Goal: Task Accomplishment & Management: Manage account settings

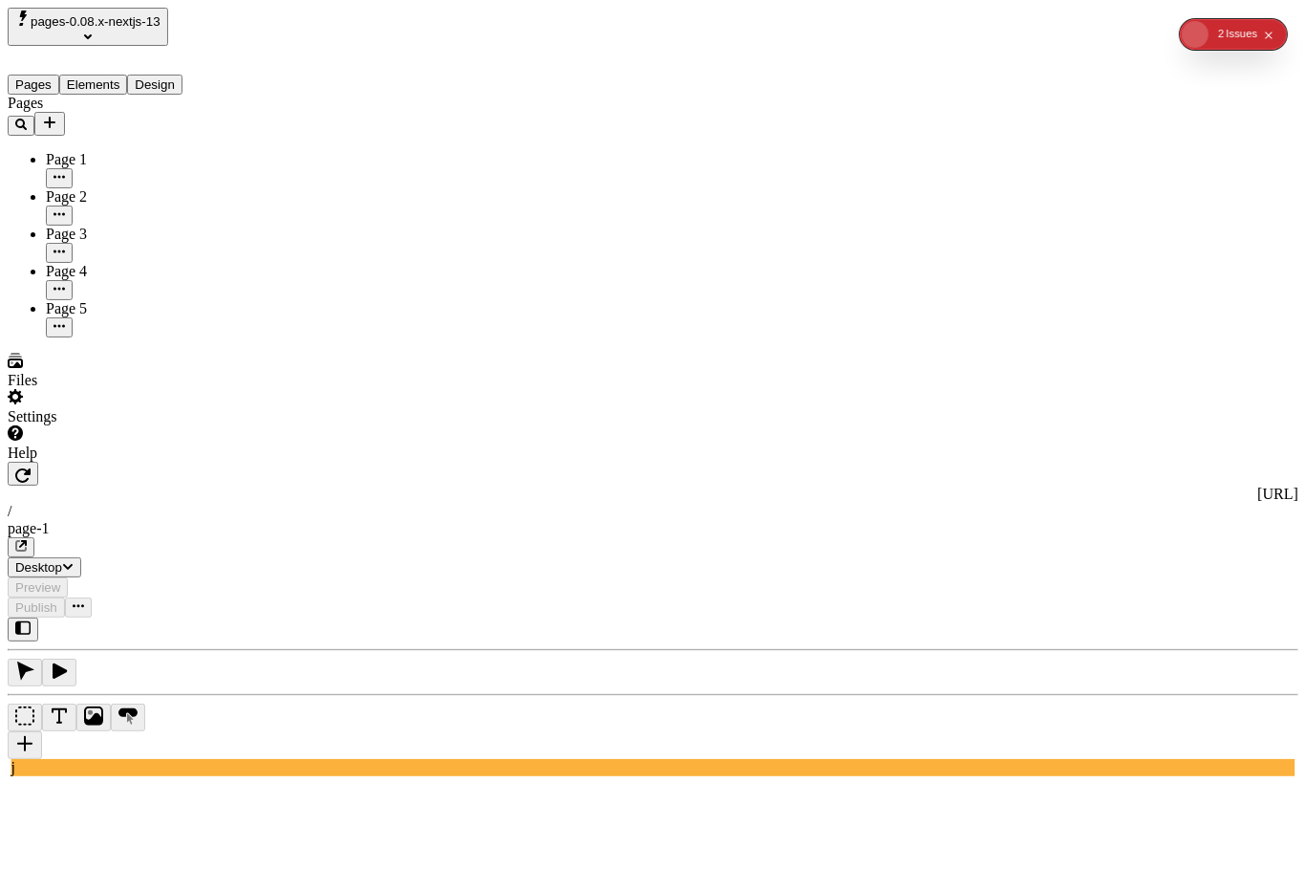
click at [65, 171] on icon "button" at bounding box center [59, 176] width 11 height 11
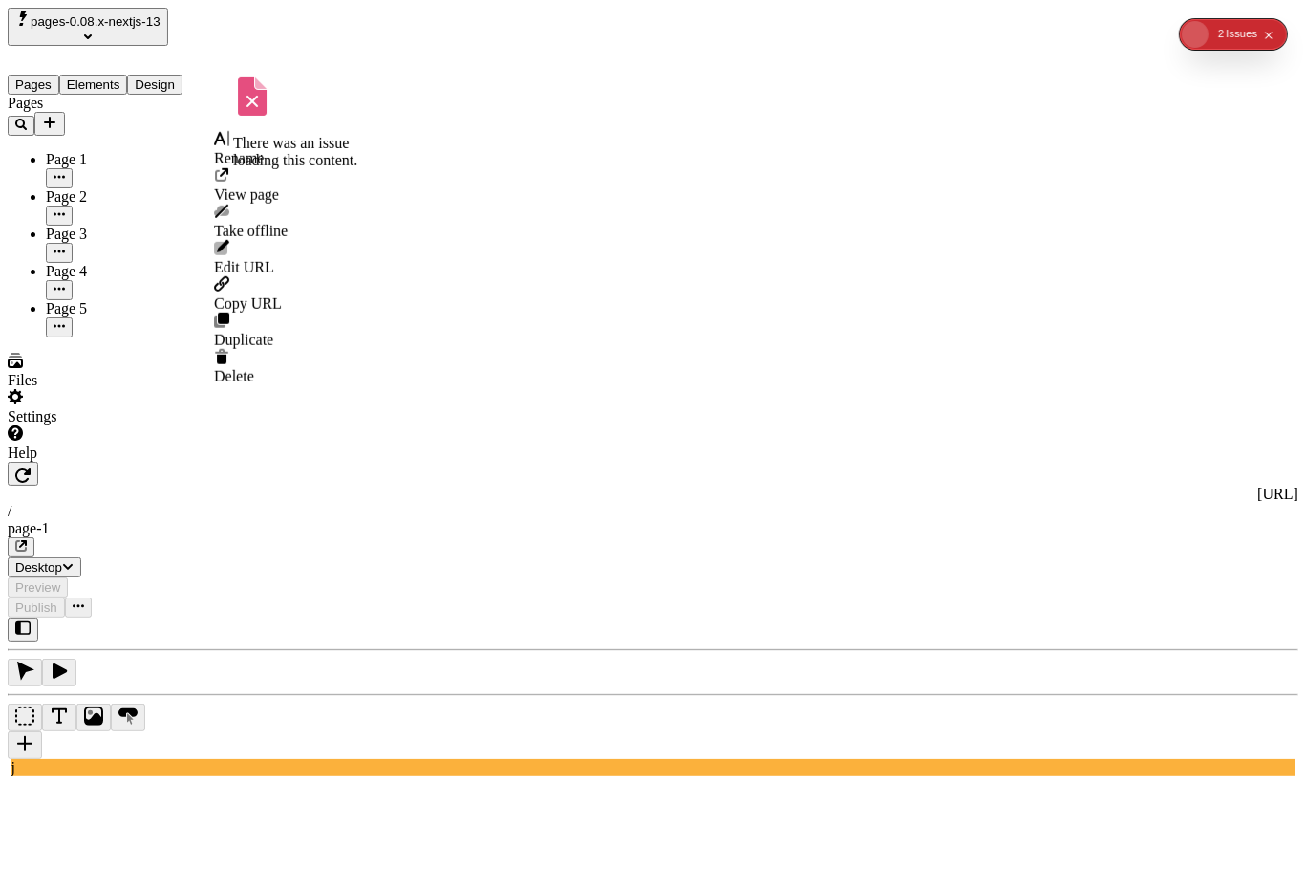
click at [264, 159] on span "Rename" at bounding box center [239, 158] width 50 height 16
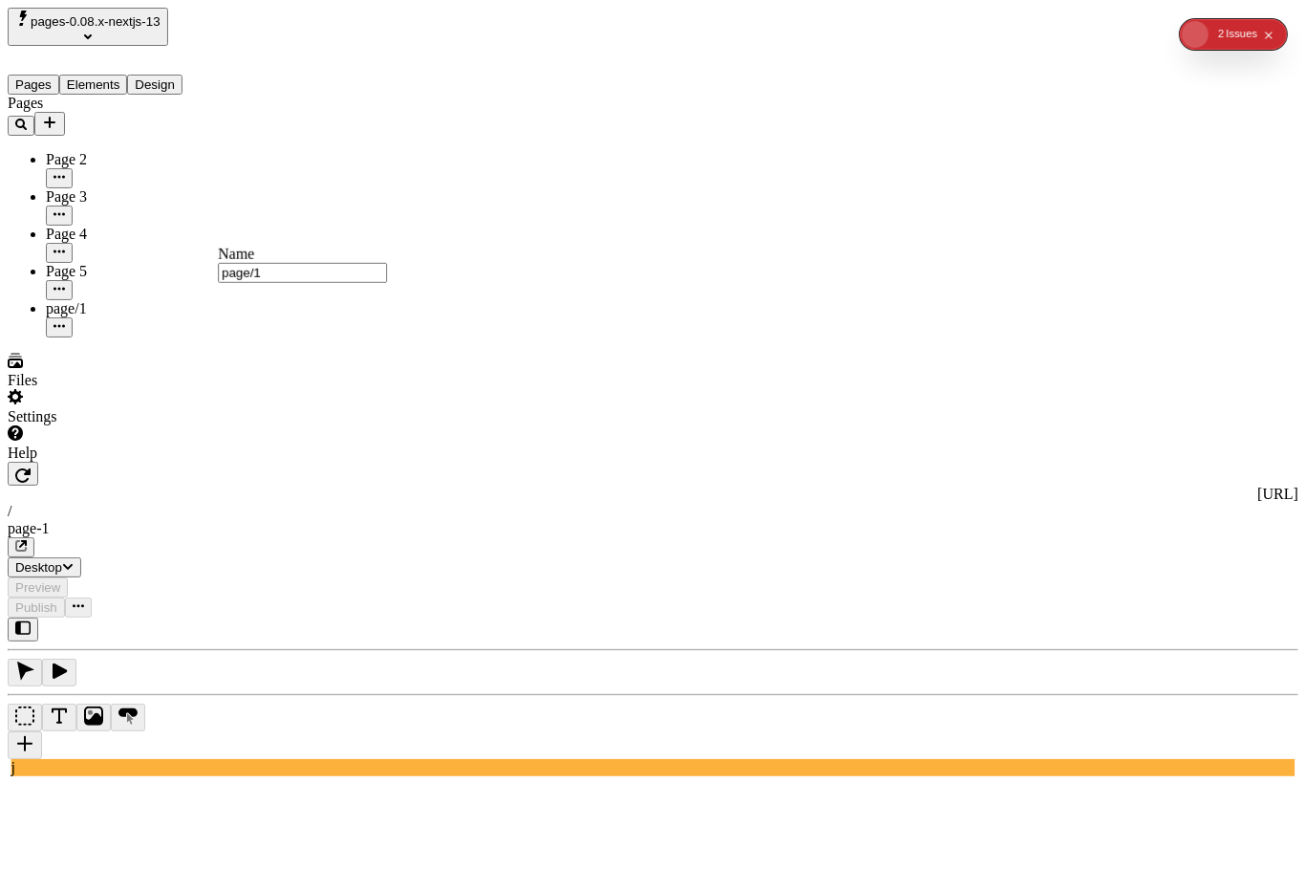
type input "page/1"
click at [65, 283] on icon "button" at bounding box center [59, 288] width 11 height 11
click at [264, 247] on span "Rename" at bounding box center [239, 244] width 50 height 16
type input "page/5"
click at [155, 313] on div "Pages Page 2 Page 3 Page 4 page/1 page/5" at bounding box center [122, 216] width 229 height 243
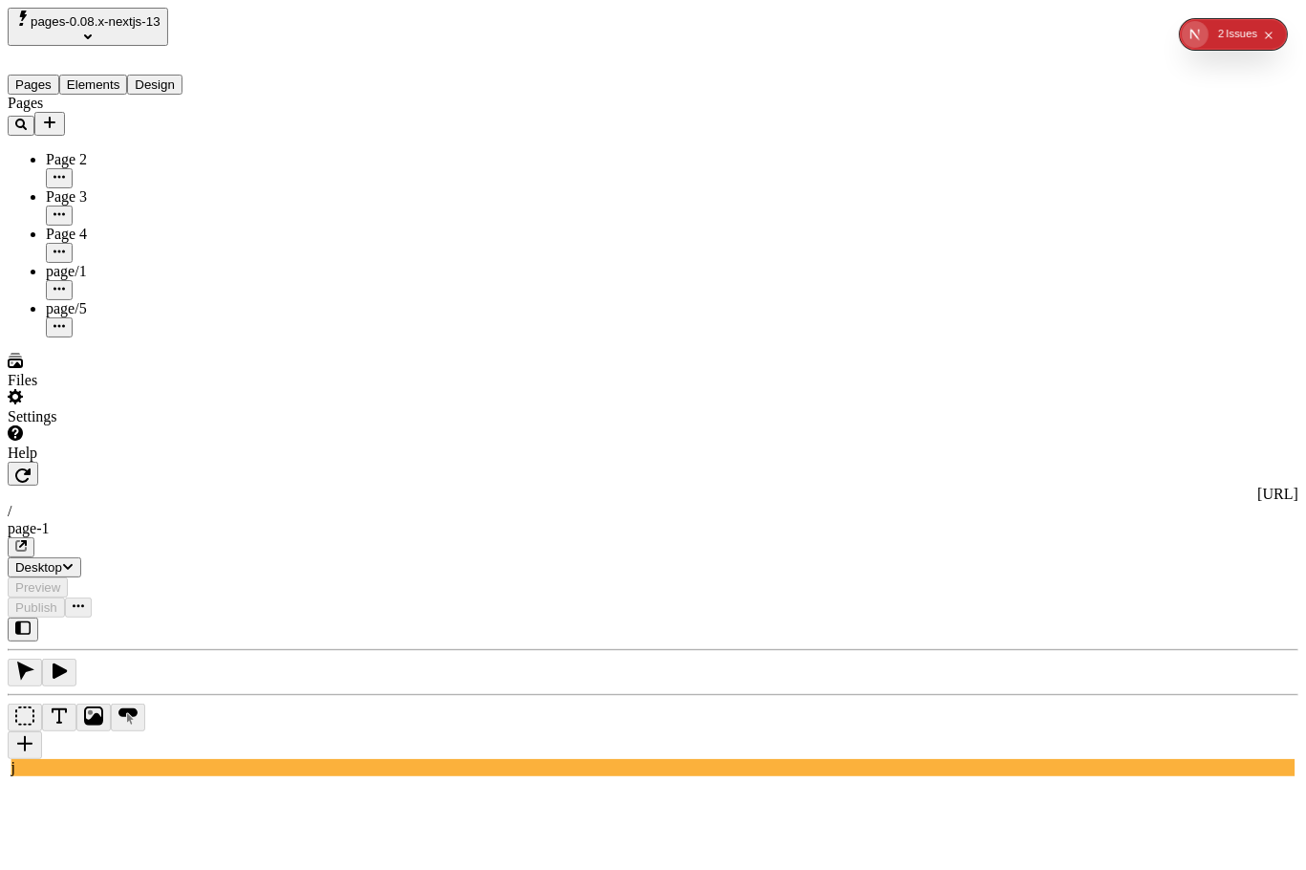
click at [106, 425] on div "Settings" at bounding box center [122, 407] width 229 height 36
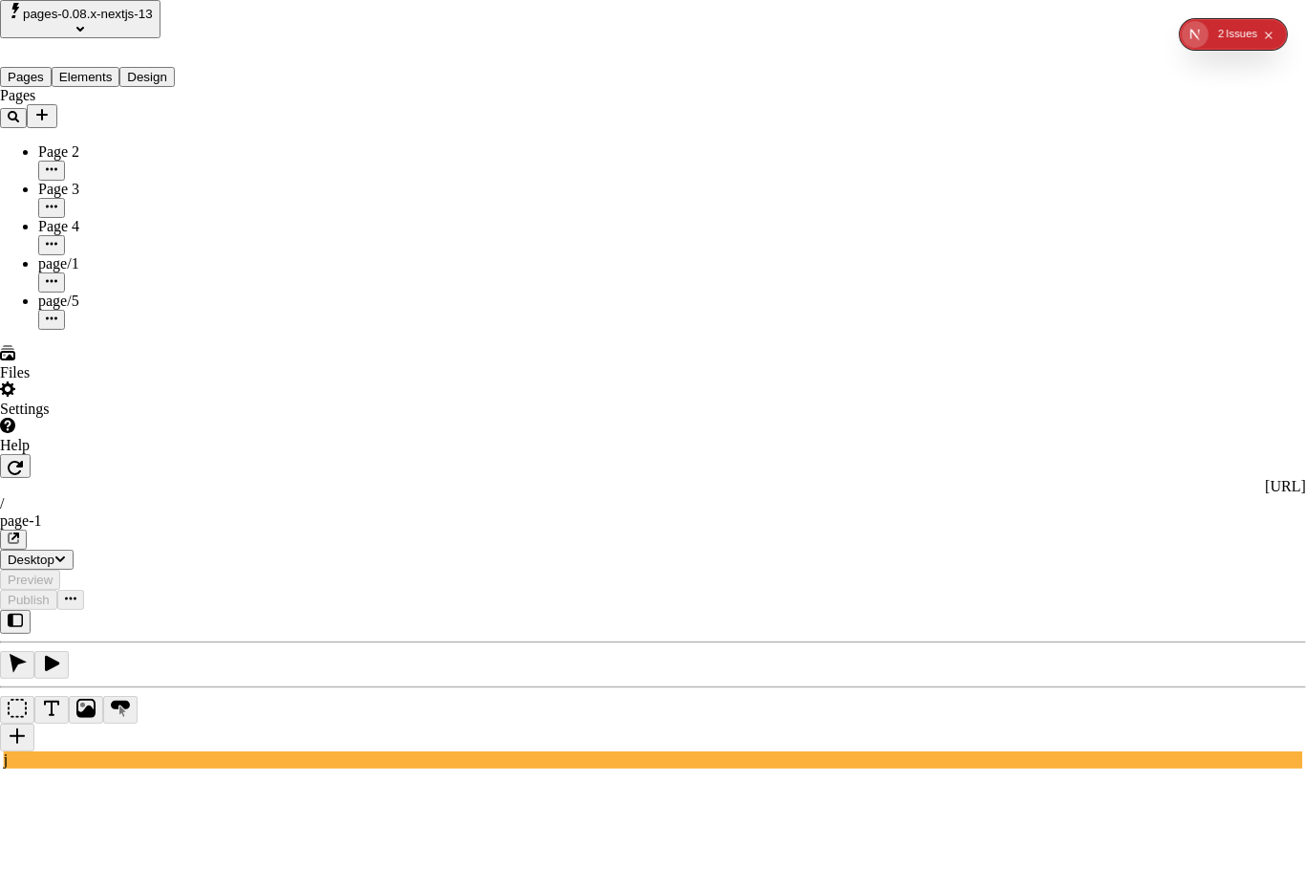
drag, startPoint x: 67, startPoint y: 335, endPoint x: 97, endPoint y: 302, distance: 44.7
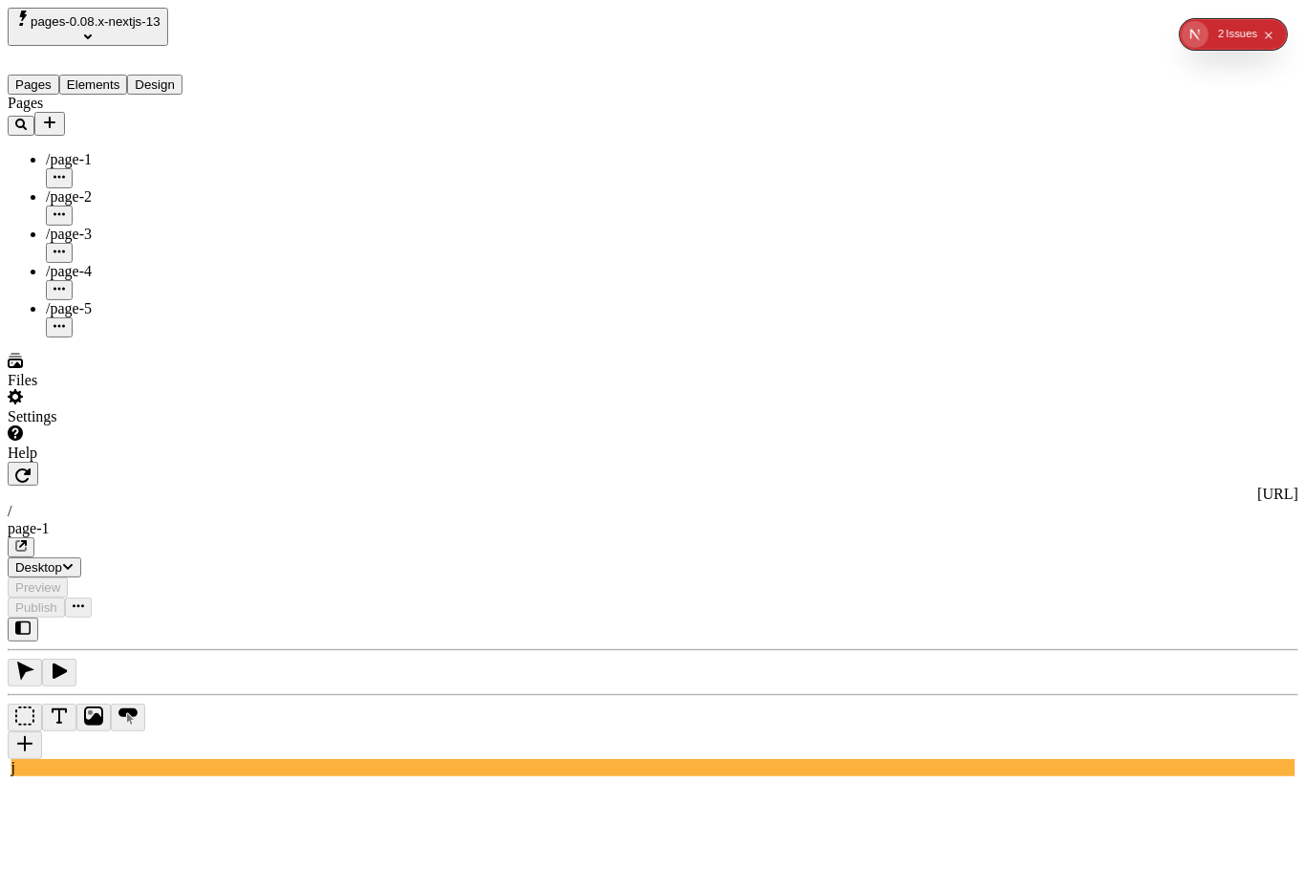
click at [65, 320] on icon "button" at bounding box center [59, 325] width 11 height 11
click at [274, 301] on span "Edit URL" at bounding box center [244, 309] width 60 height 16
type input "page/5"
click button "Save" at bounding box center [236, 323] width 44 height 20
drag, startPoint x: 113, startPoint y: 165, endPoint x: 131, endPoint y: 141, distance: 30.0
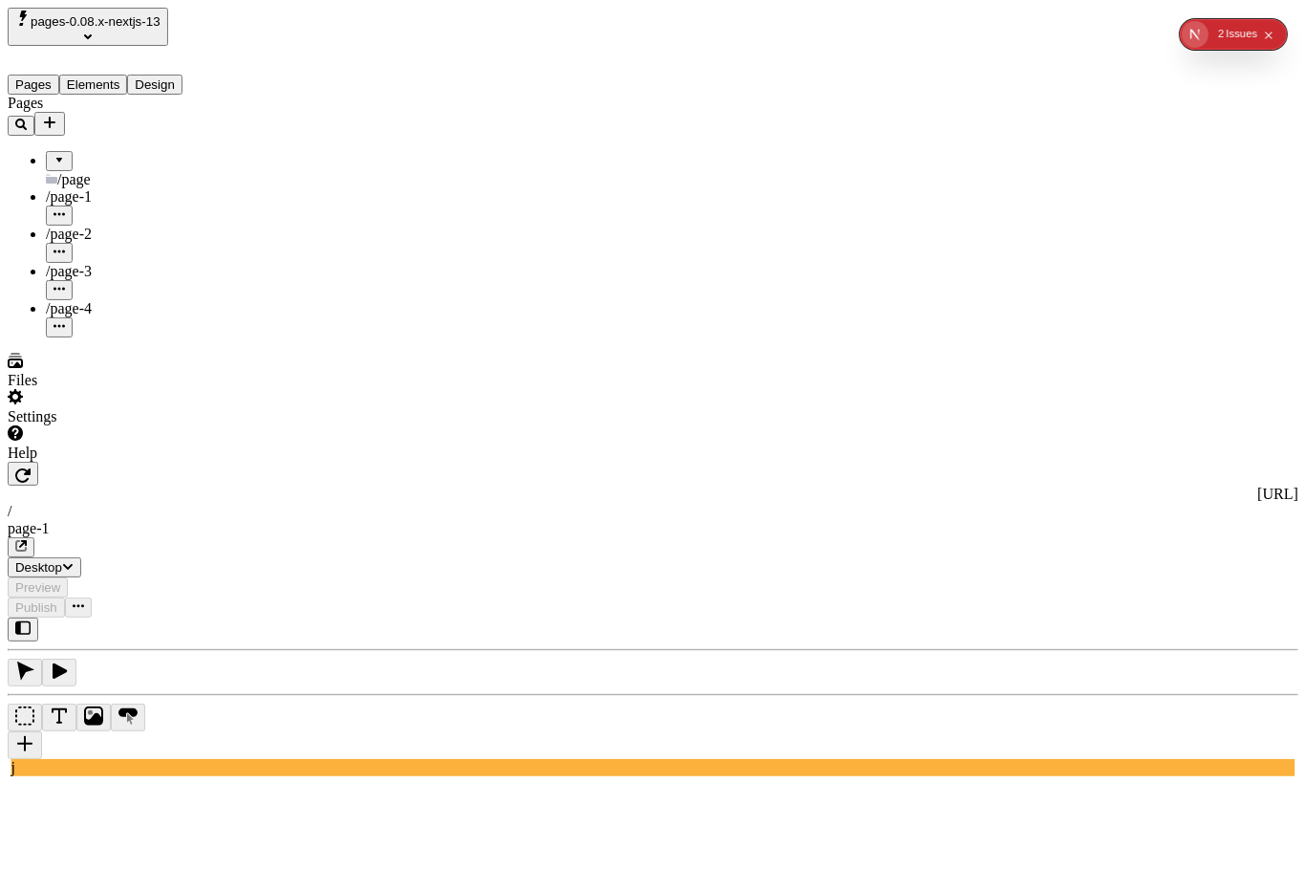
click at [134, 140] on body "pages-0.08.x-nextjs-13 Pages Elements Design Pages /page /page-1 /page-2 /page-…" at bounding box center [653, 619] width 1291 height 1223
click at [75, 171] on span "/page" at bounding box center [73, 179] width 33 height 16
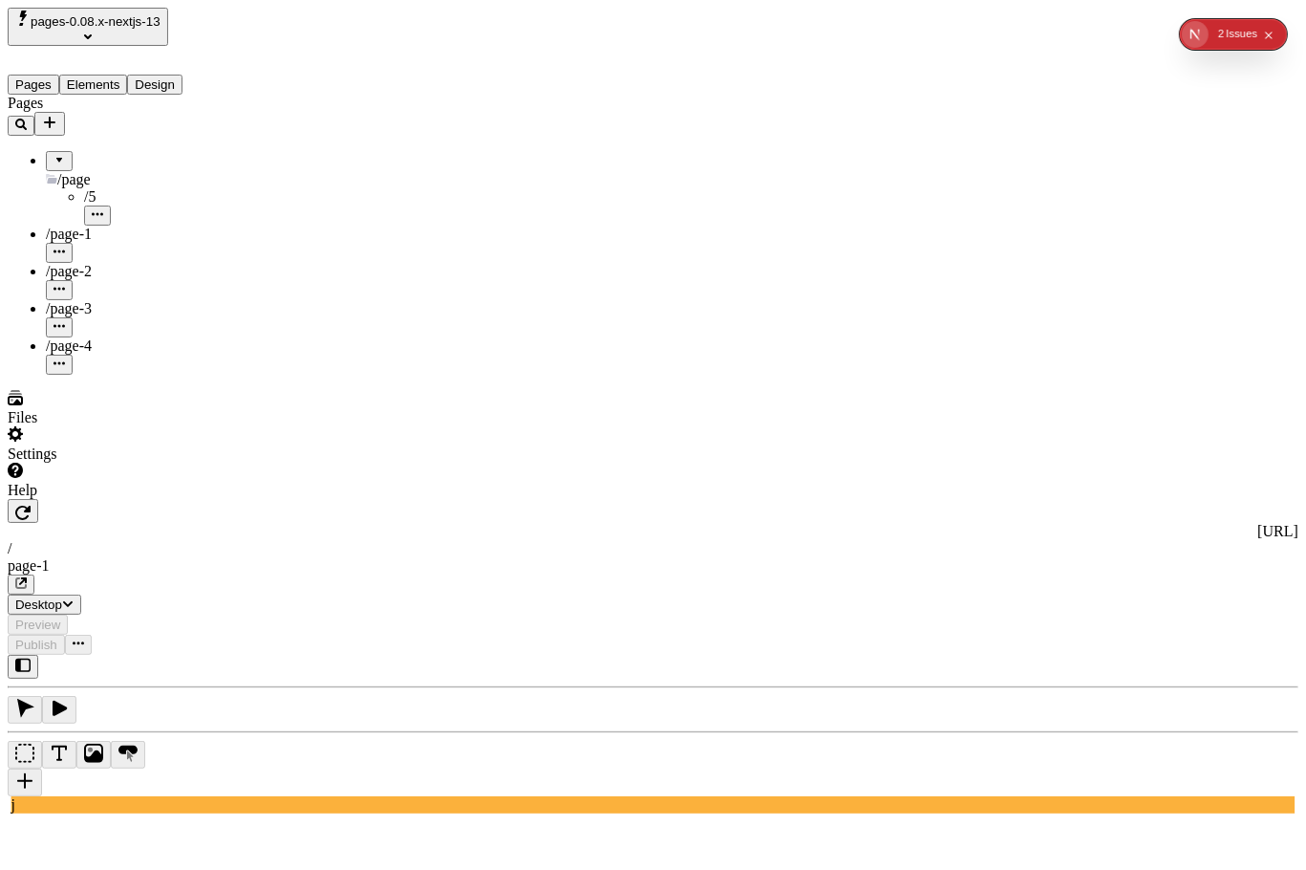
click at [73, 243] on button "button" at bounding box center [59, 253] width 27 height 20
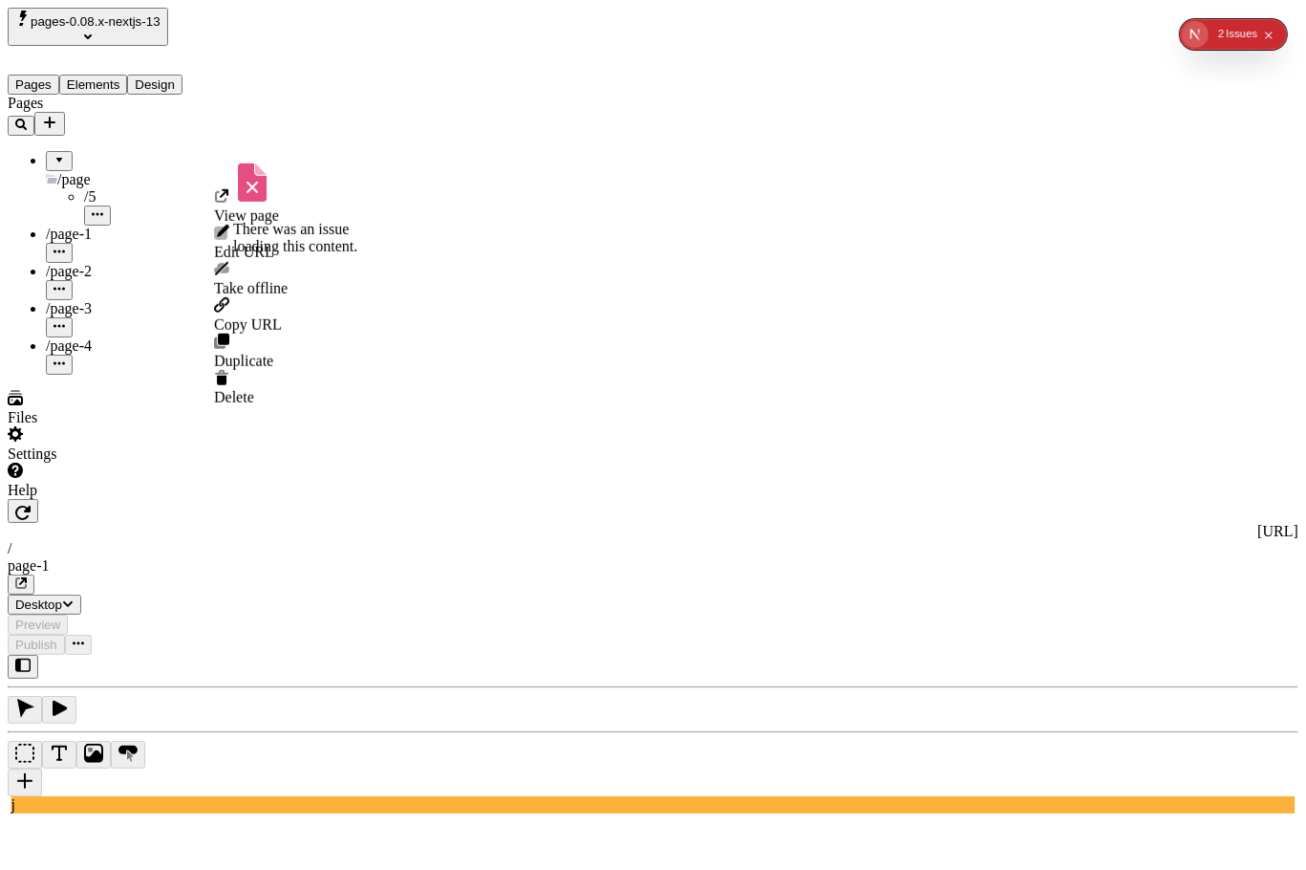
click at [274, 244] on span "Edit URL" at bounding box center [244, 252] width 60 height 16
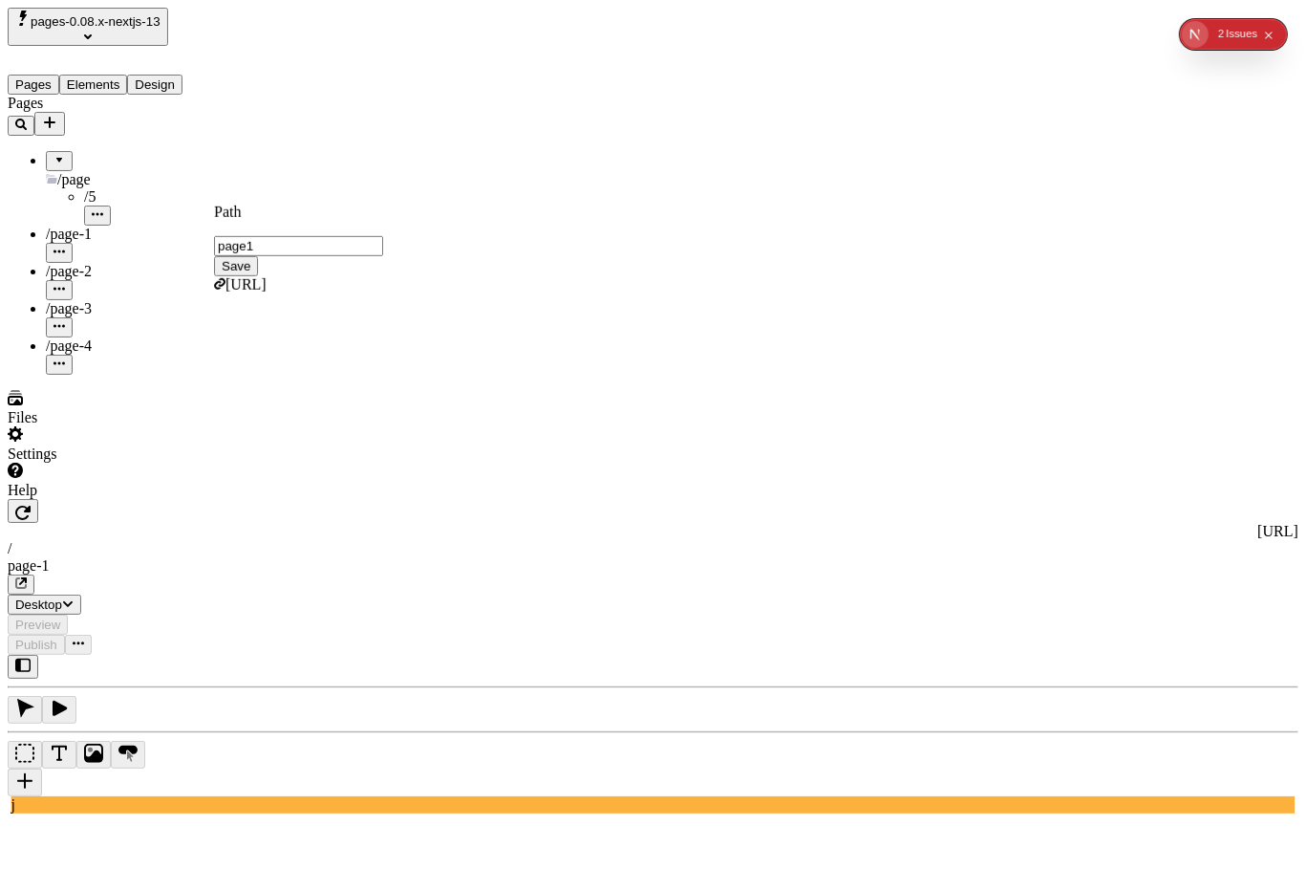
type input "page/1"
click button "Save" at bounding box center [236, 266] width 44 height 20
click at [75, 375] on div "Pages /page /1 /5 /page-2 /page-3 /page-4" at bounding box center [122, 235] width 229 height 280
click at [65, 283] on icon "button" at bounding box center [59, 288] width 11 height 11
click at [274, 272] on span "Edit URL" at bounding box center [244, 280] width 60 height 16
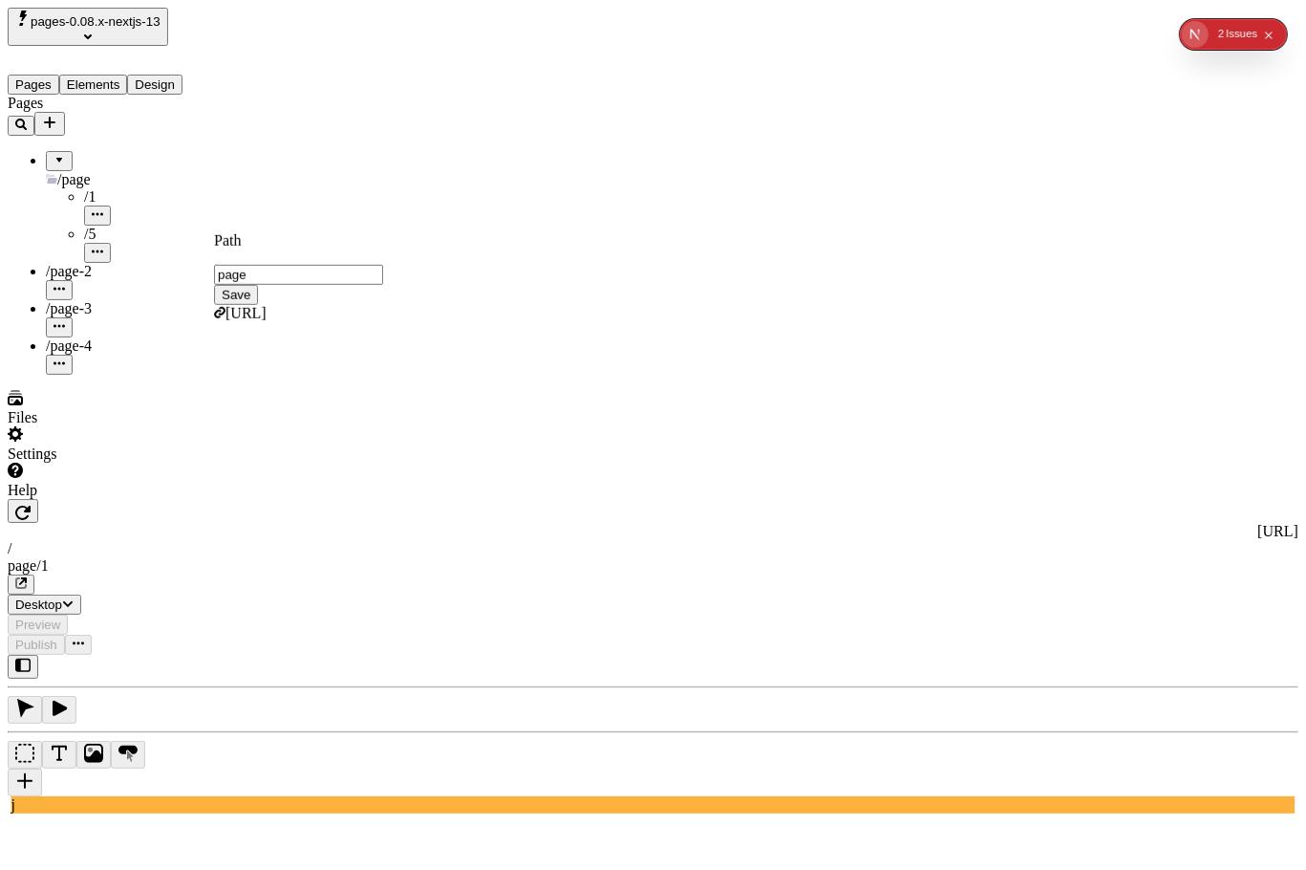
type input "page"
click at [214, 285] on button "Save" at bounding box center [236, 295] width 44 height 20
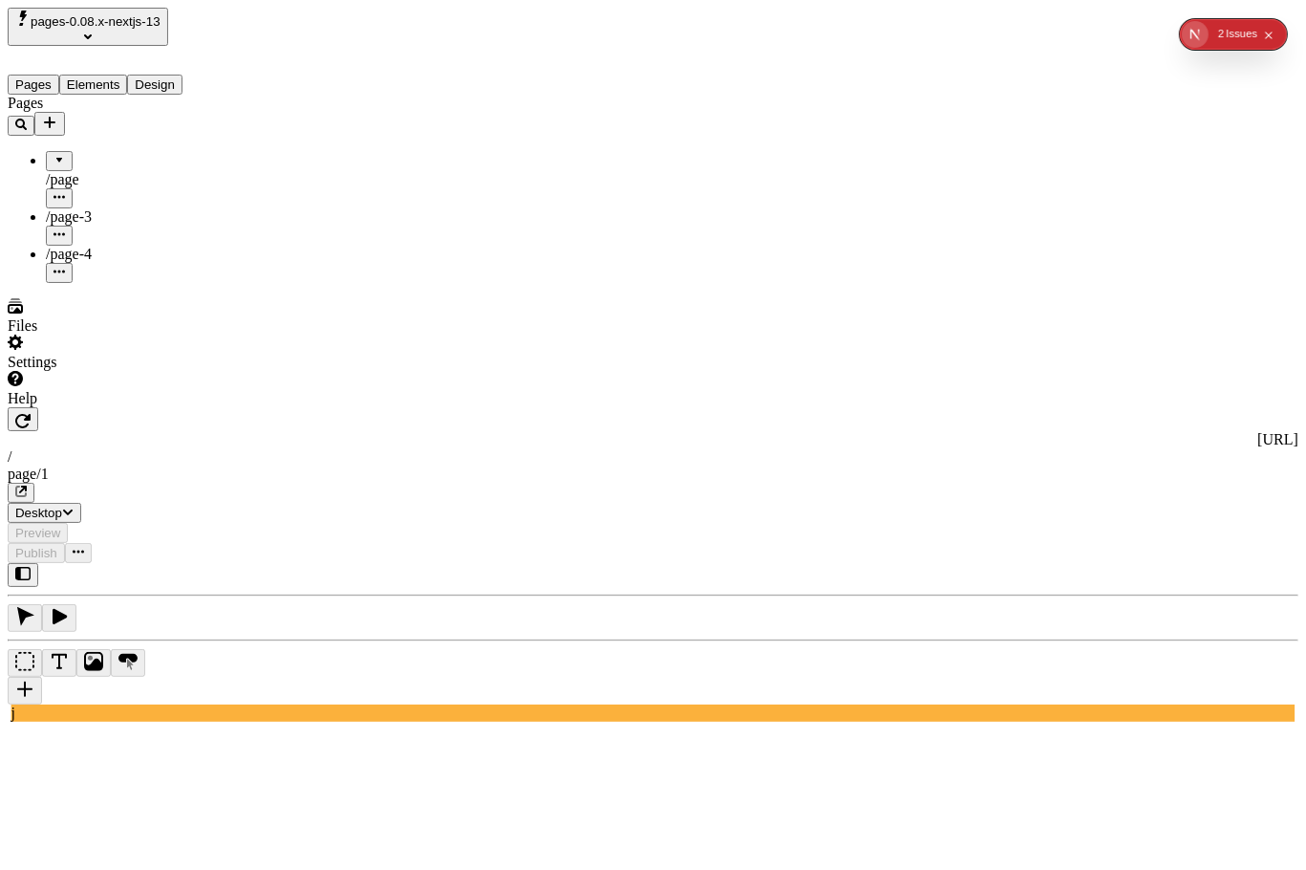
click at [54, 154] on div at bounding box center [59, 154] width 11 height 0
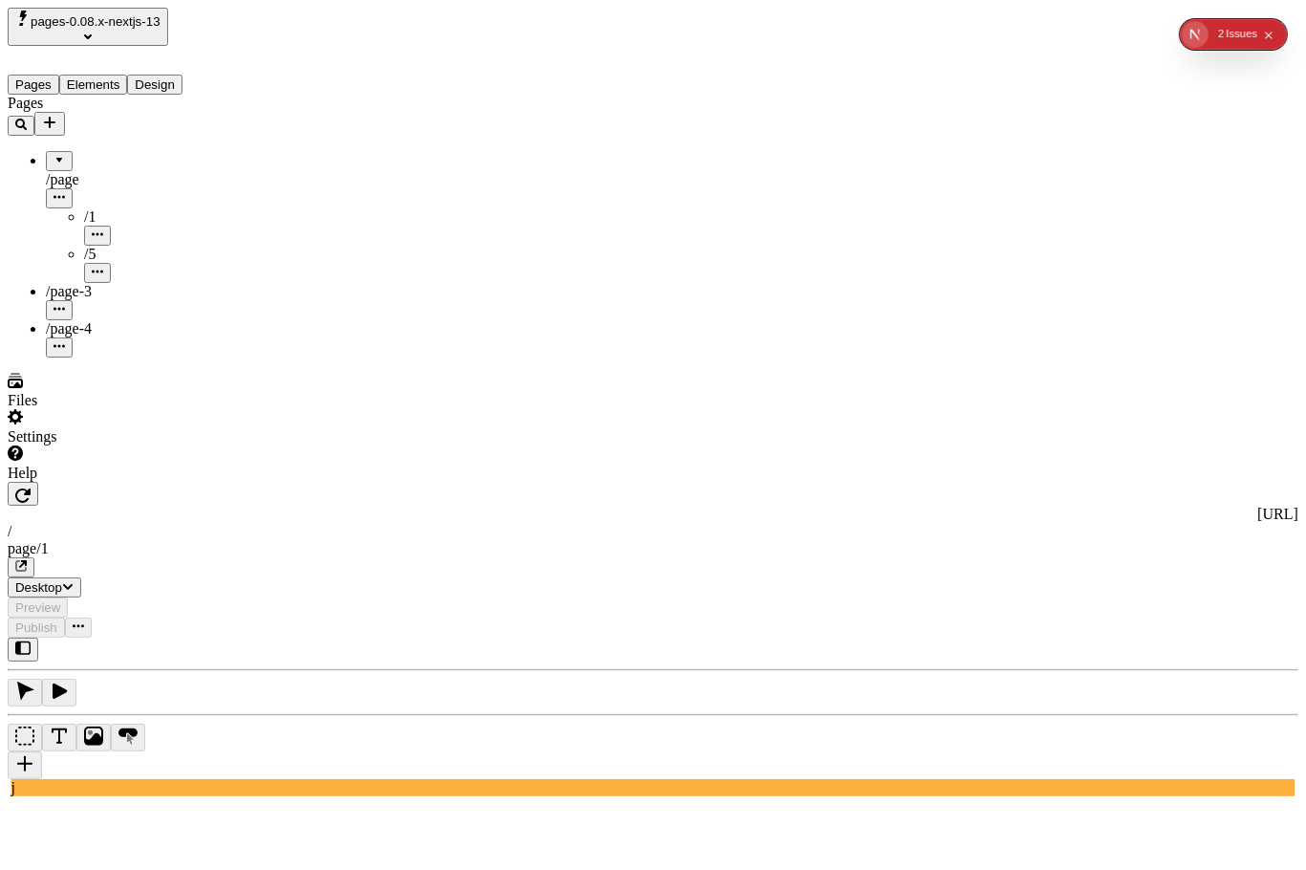
click at [54, 154] on div at bounding box center [59, 154] width 11 height 0
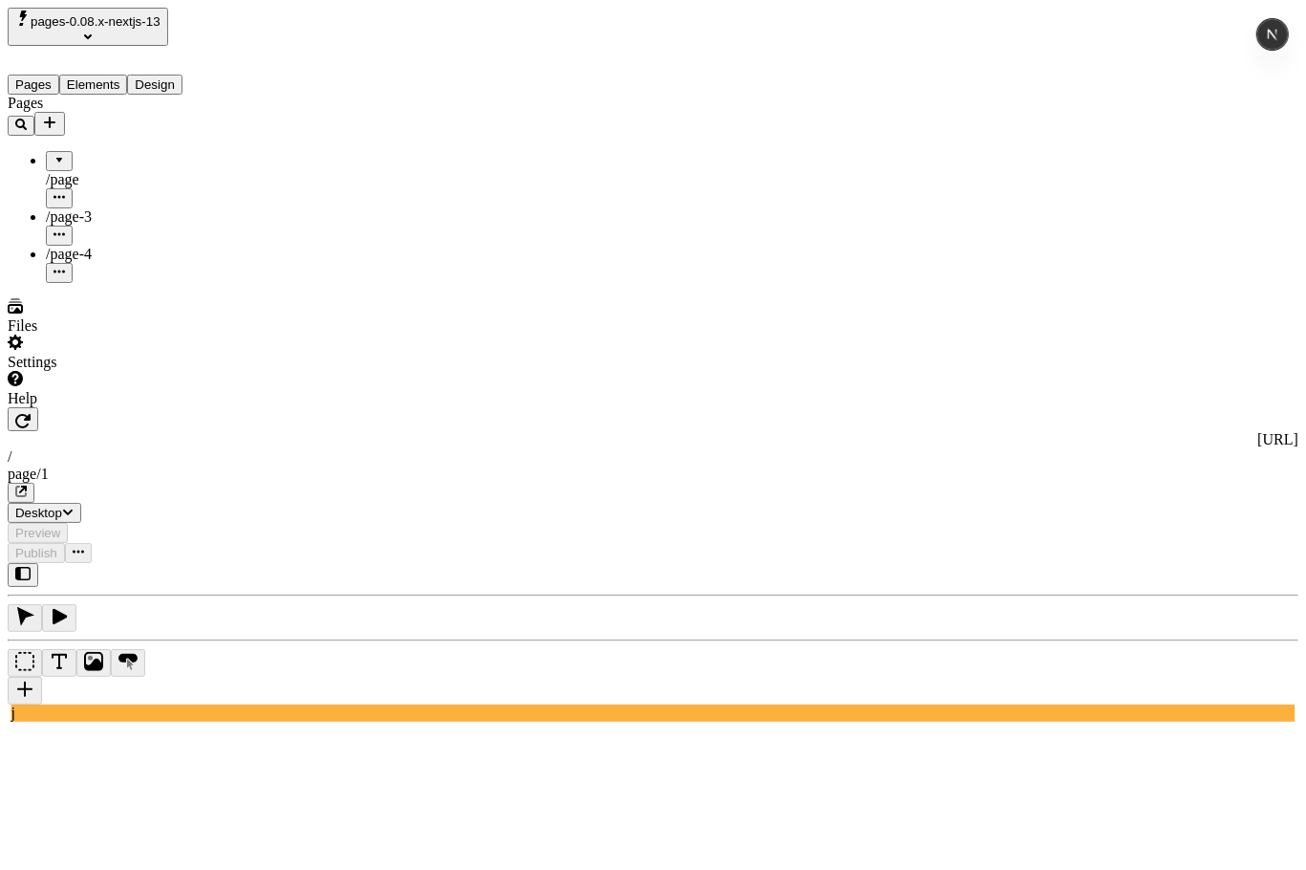
click at [54, 154] on div at bounding box center [59, 154] width 11 height 0
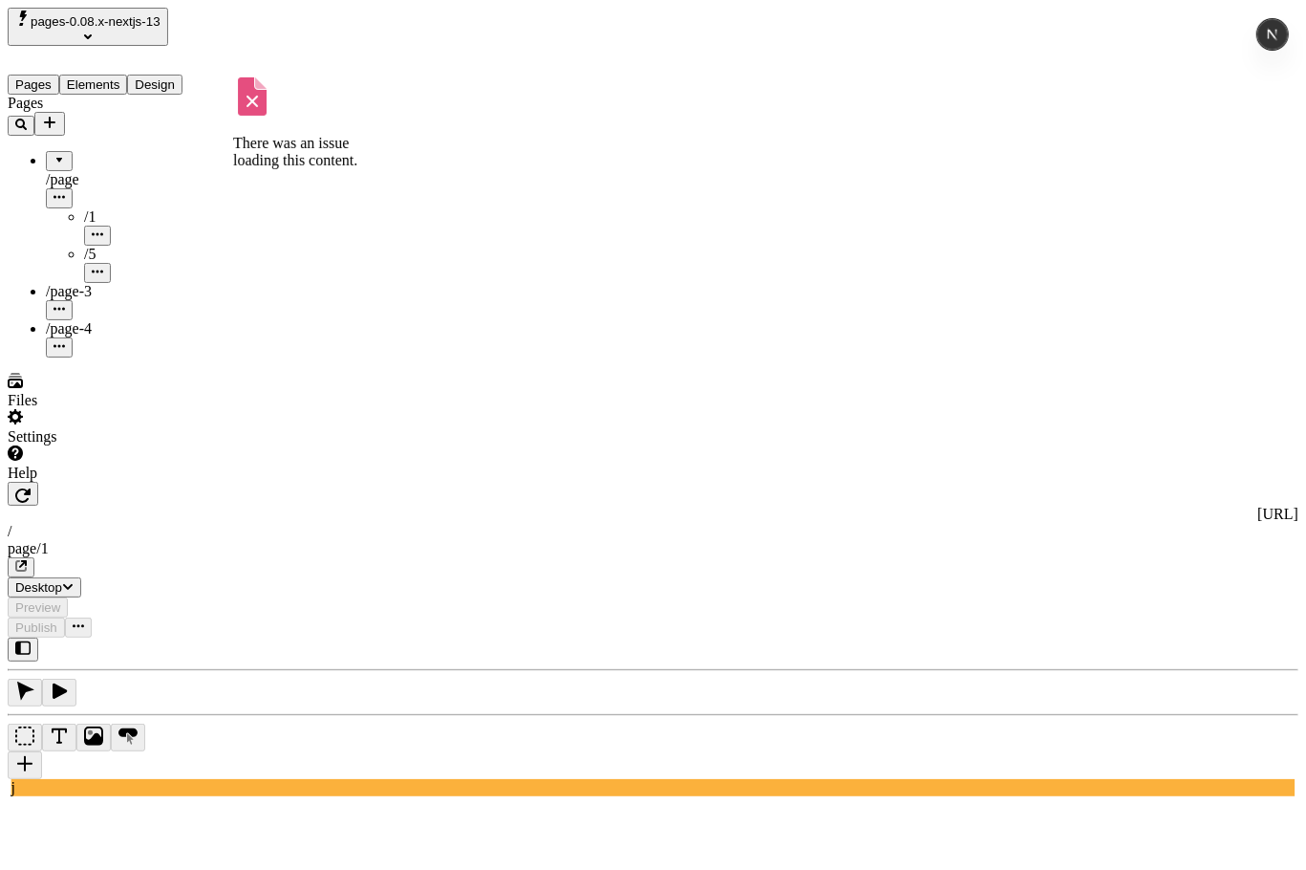
click at [54, 154] on div at bounding box center [59, 154] width 11 height 0
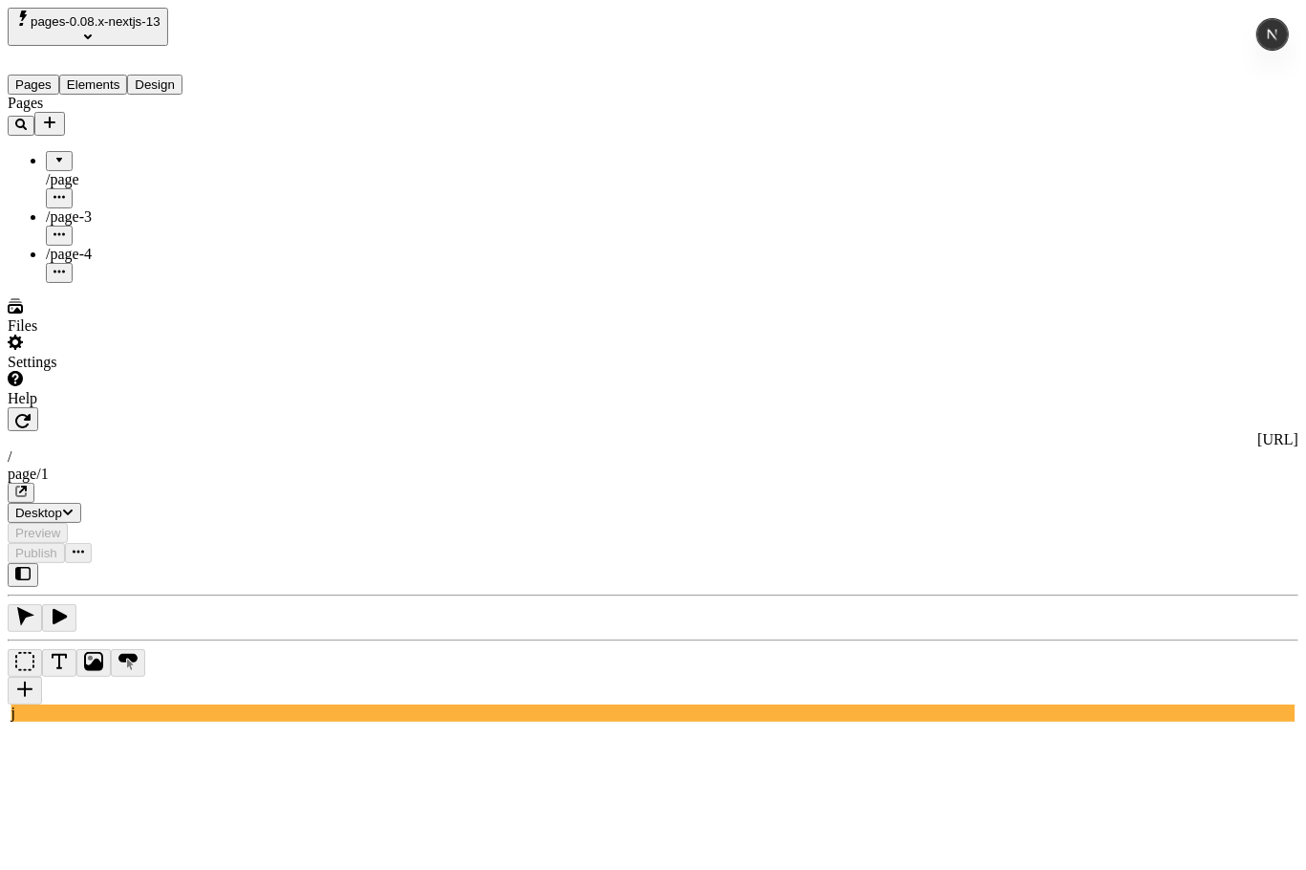
click at [54, 154] on div at bounding box center [59, 154] width 11 height 0
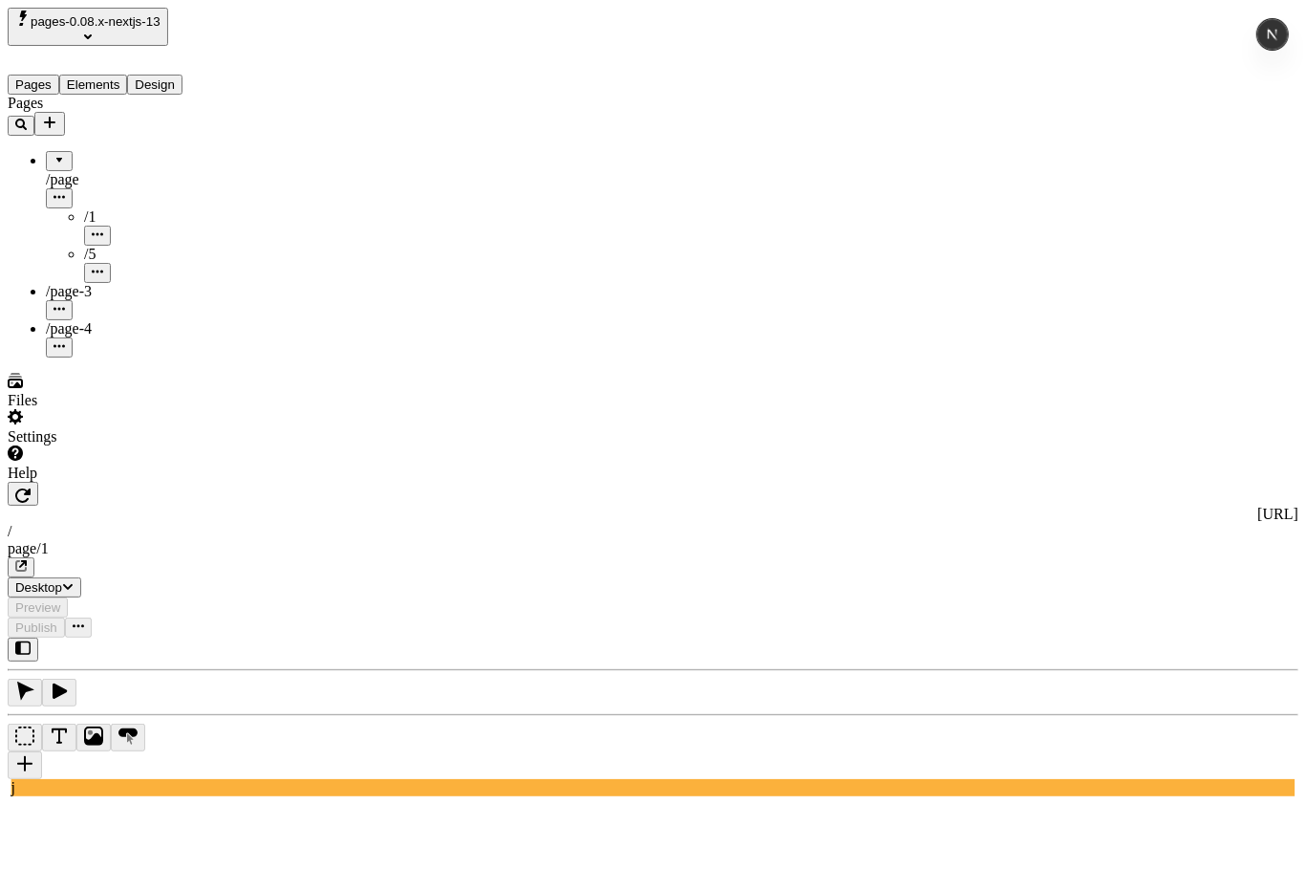
click at [54, 154] on div at bounding box center [59, 154] width 11 height 0
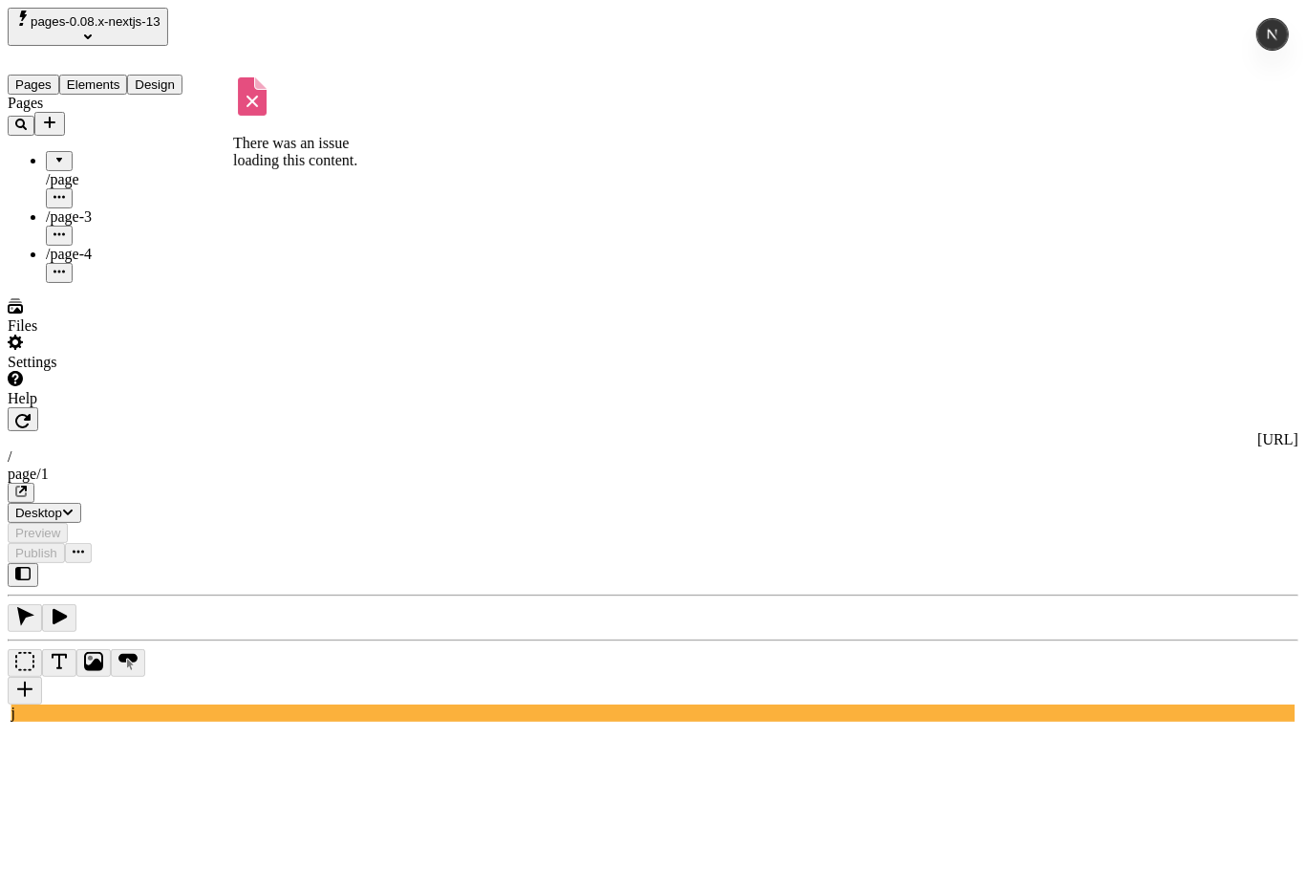
click at [54, 154] on div at bounding box center [59, 154] width 11 height 0
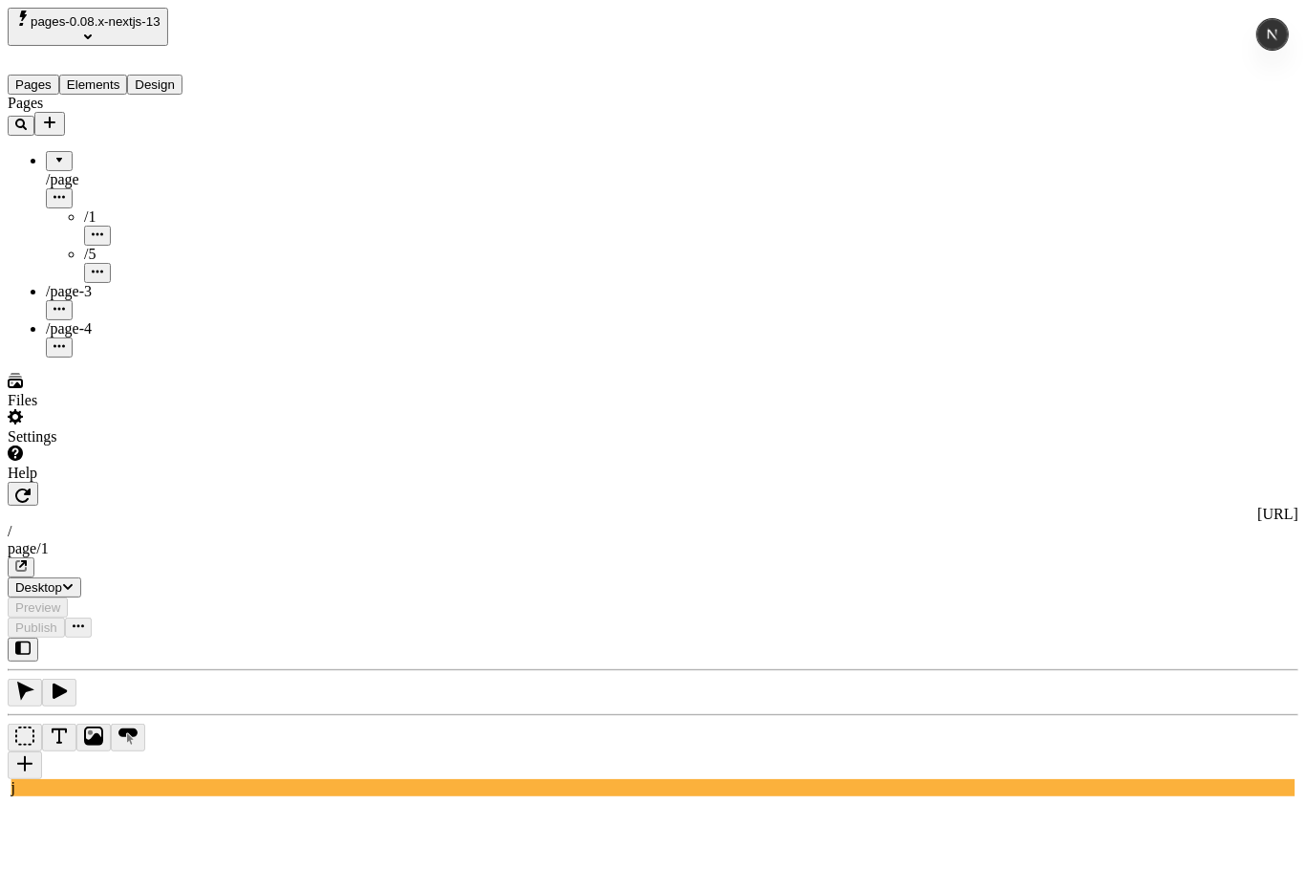
click at [183, 75] on button "Design" at bounding box center [154, 85] width 55 height 20
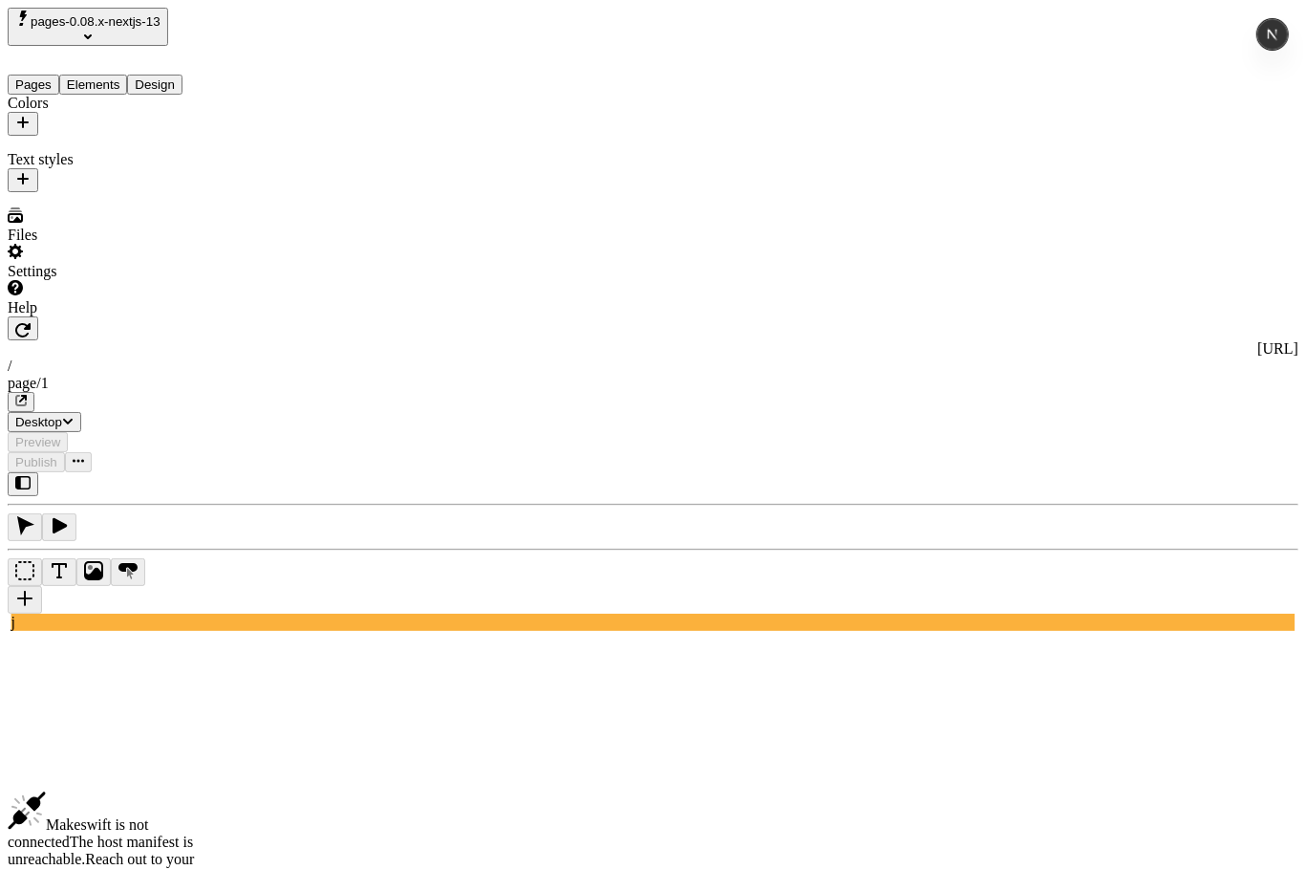
click at [29, 117] on icon "button" at bounding box center [22, 122] width 11 height 11
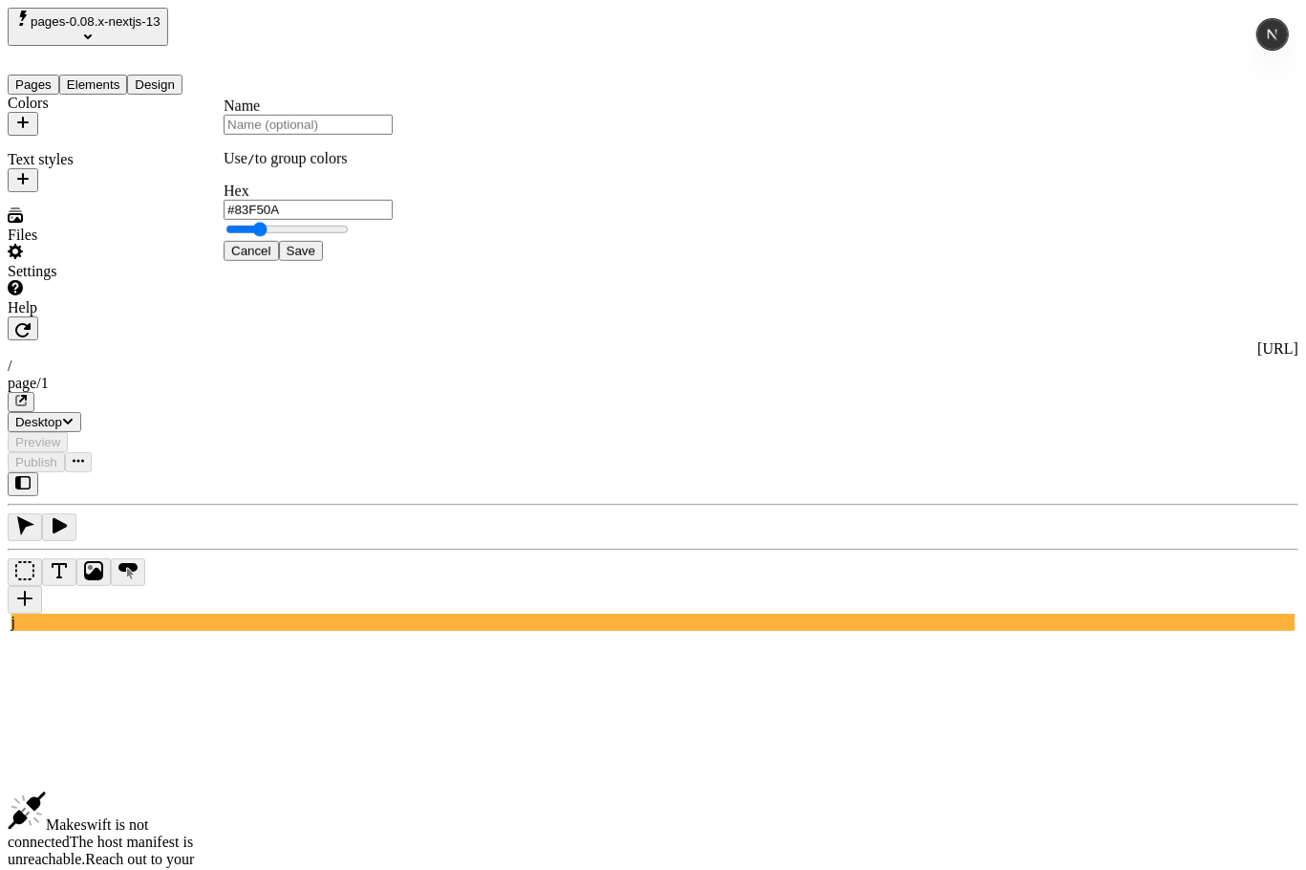
click at [315, 258] on span "Save" at bounding box center [301, 251] width 29 height 14
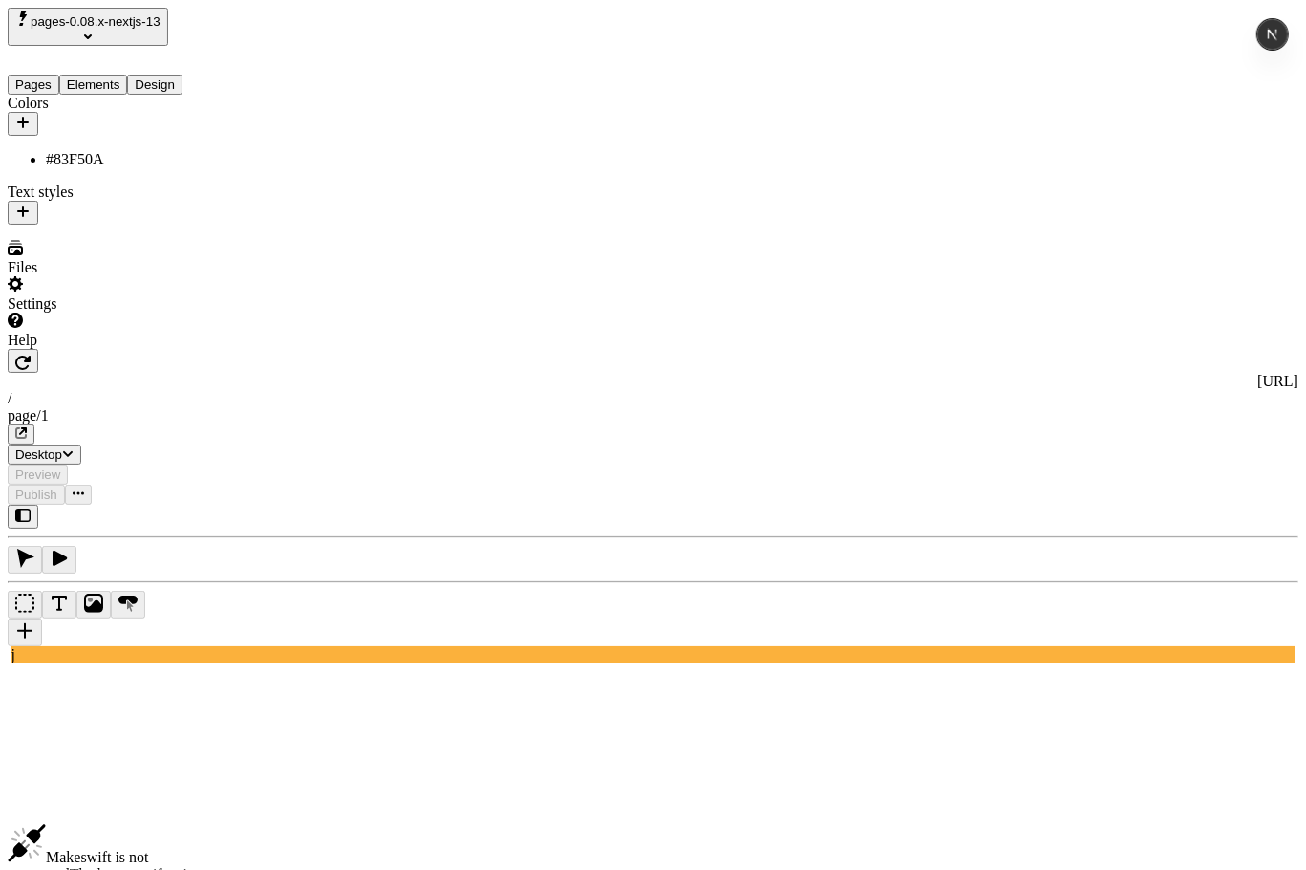
click at [108, 151] on div "#83F50A" at bounding box center [141, 159] width 191 height 17
click at [106, 225] on div "Colors #83F50A Text styles" at bounding box center [122, 160] width 229 height 130
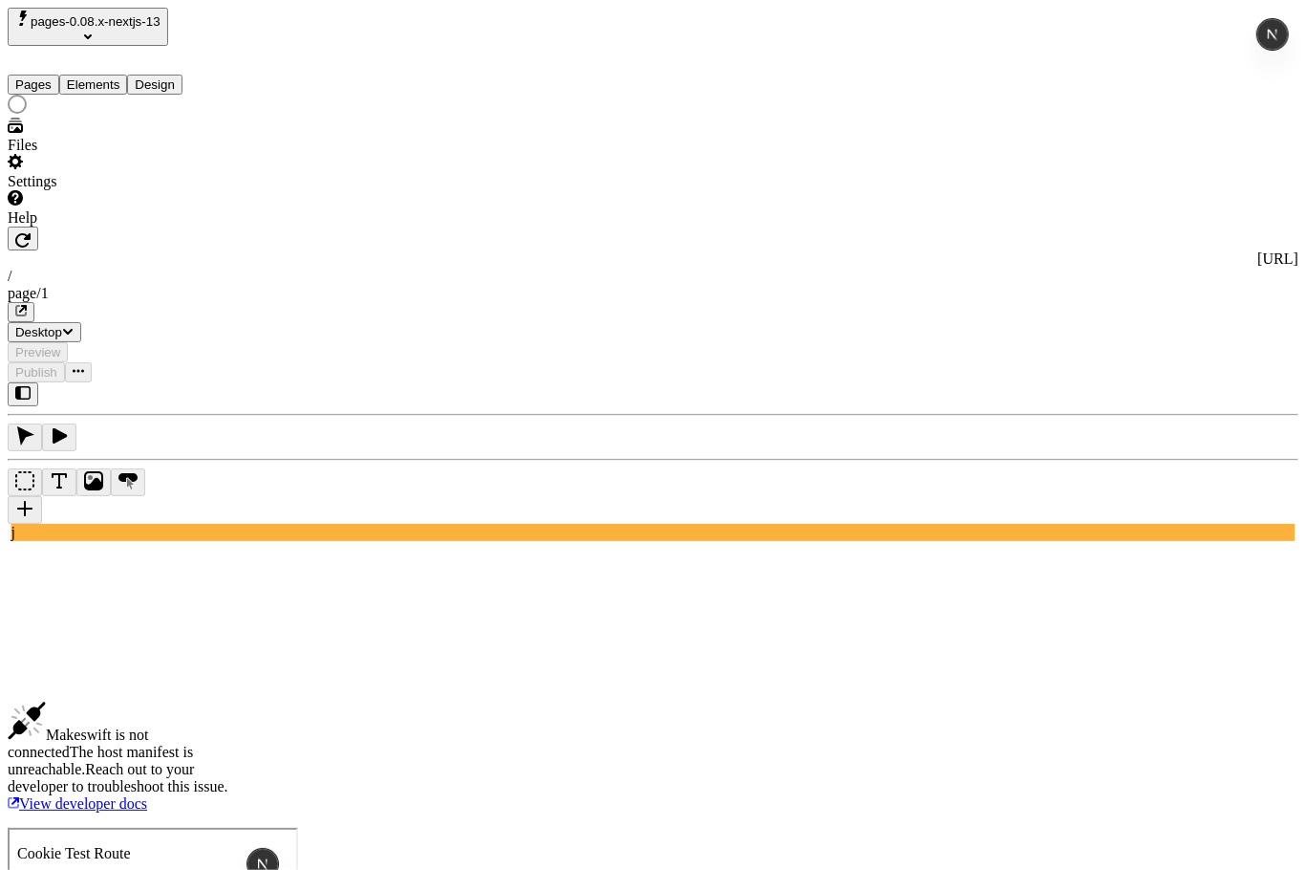
click at [45, 75] on button "Pages" at bounding box center [34, 85] width 52 height 20
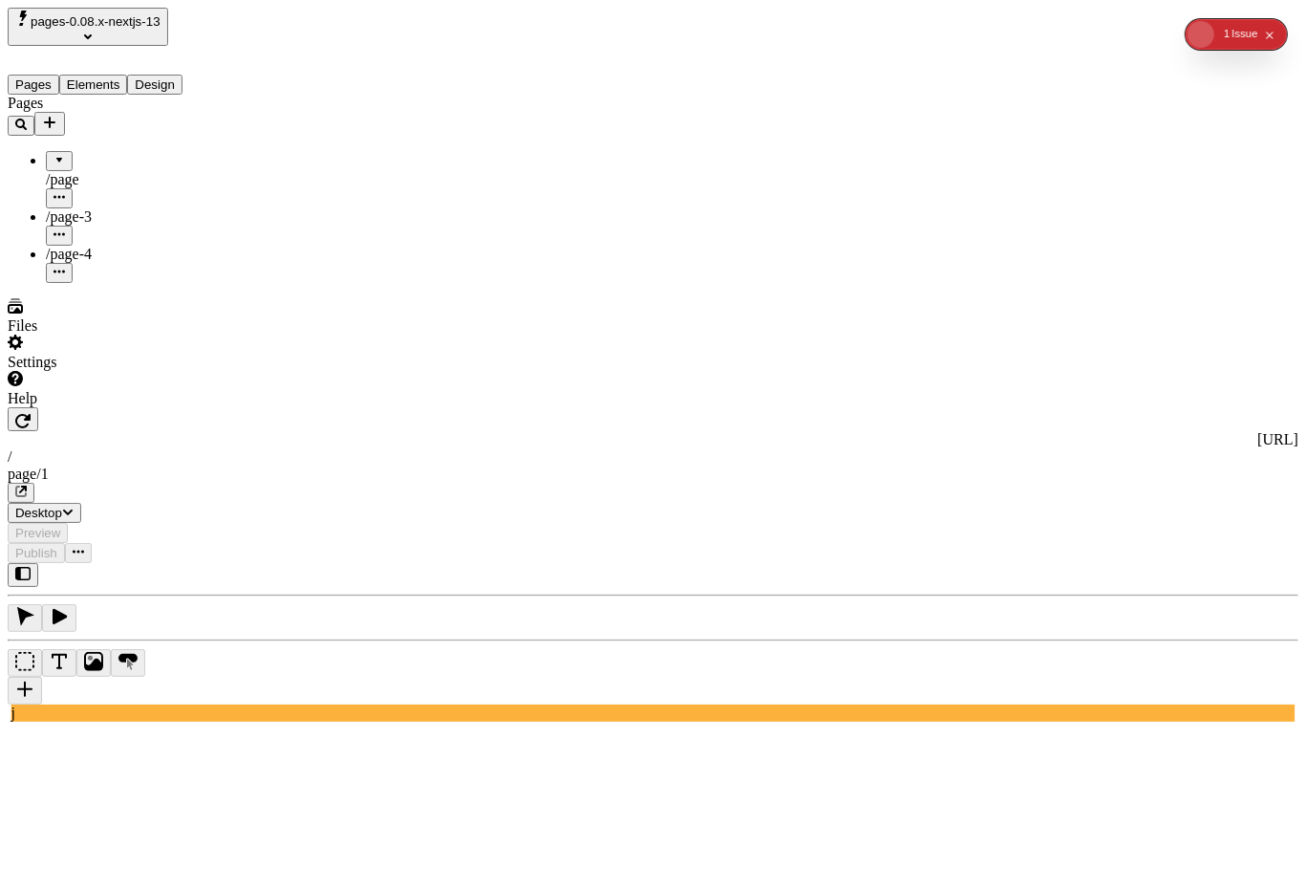
click at [106, 171] on div "/page" at bounding box center [141, 179] width 191 height 17
click at [54, 154] on div at bounding box center [59, 154] width 11 height 0
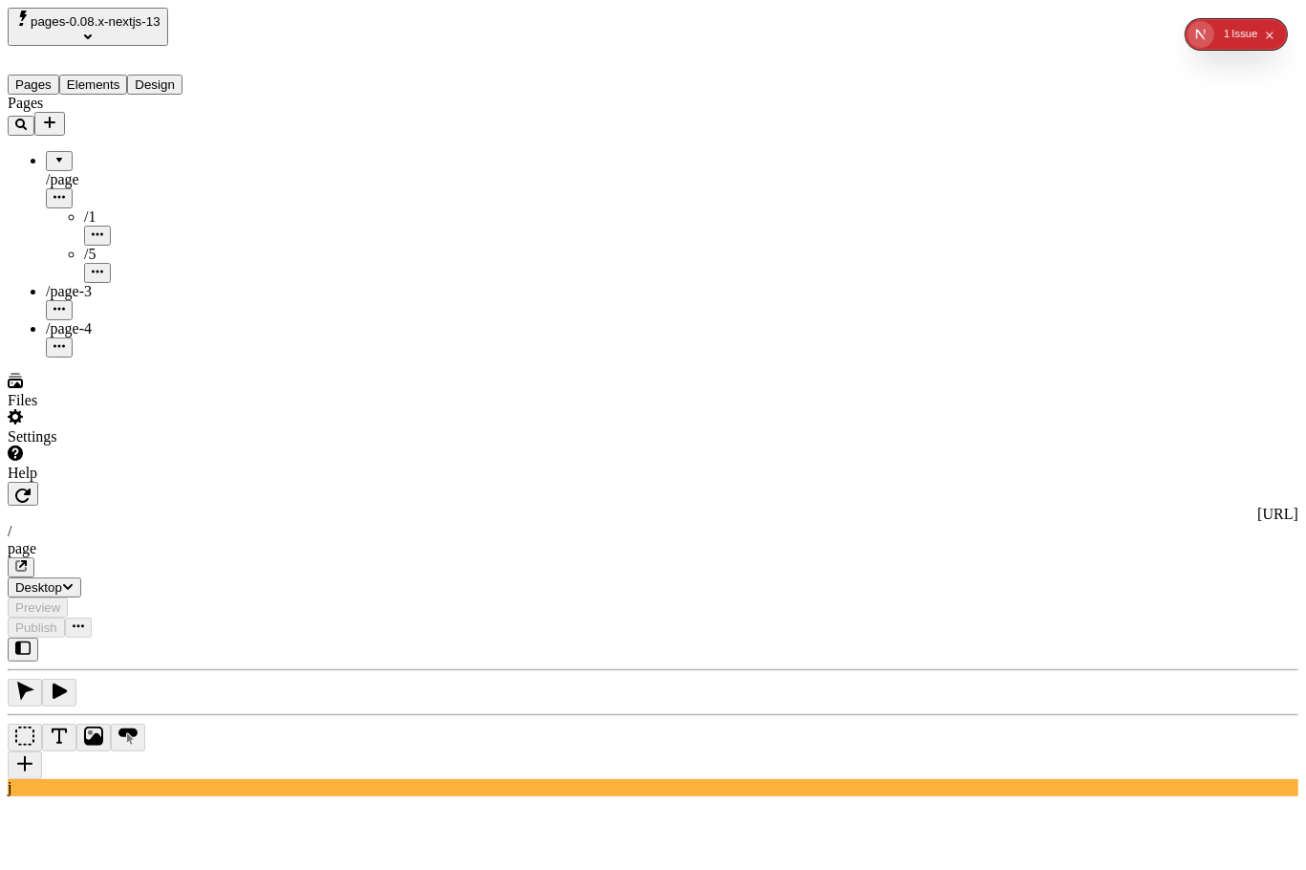
click at [54, 154] on div at bounding box center [59, 154] width 11 height 0
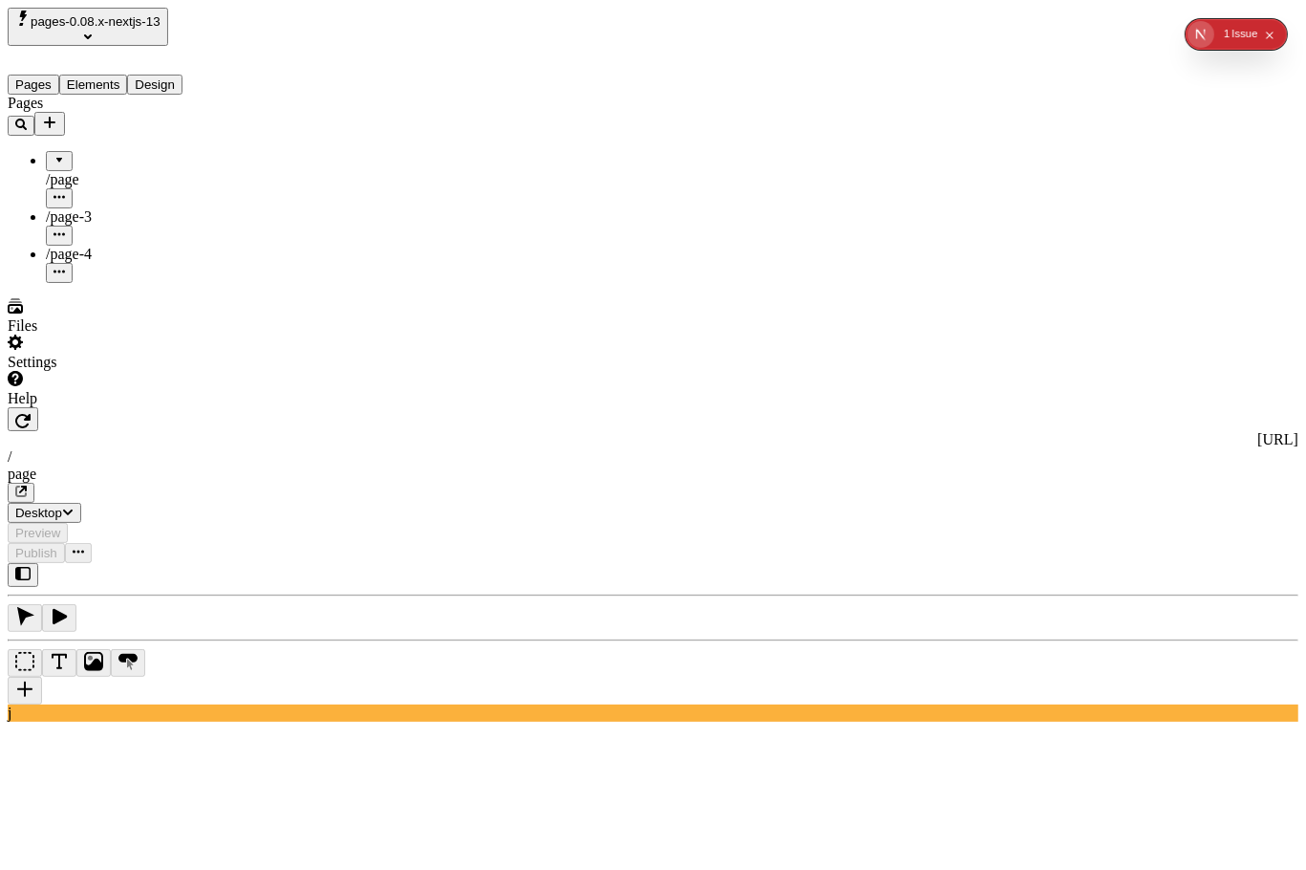
click at [110, 283] on div "Pages /page /1 /5 /page-3 /page-4" at bounding box center [122, 189] width 229 height 188
drag, startPoint x: 115, startPoint y: 291, endPoint x: 87, endPoint y: 224, distance: 73.3
click at [115, 283] on div "Pages /page /1 /5 /page-3 /page-4" at bounding box center [122, 189] width 229 height 188
click at [54, 154] on div at bounding box center [59, 154] width 11 height 0
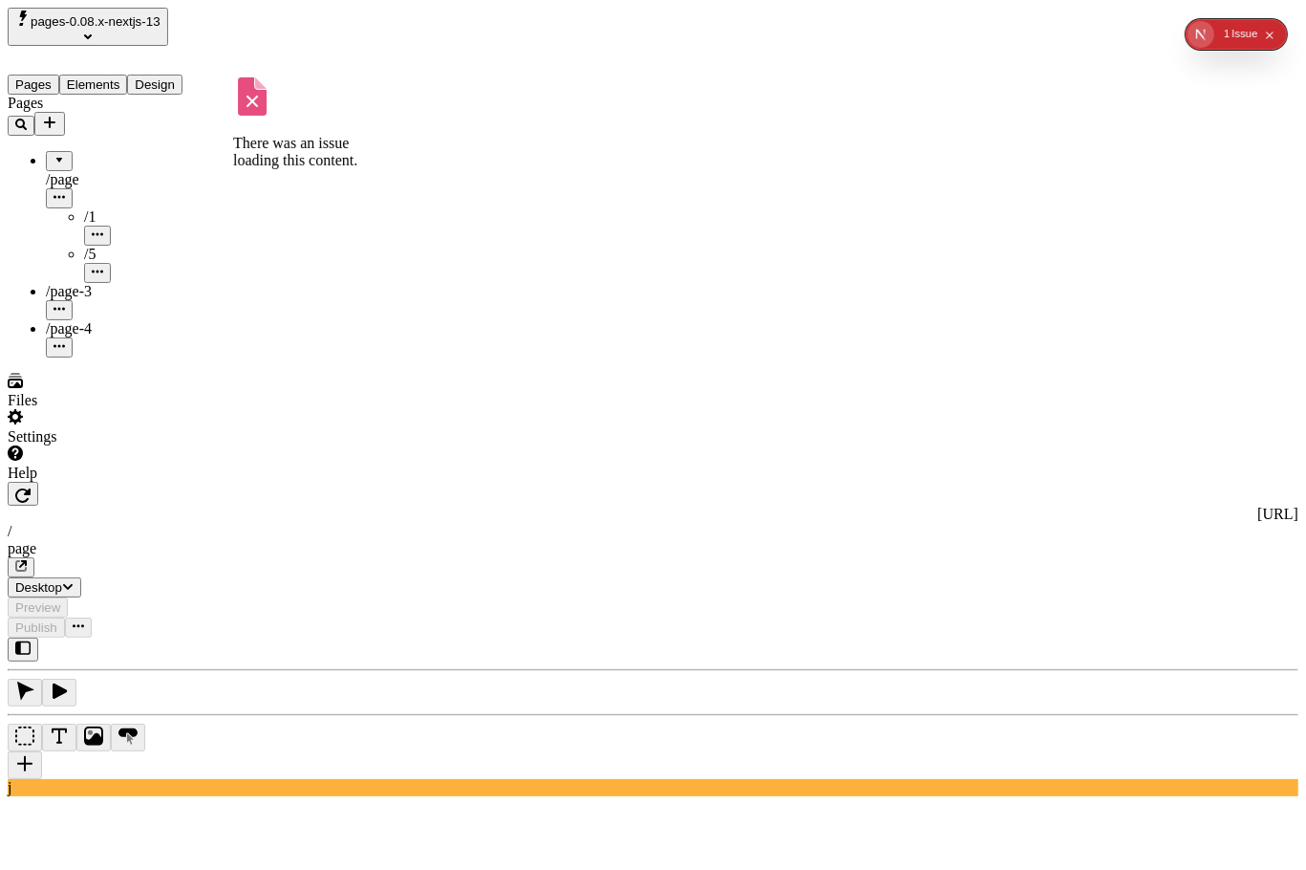
click at [54, 154] on div at bounding box center [59, 154] width 11 height 0
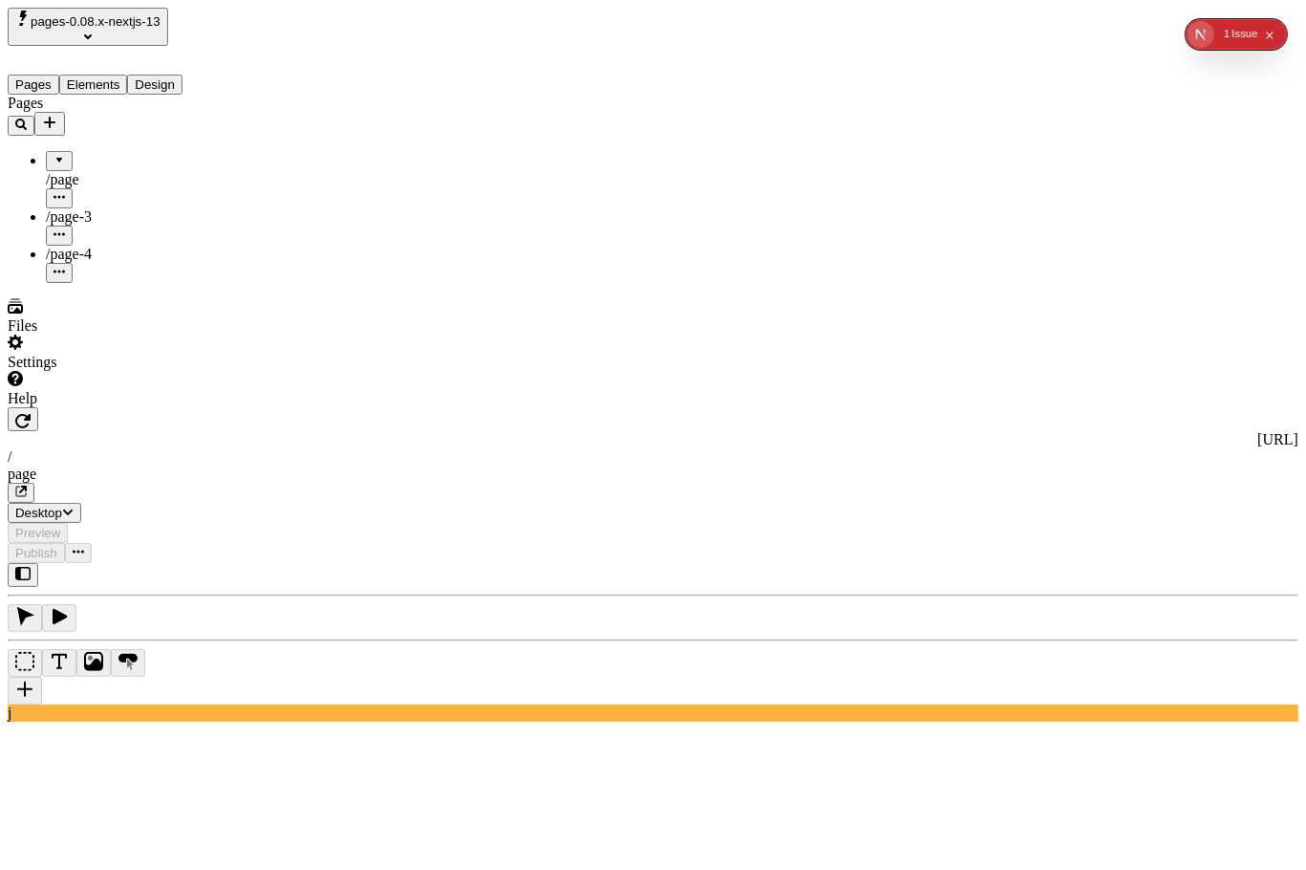
click at [54, 154] on div at bounding box center [59, 154] width 11 height 0
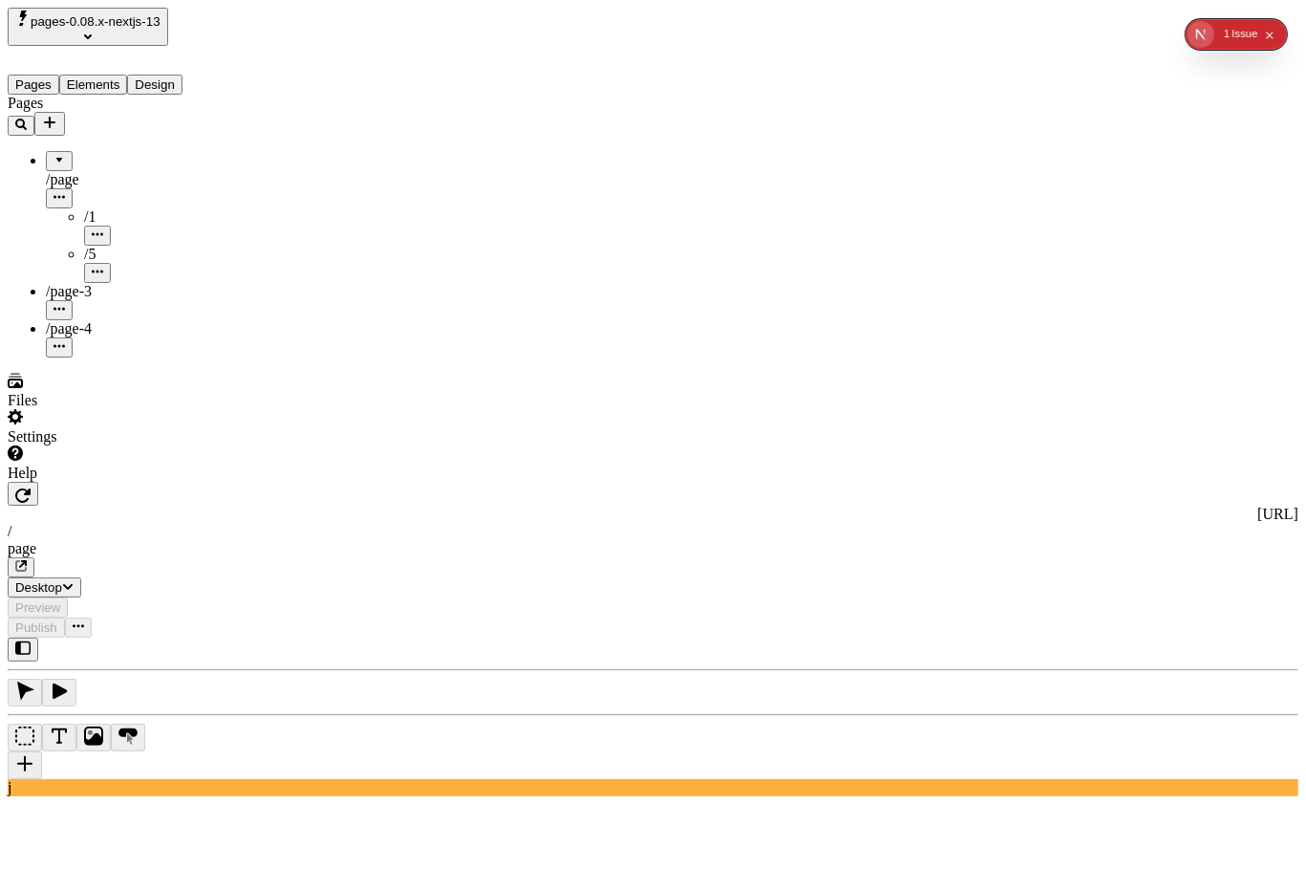
click at [54, 154] on div at bounding box center [59, 154] width 11 height 0
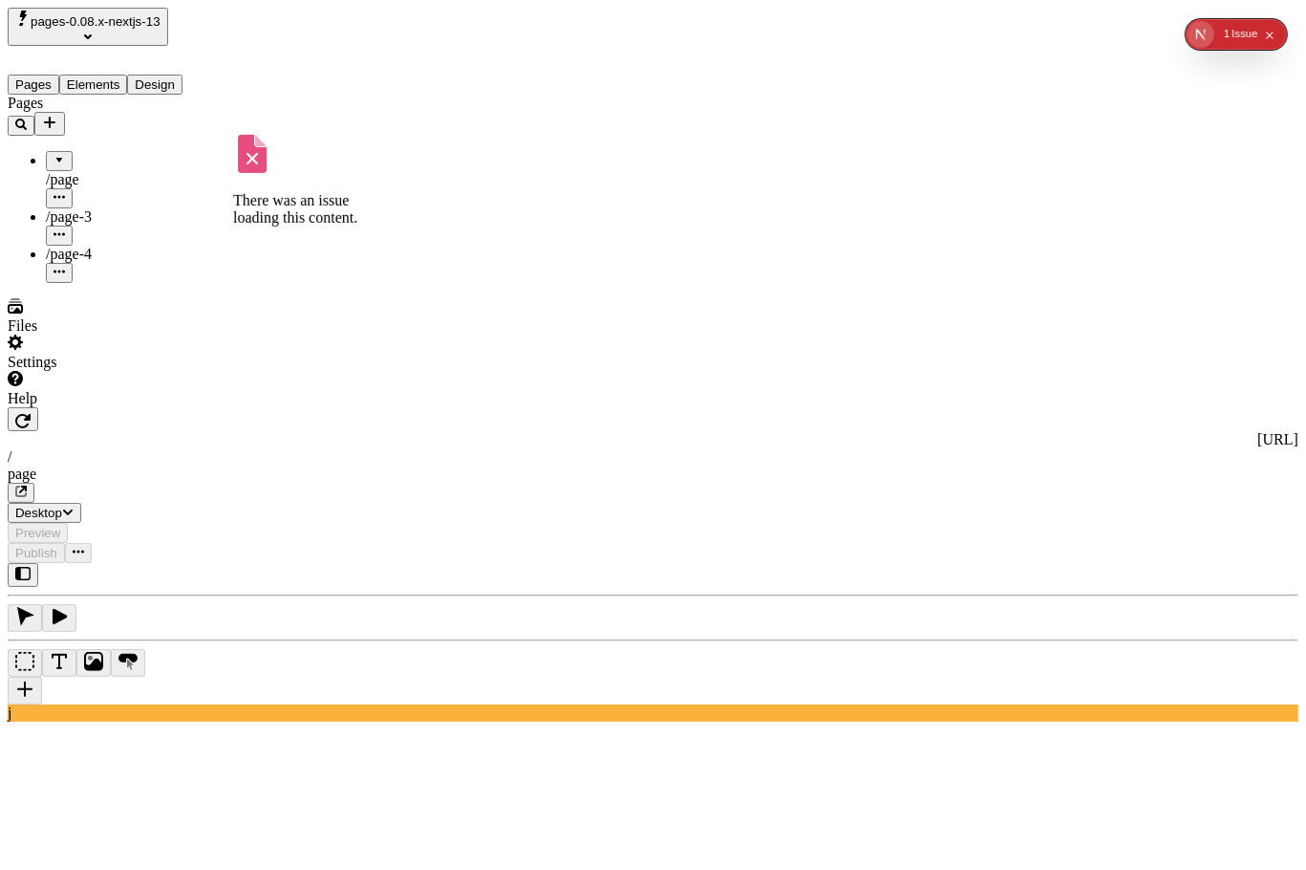
click at [77, 246] on span "/page-4" at bounding box center [69, 254] width 46 height 16
click at [54, 154] on div at bounding box center [59, 154] width 11 height 0
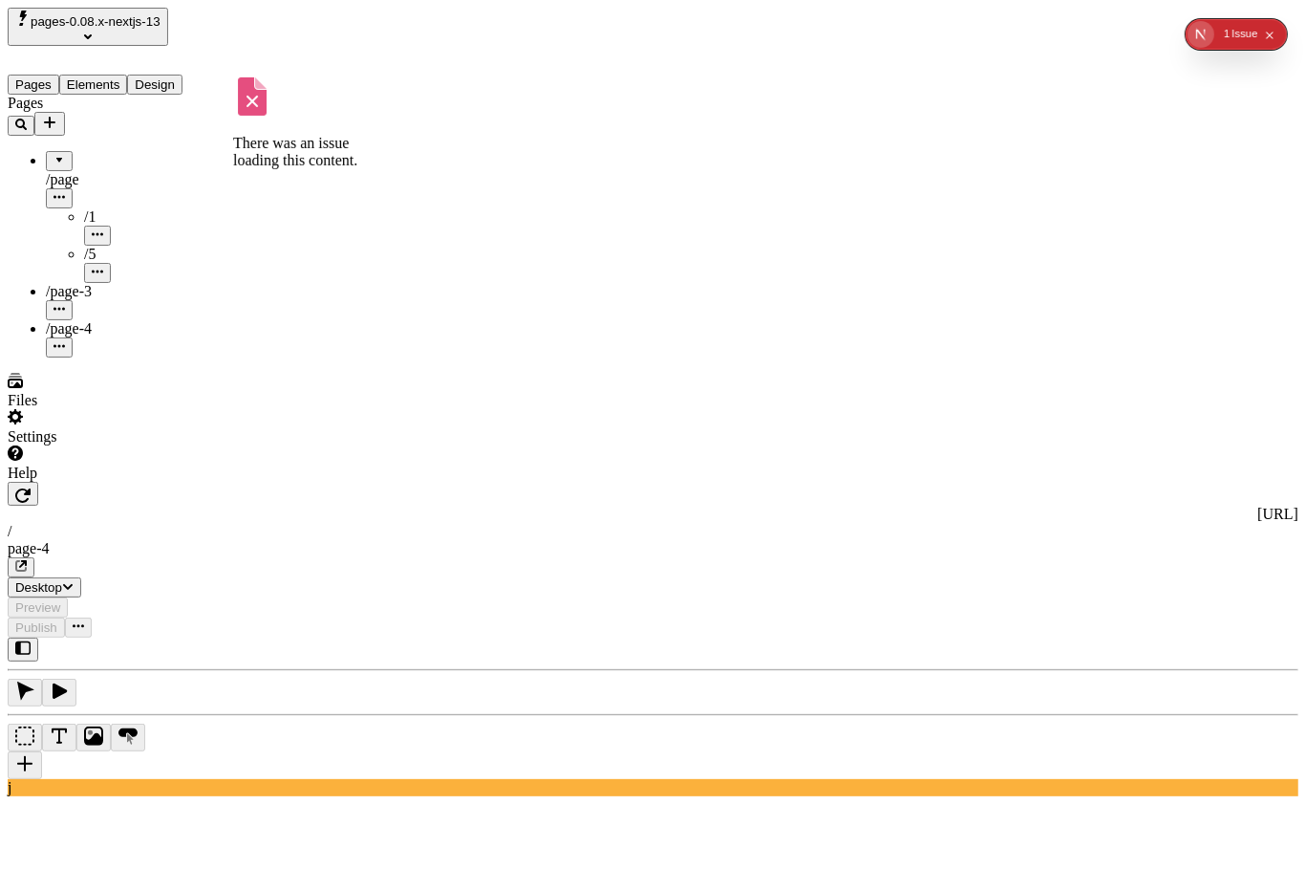
click at [54, 154] on div at bounding box center [59, 154] width 11 height 0
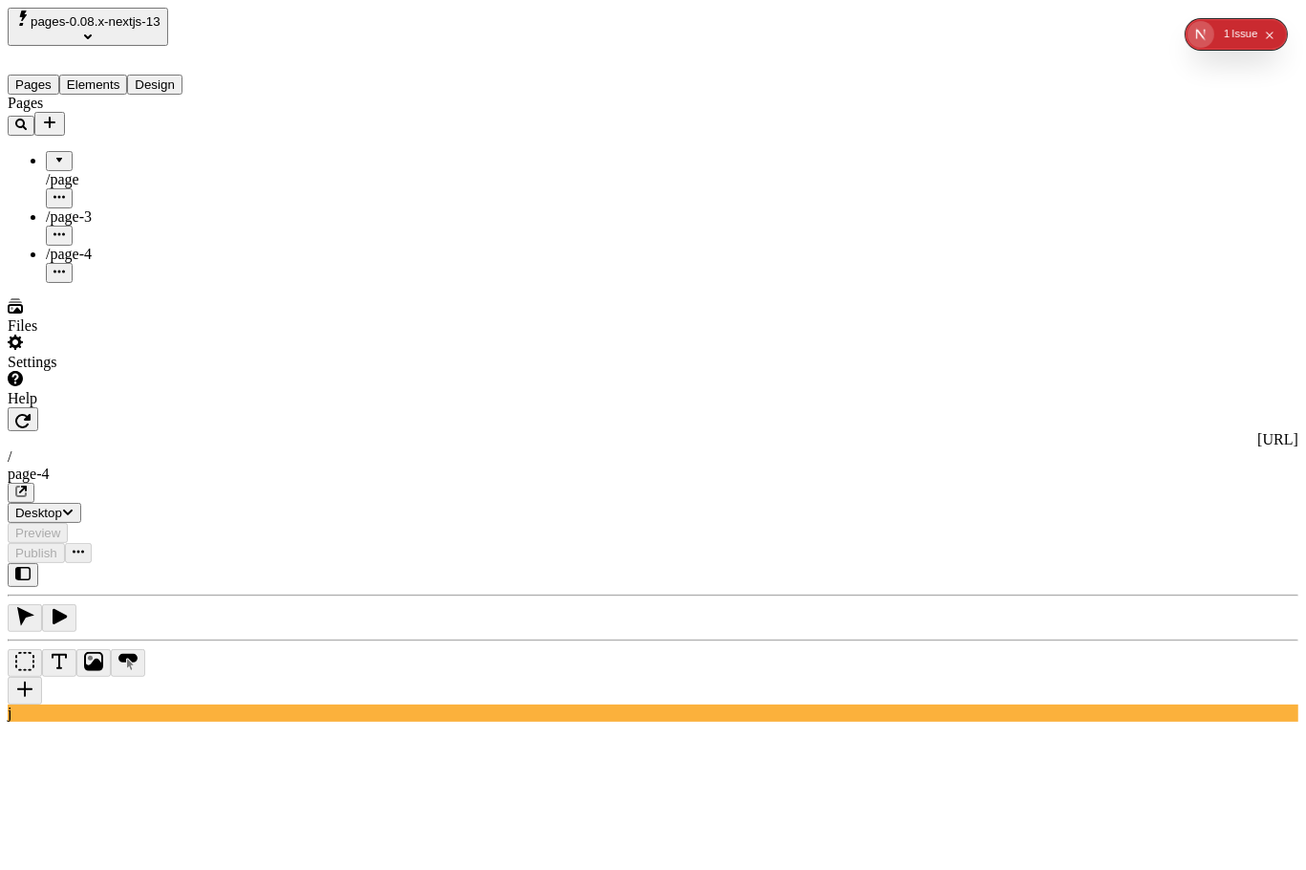
click at [98, 283] on div "Pages /page /1 /5 /page-3 /page-4" at bounding box center [122, 189] width 229 height 188
click at [65, 191] on icon "button" at bounding box center [59, 196] width 11 height 11
click at [54, 154] on div at bounding box center [59, 154] width 11 height 0
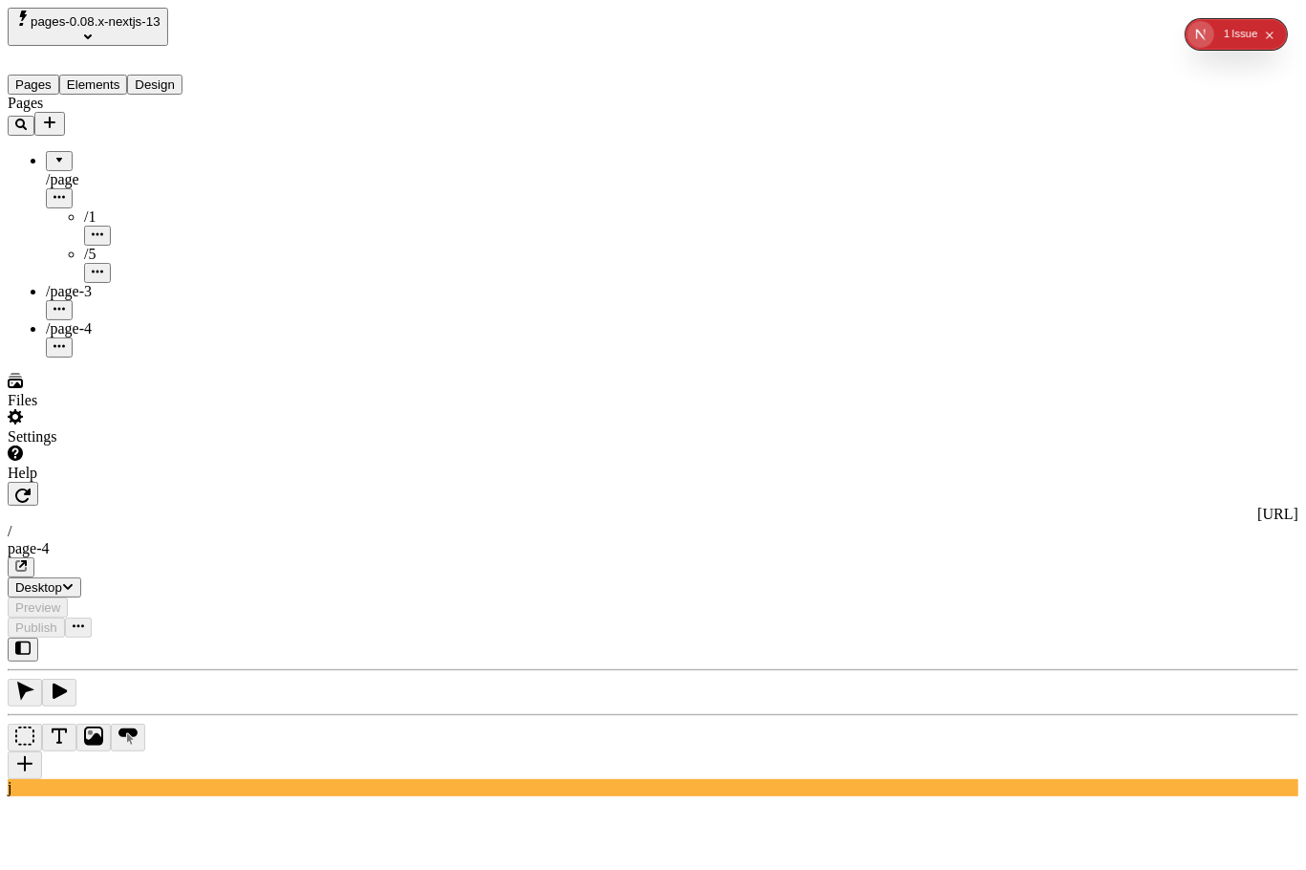
click at [54, 154] on div at bounding box center [59, 154] width 11 height 0
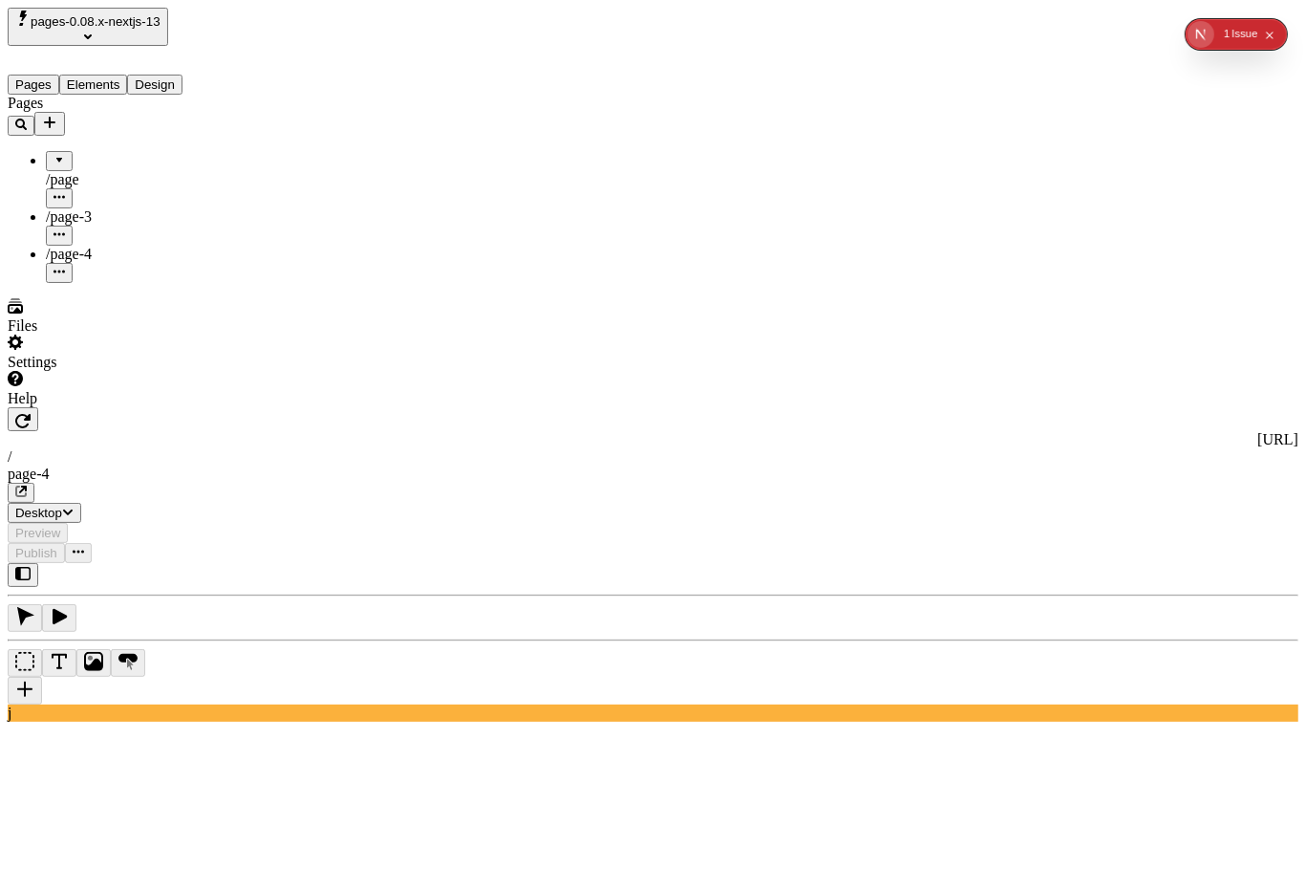
click at [54, 154] on div at bounding box center [59, 154] width 11 height 0
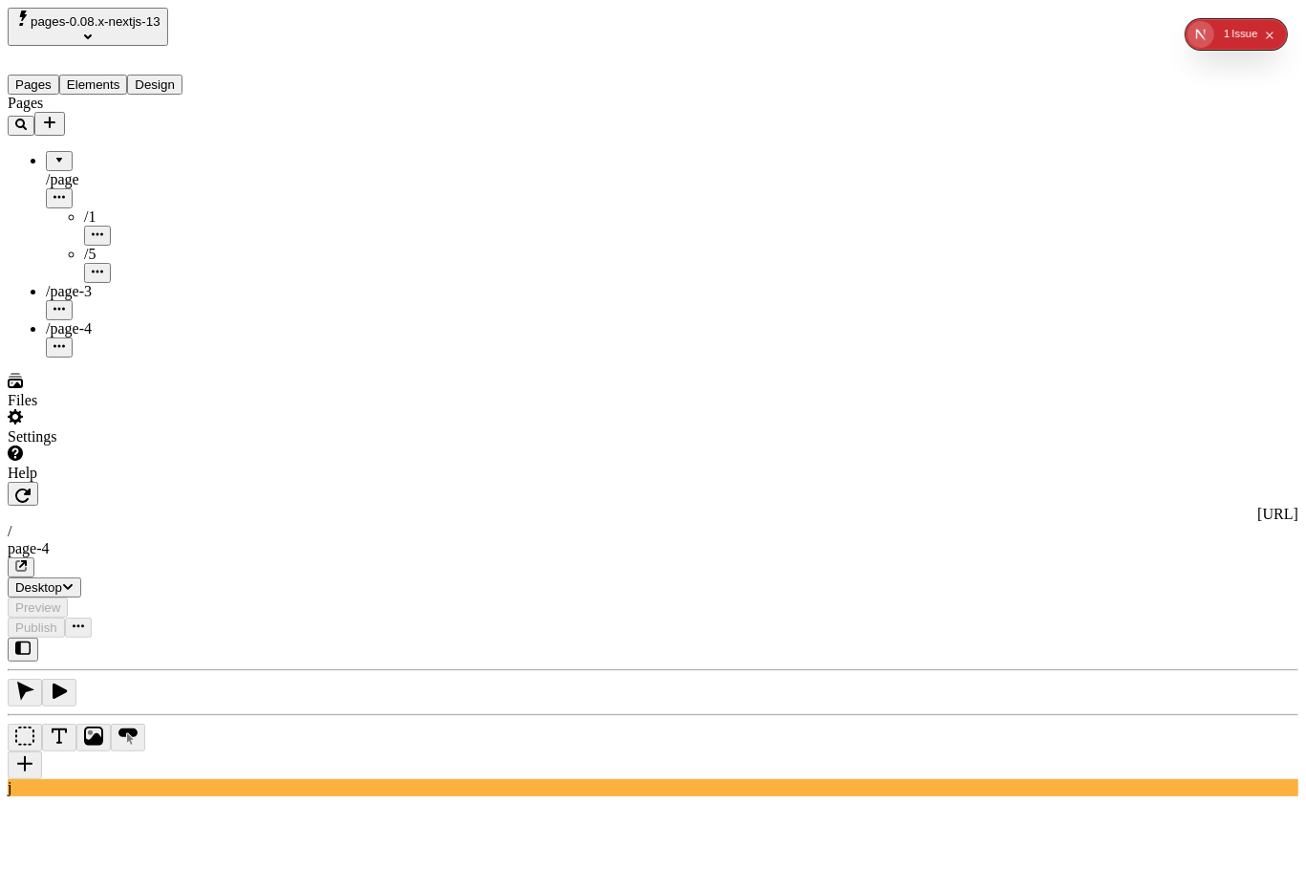
click at [54, 154] on div at bounding box center [59, 154] width 11 height 0
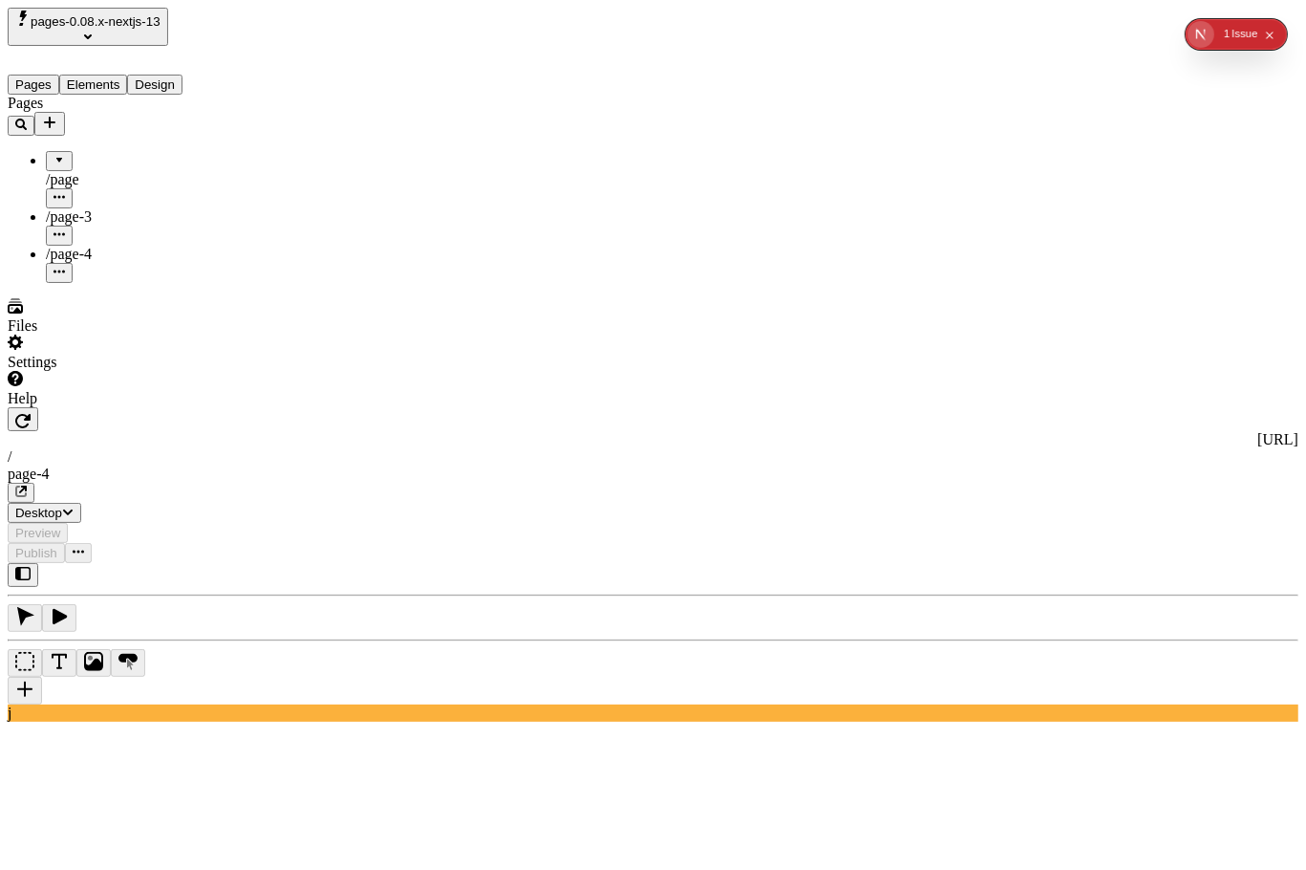
click at [54, 154] on div at bounding box center [59, 154] width 11 height 0
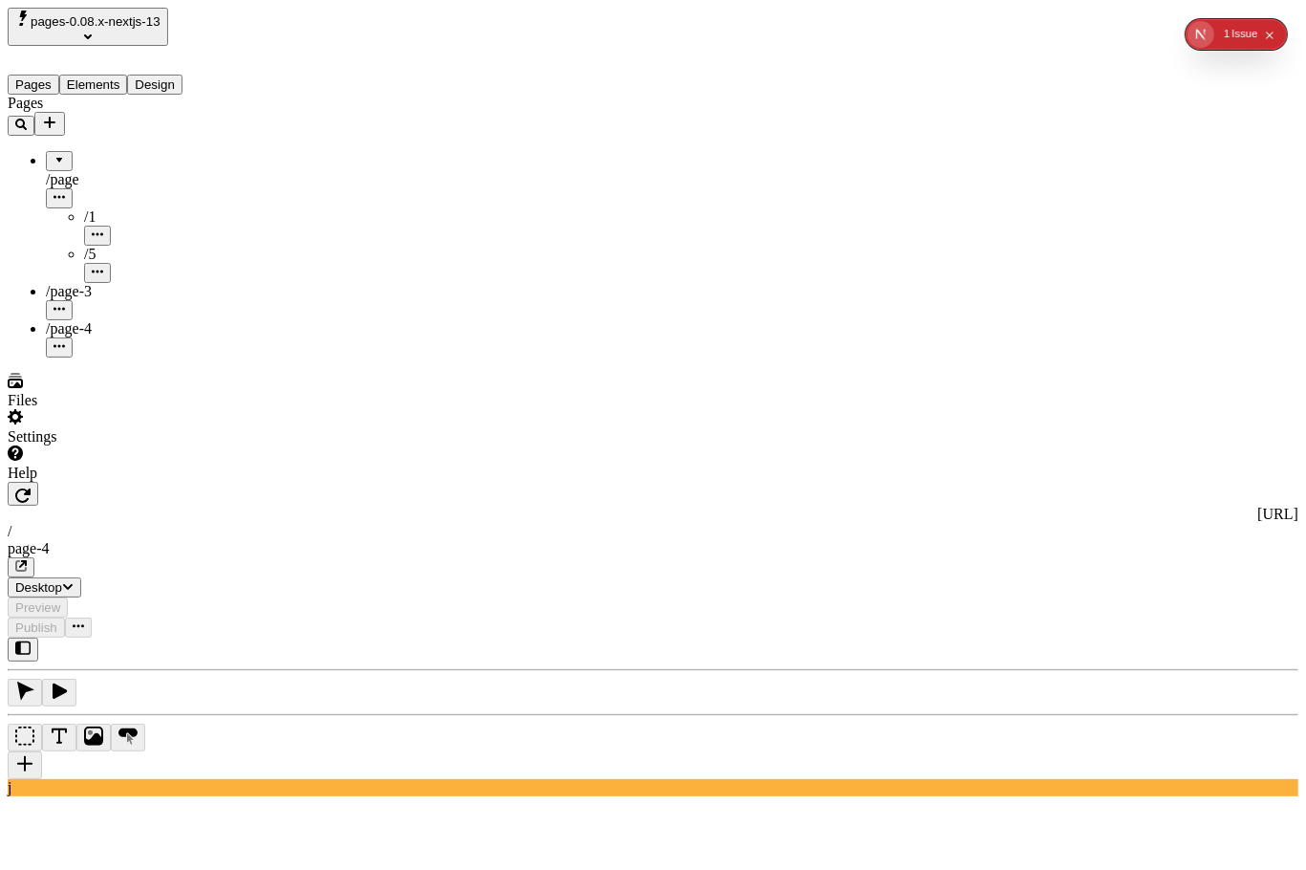
click at [54, 154] on div at bounding box center [59, 154] width 11 height 0
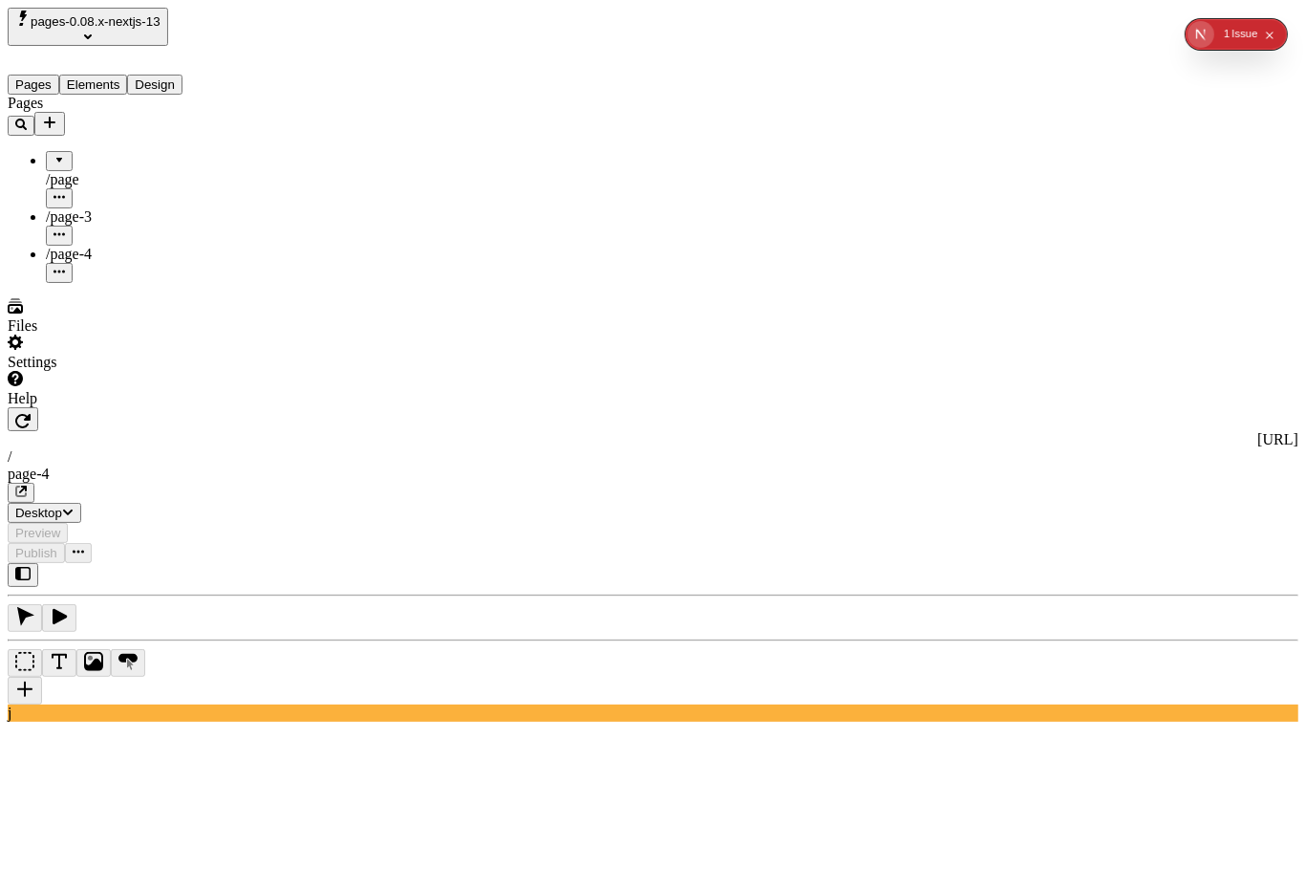
click at [89, 283] on div "Pages /page /1 /5 /page-3 /page-4" at bounding box center [122, 189] width 229 height 188
click at [54, 154] on div at bounding box center [59, 154] width 11 height 0
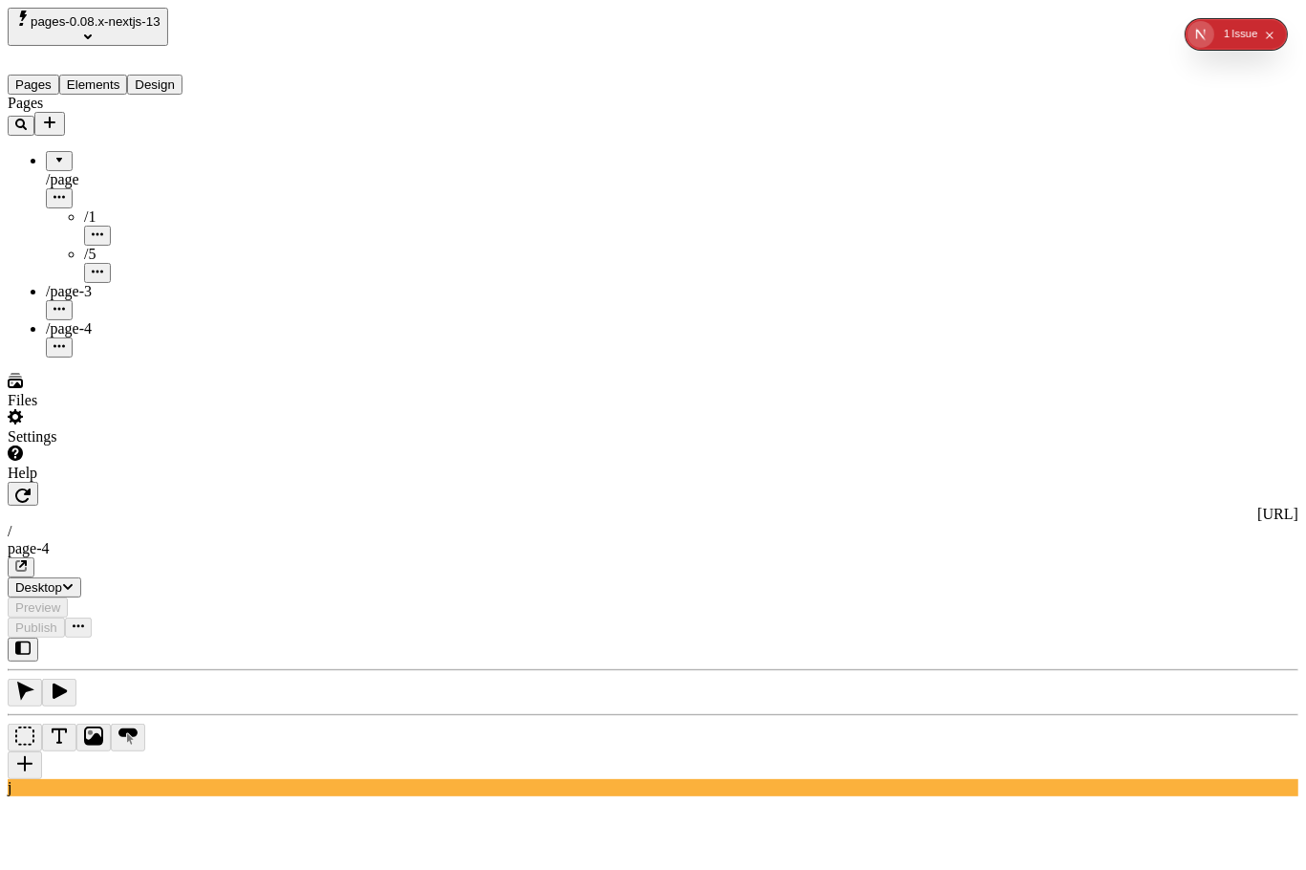
click at [54, 154] on div at bounding box center [59, 154] width 11 height 0
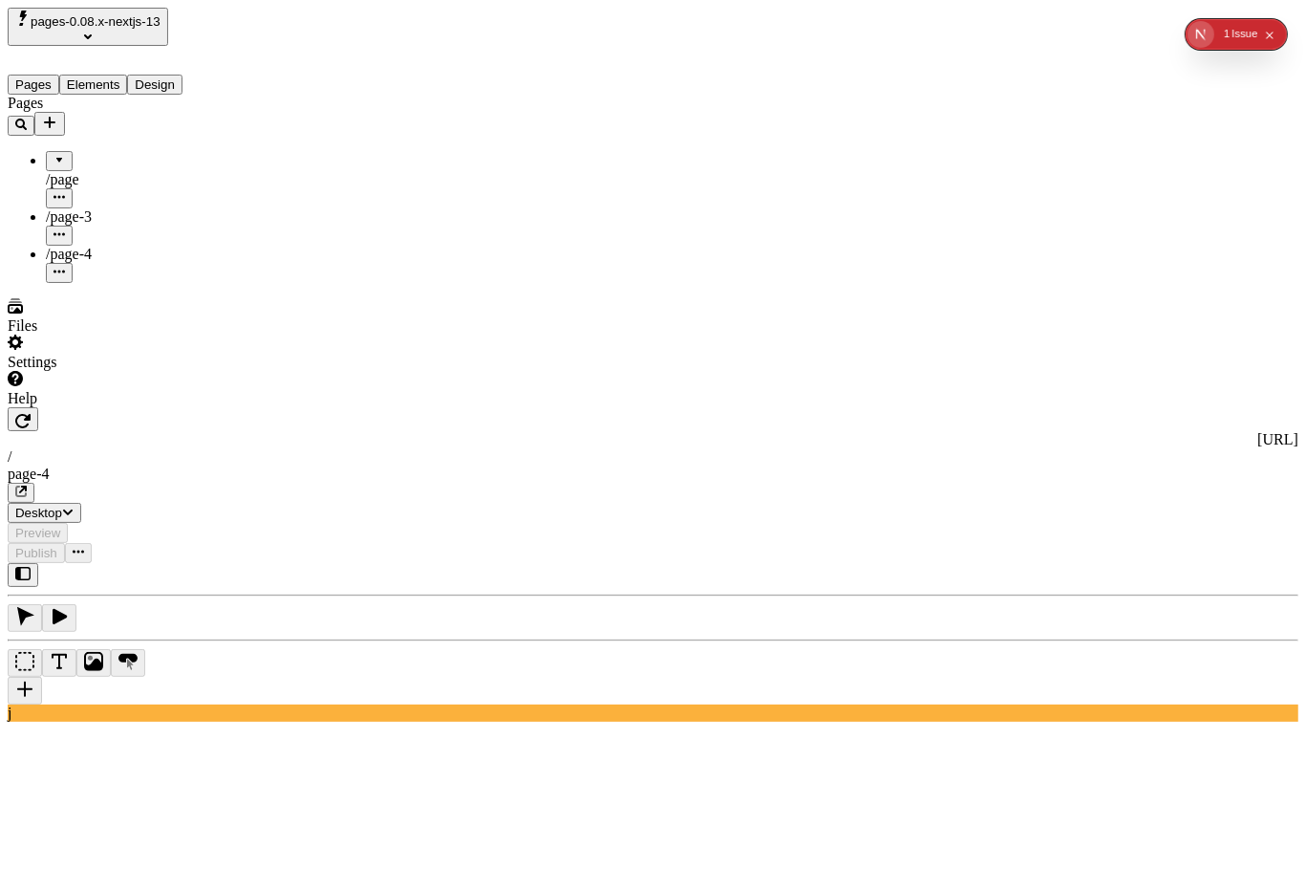
click at [54, 154] on div at bounding box center [59, 154] width 11 height 0
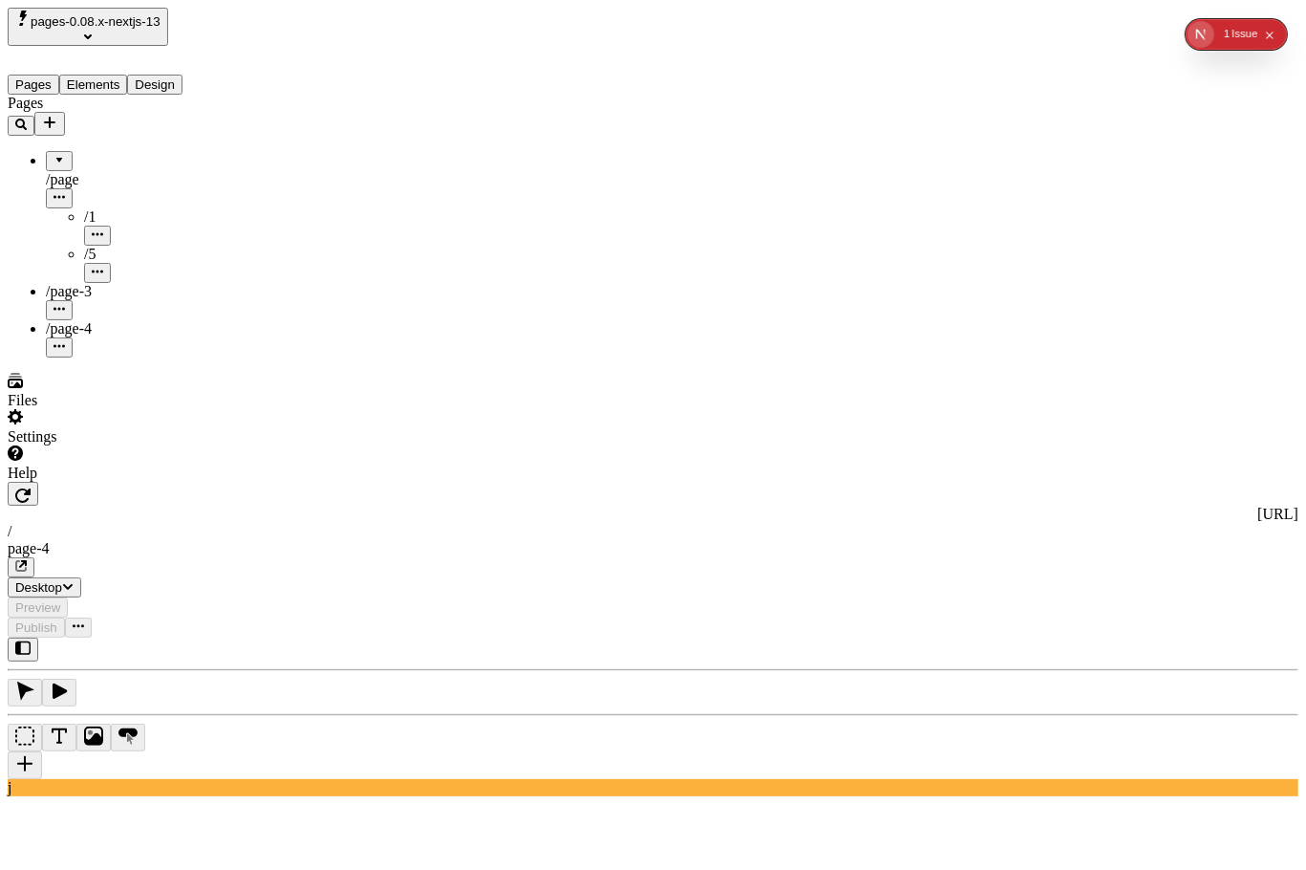
click at [54, 154] on div at bounding box center [59, 154] width 11 height 0
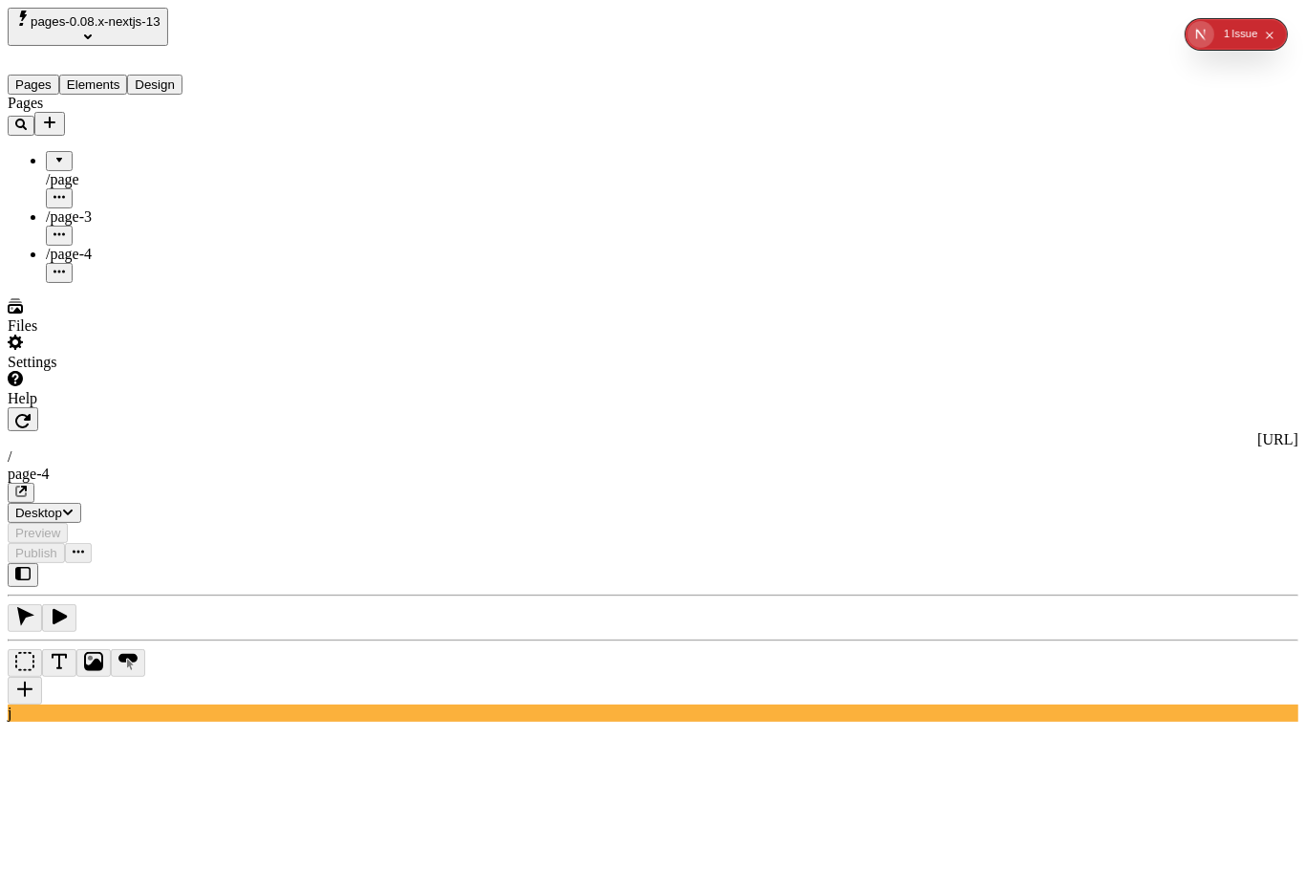
click at [54, 154] on div at bounding box center [59, 154] width 11 height 0
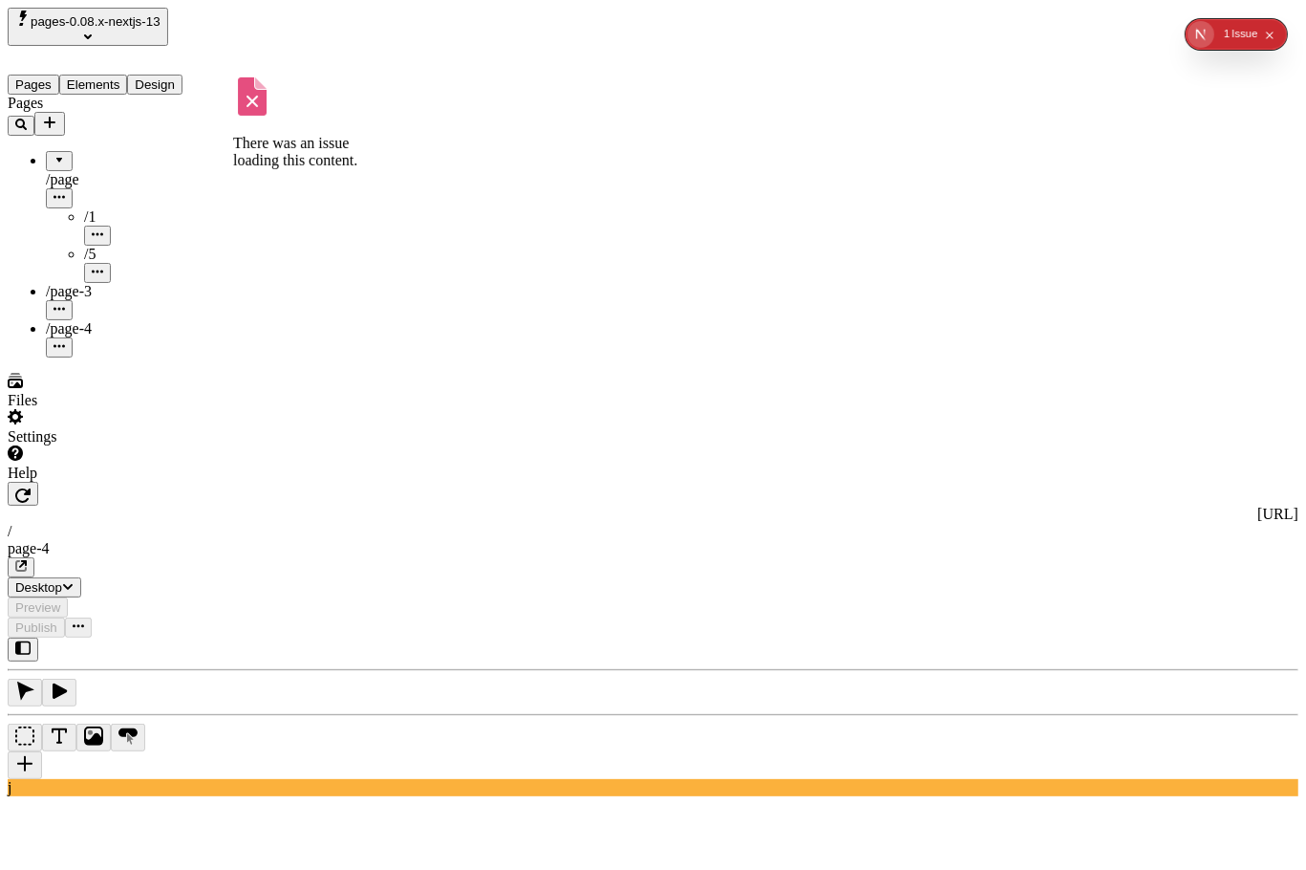
click at [54, 154] on div at bounding box center [59, 154] width 11 height 0
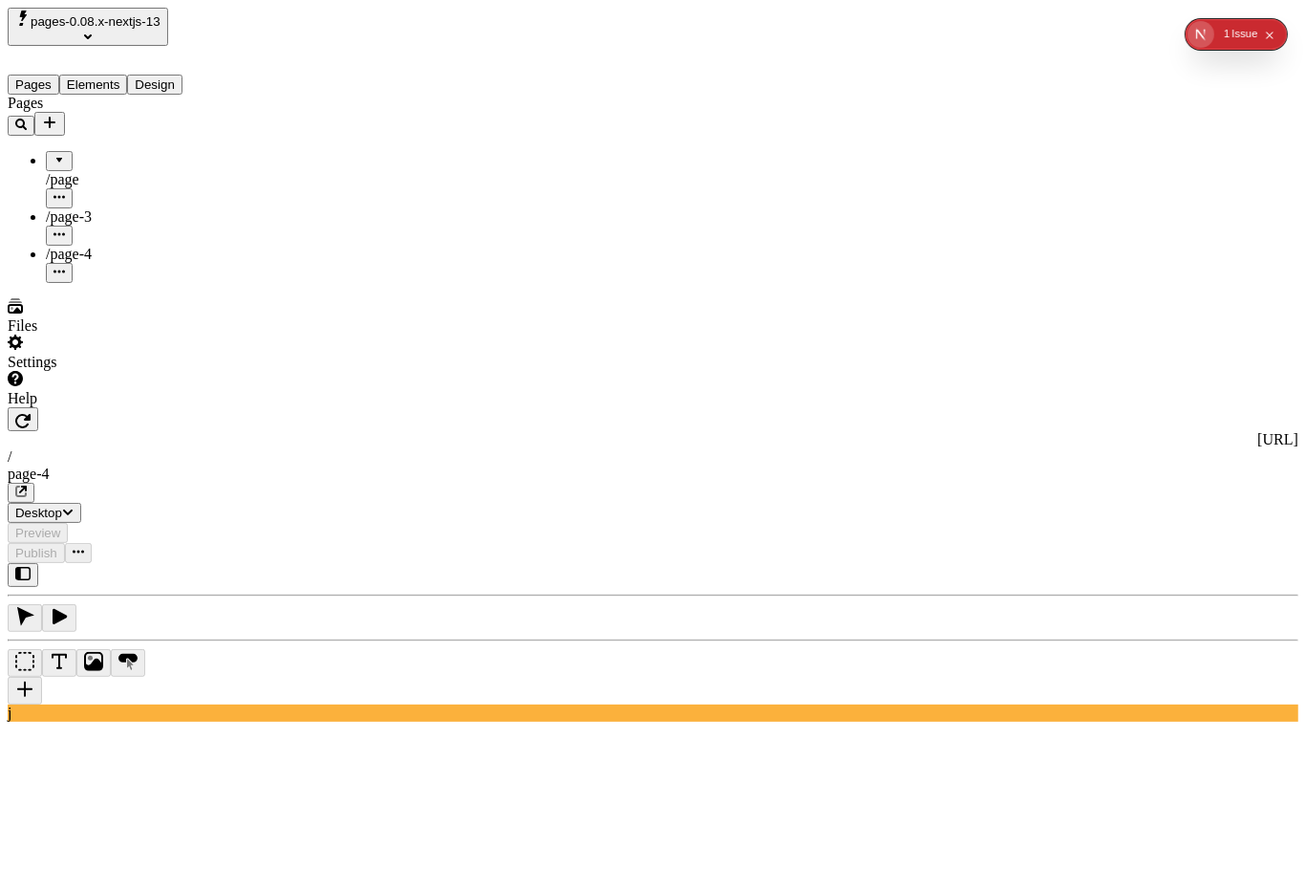
click at [54, 154] on div at bounding box center [59, 154] width 11 height 0
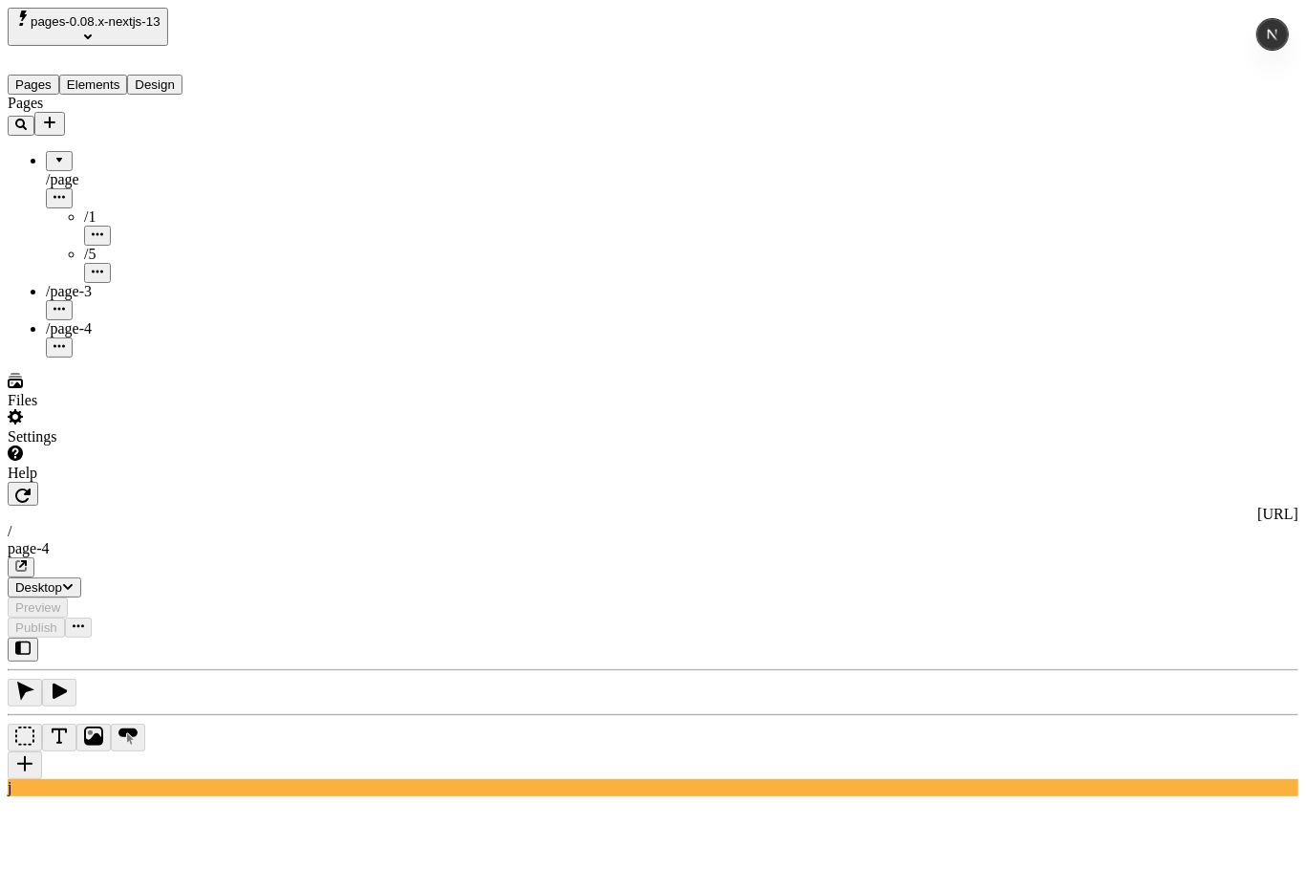
click at [96, 97] on div "Pages" at bounding box center [122, 115] width 229 height 41
click at [54, 154] on div at bounding box center [59, 154] width 11 height 0
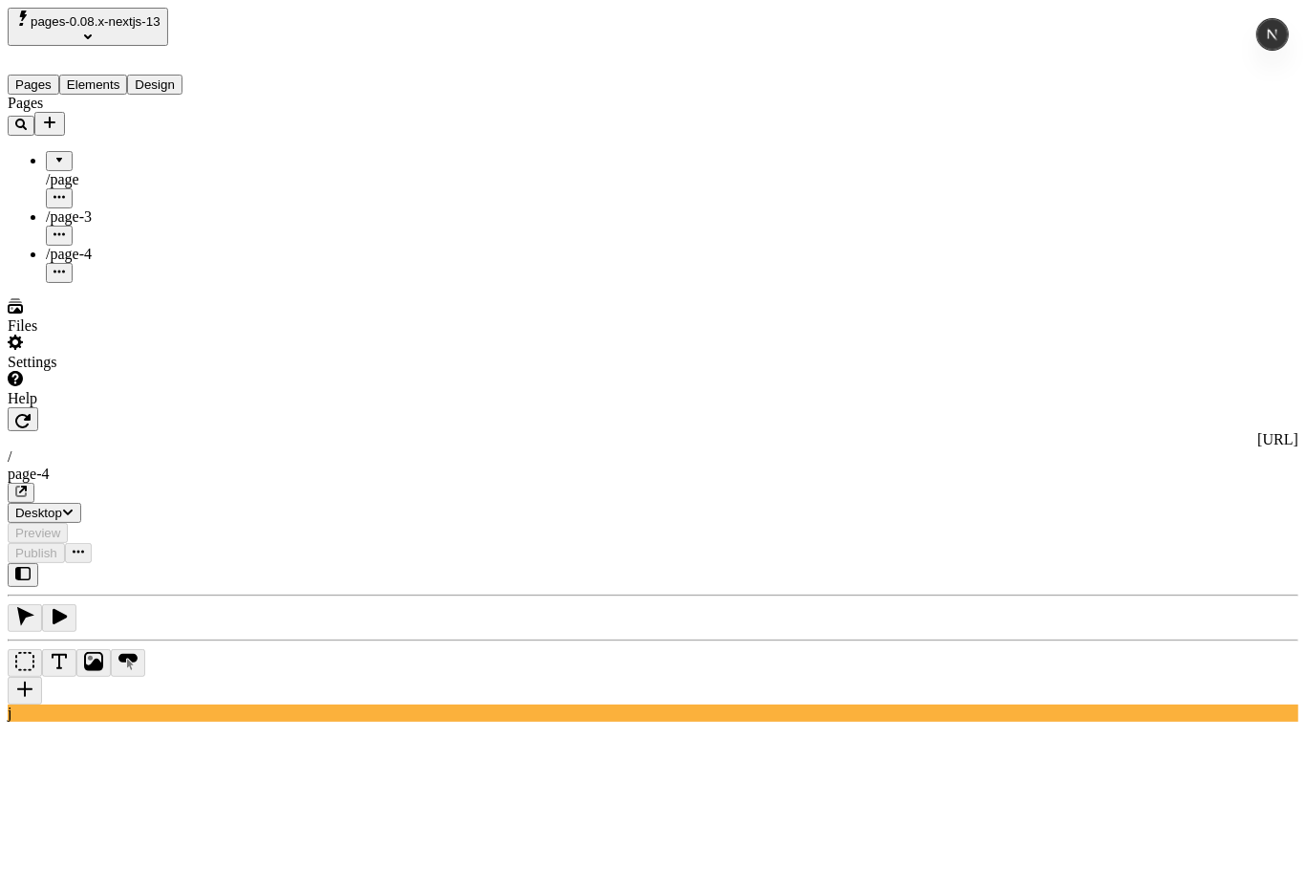
click at [54, 154] on div at bounding box center [59, 154] width 11 height 0
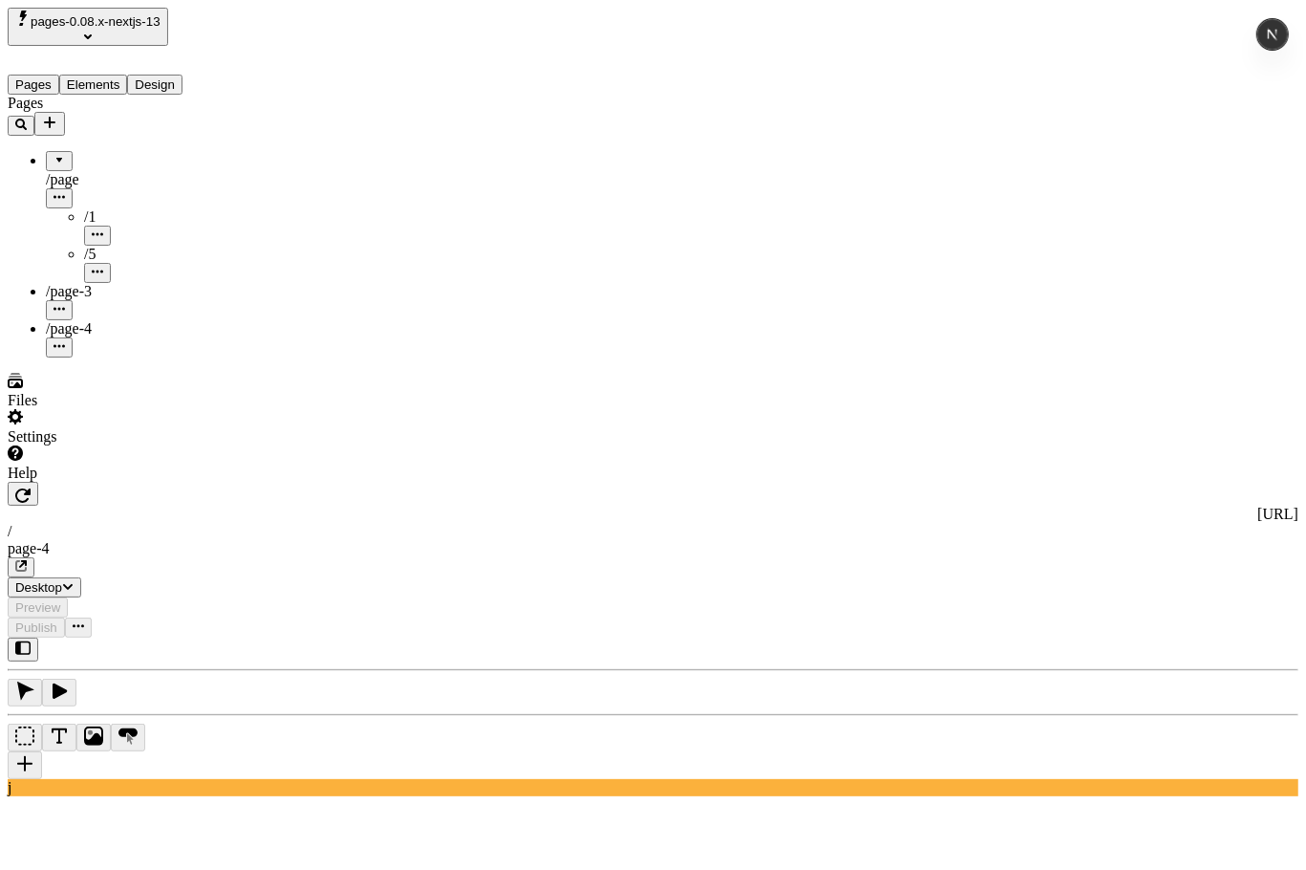
click at [136, 357] on div "Pages /page /1 /5 /page-3 /page-4" at bounding box center [122, 226] width 229 height 263
click at [54, 154] on div at bounding box center [59, 154] width 11 height 0
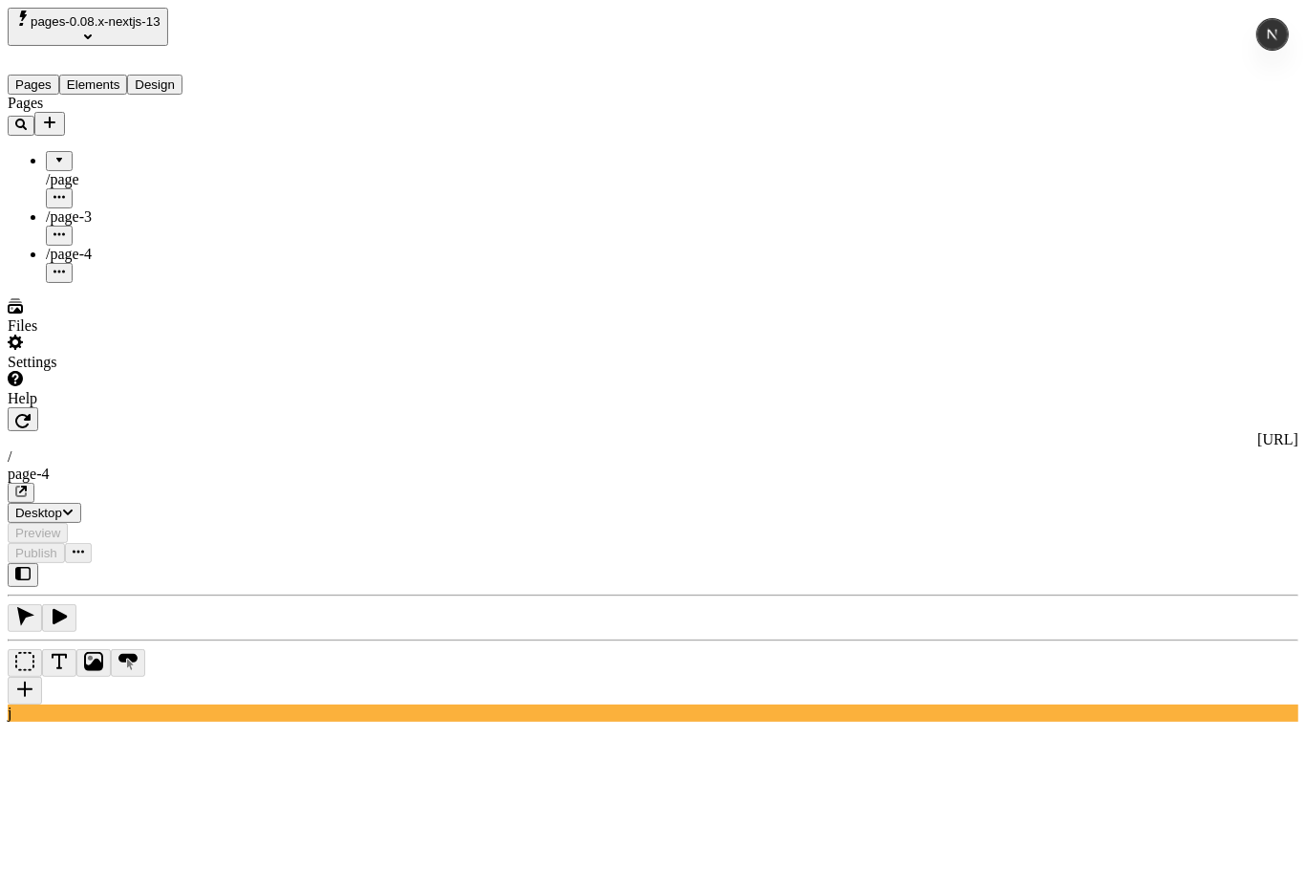
click at [54, 154] on div at bounding box center [59, 154] width 11 height 0
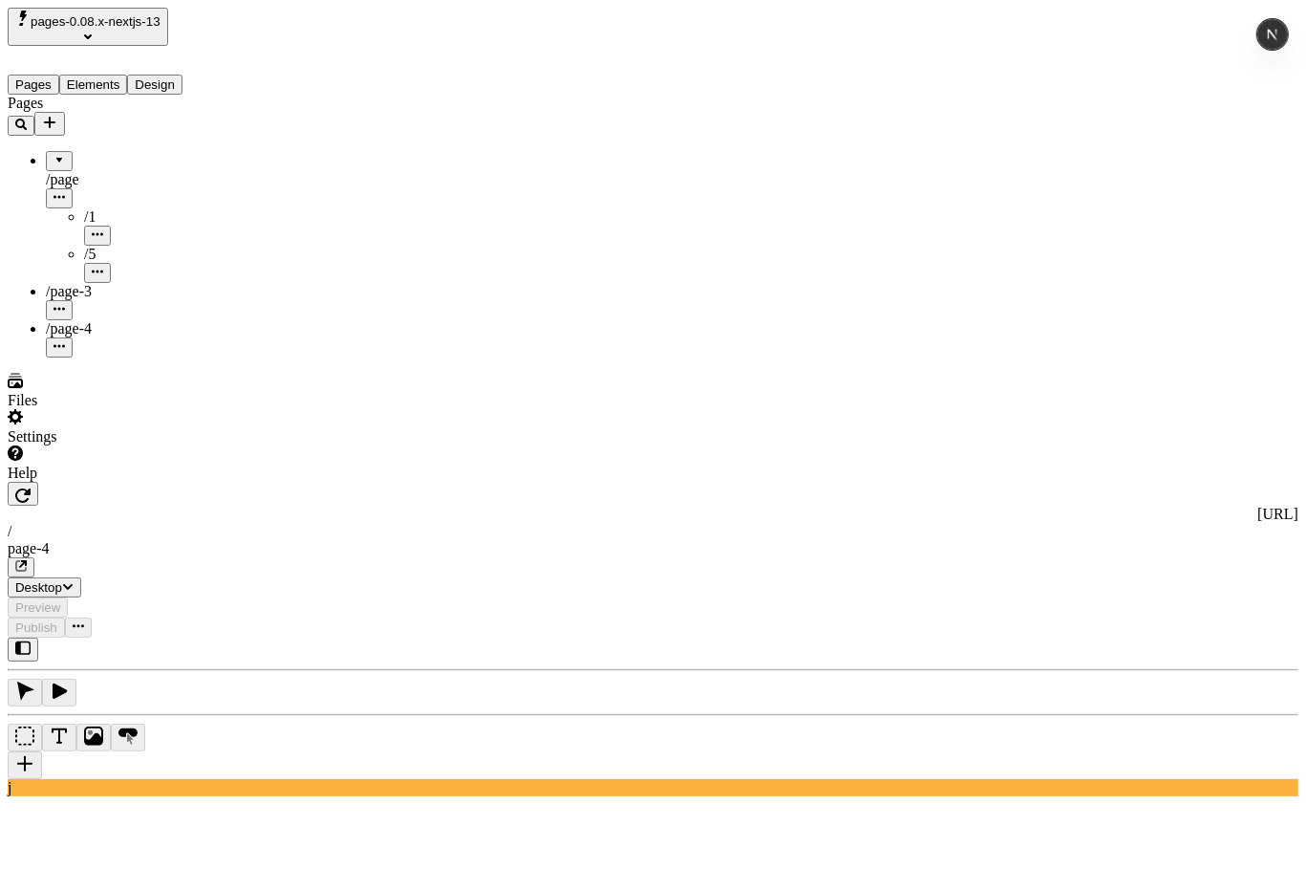
click at [54, 154] on div at bounding box center [59, 154] width 11 height 0
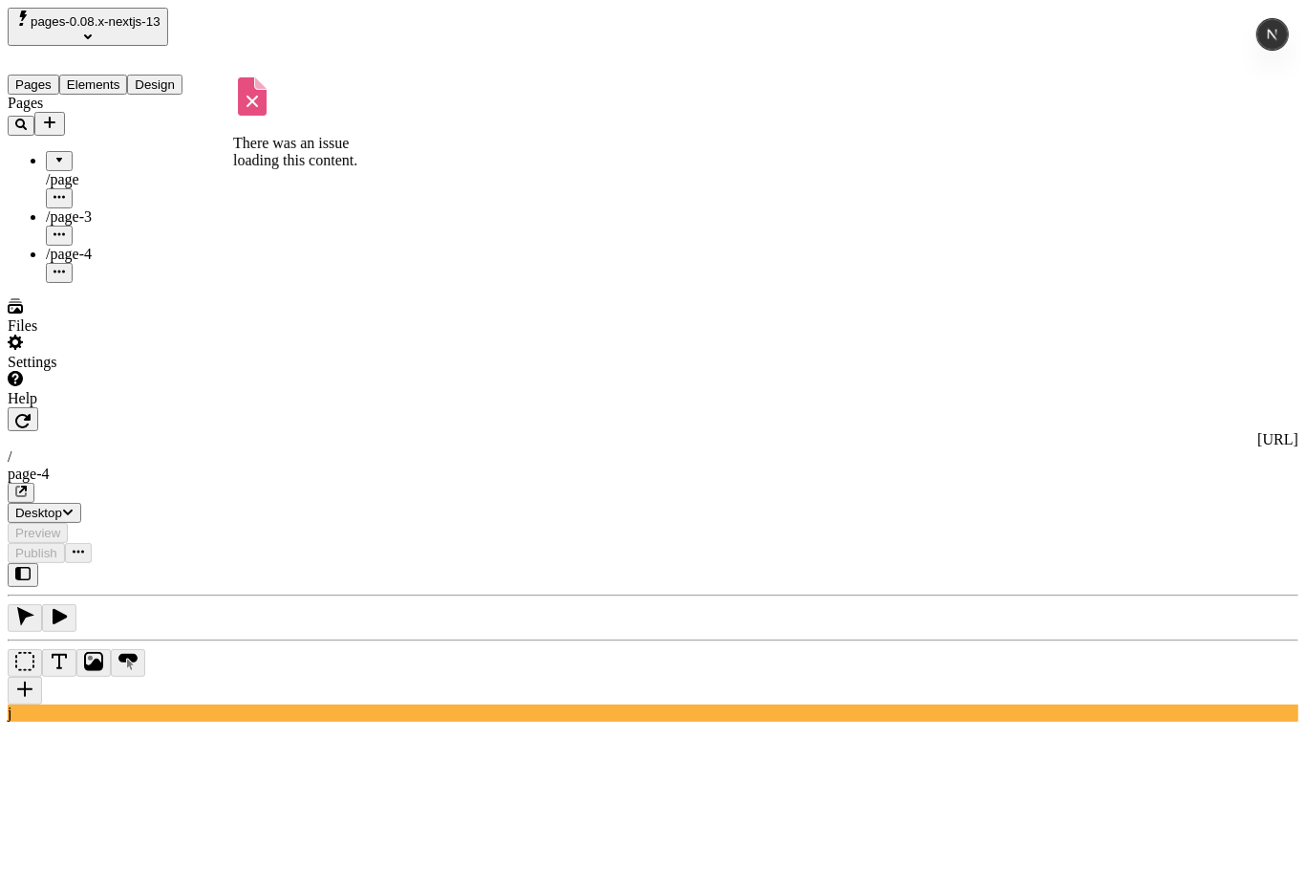
click at [139, 283] on div "Pages /page There was an issue loading this content. There was an issue loading…" at bounding box center [122, 189] width 229 height 188
drag, startPoint x: 151, startPoint y: 292, endPoint x: 155, endPoint y: 283, distance: 10.3
click at [152, 283] on div "Pages /page /1 /5 /page-3 /page-4" at bounding box center [122, 189] width 229 height 188
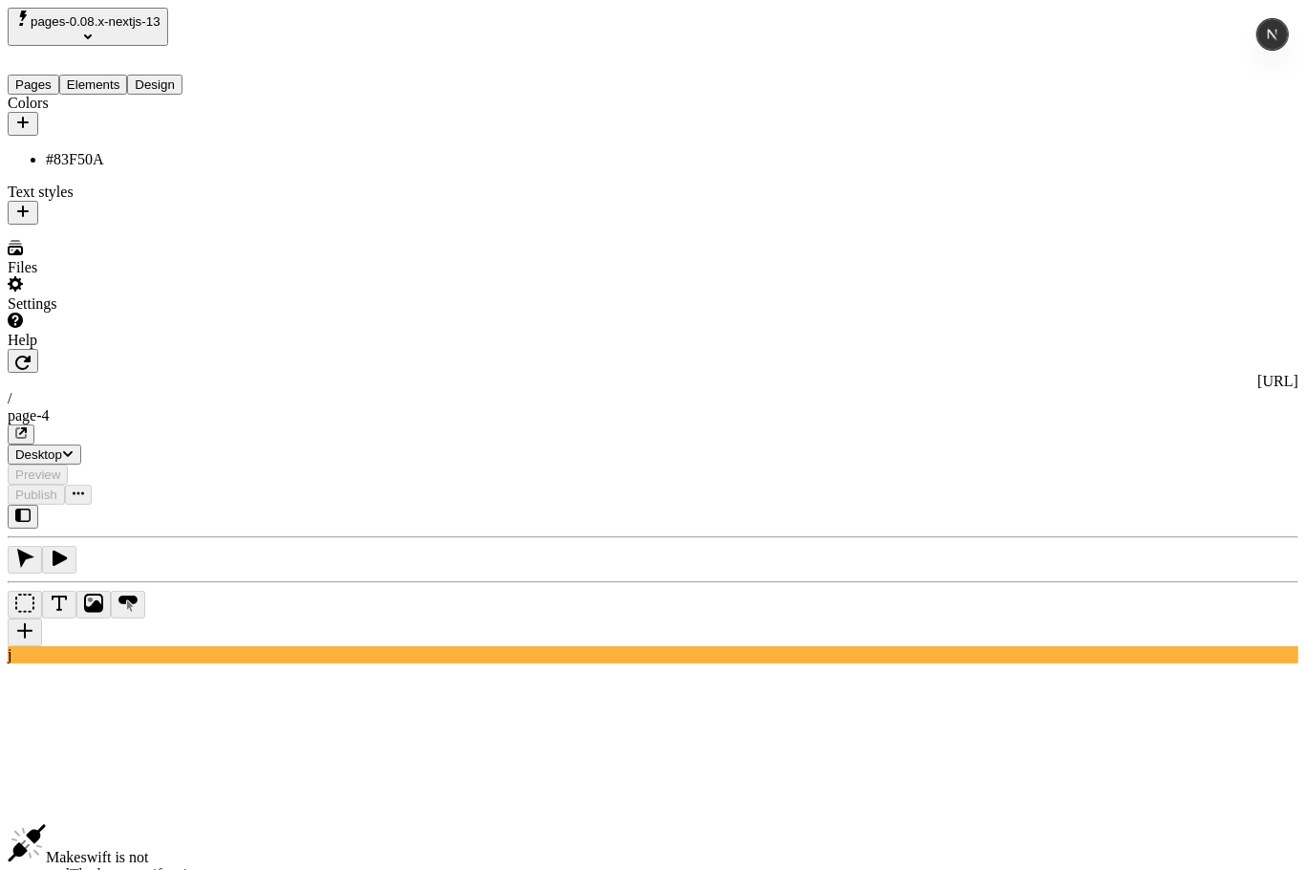
click at [183, 75] on button "Design" at bounding box center [154, 85] width 55 height 20
click at [31, 115] on icon "button" at bounding box center [22, 122] width 15 height 15
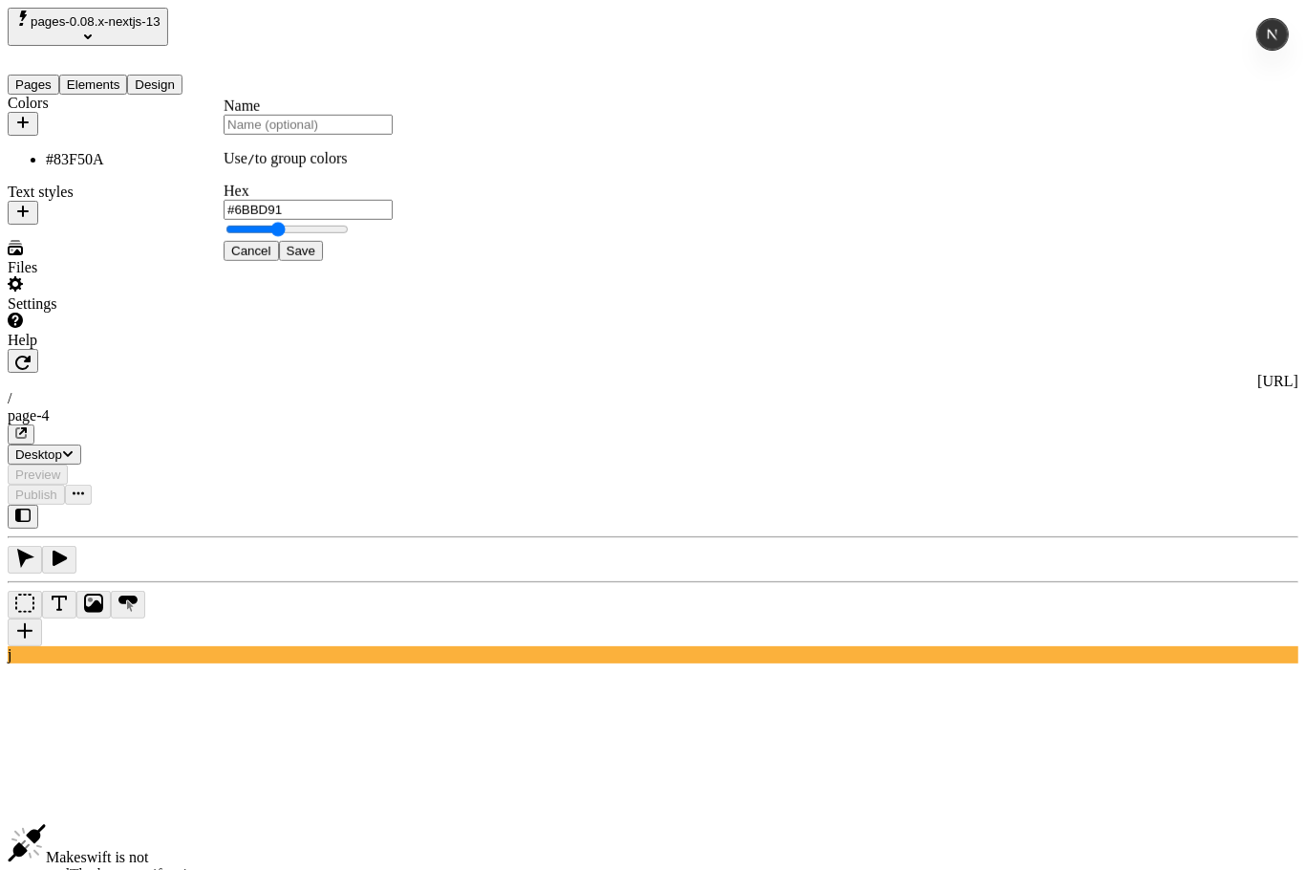
click at [74, 225] on div "Colors #83F50A Text styles" at bounding box center [122, 160] width 229 height 130
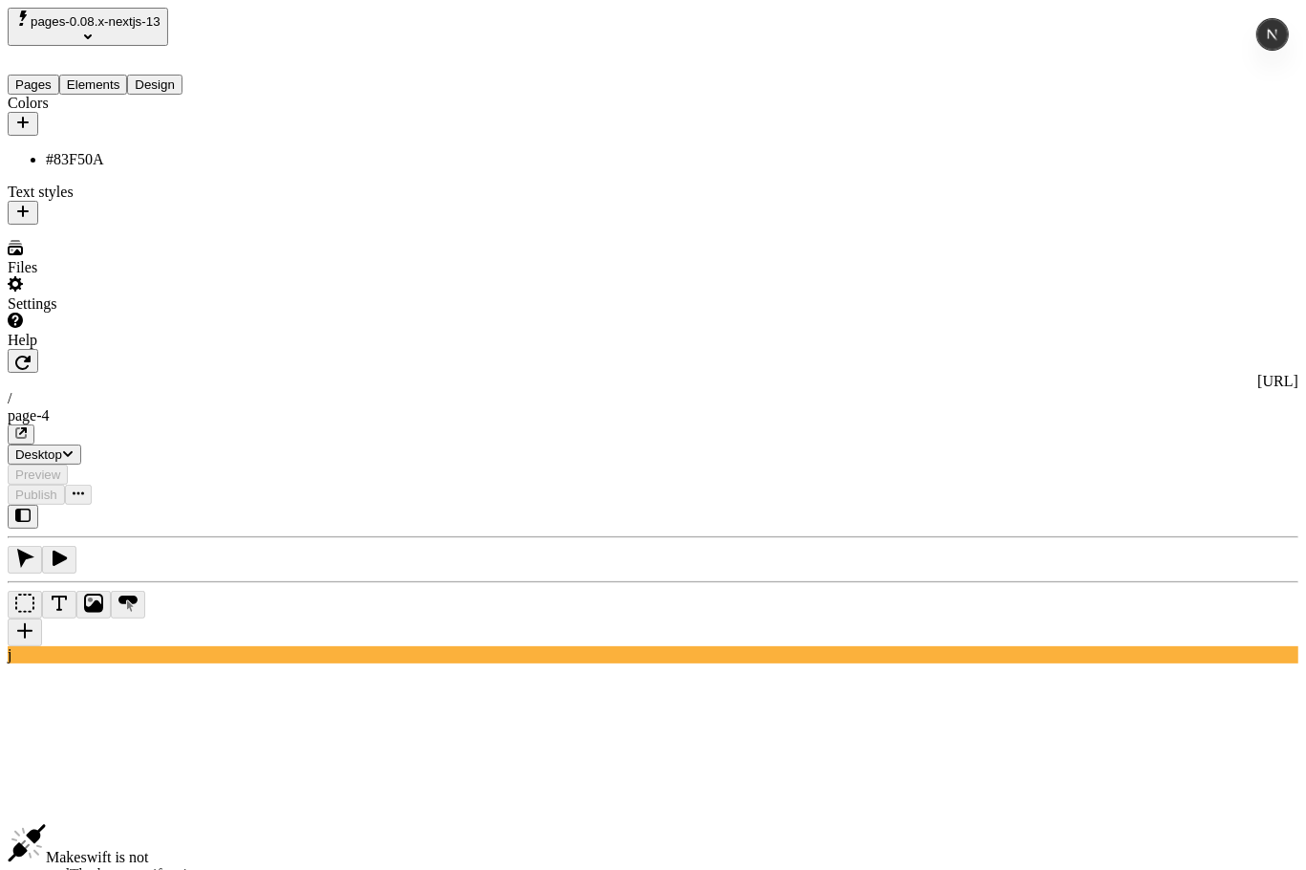
click at [175, 225] on div "Colors #83F50A Text styles" at bounding box center [122, 160] width 229 height 130
click at [38, 75] on button "Pages" at bounding box center [34, 85] width 52 height 20
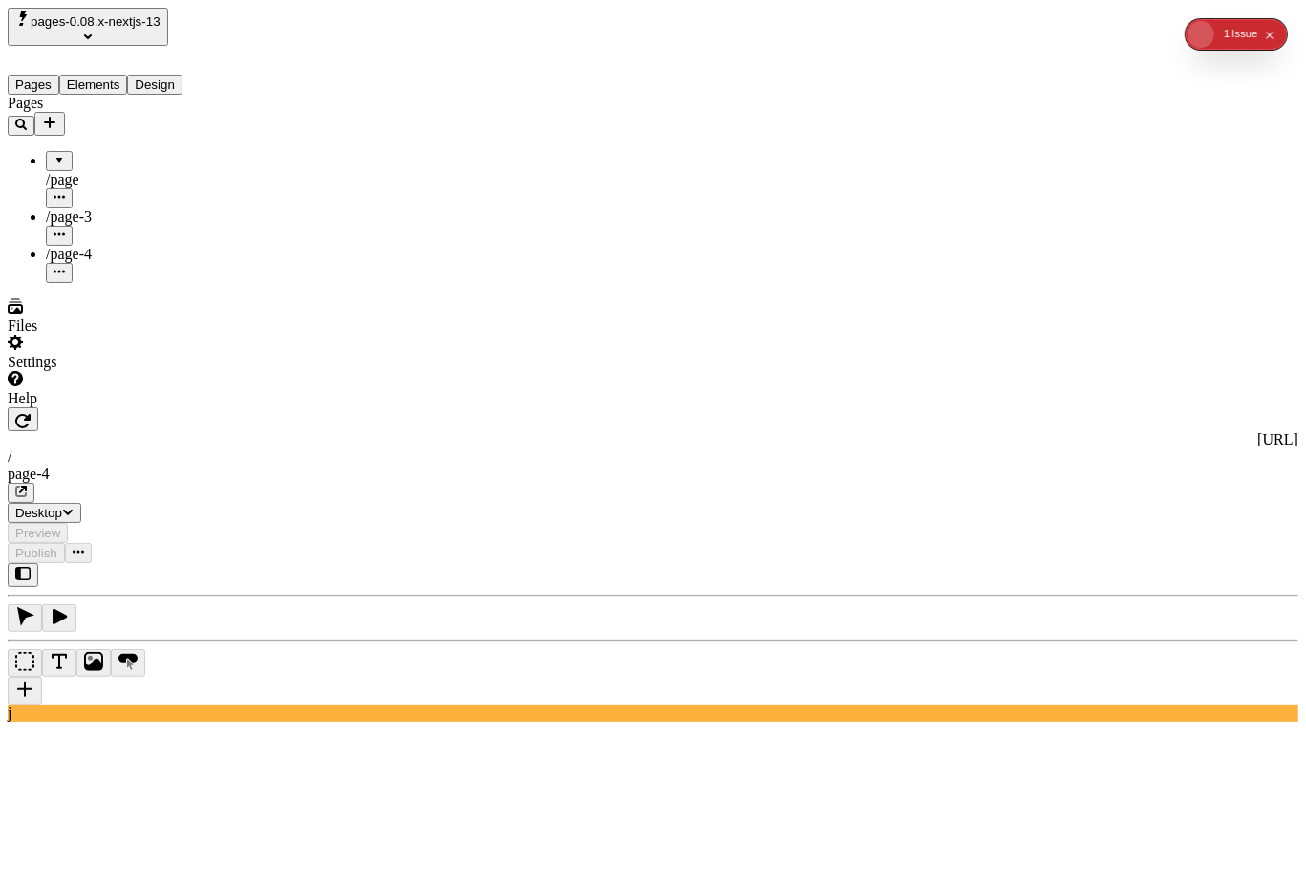
click at [57, 115] on icon "Add new" at bounding box center [49, 122] width 15 height 15
click at [286, 156] on div "Blank page" at bounding box center [283, 152] width 119 height 36
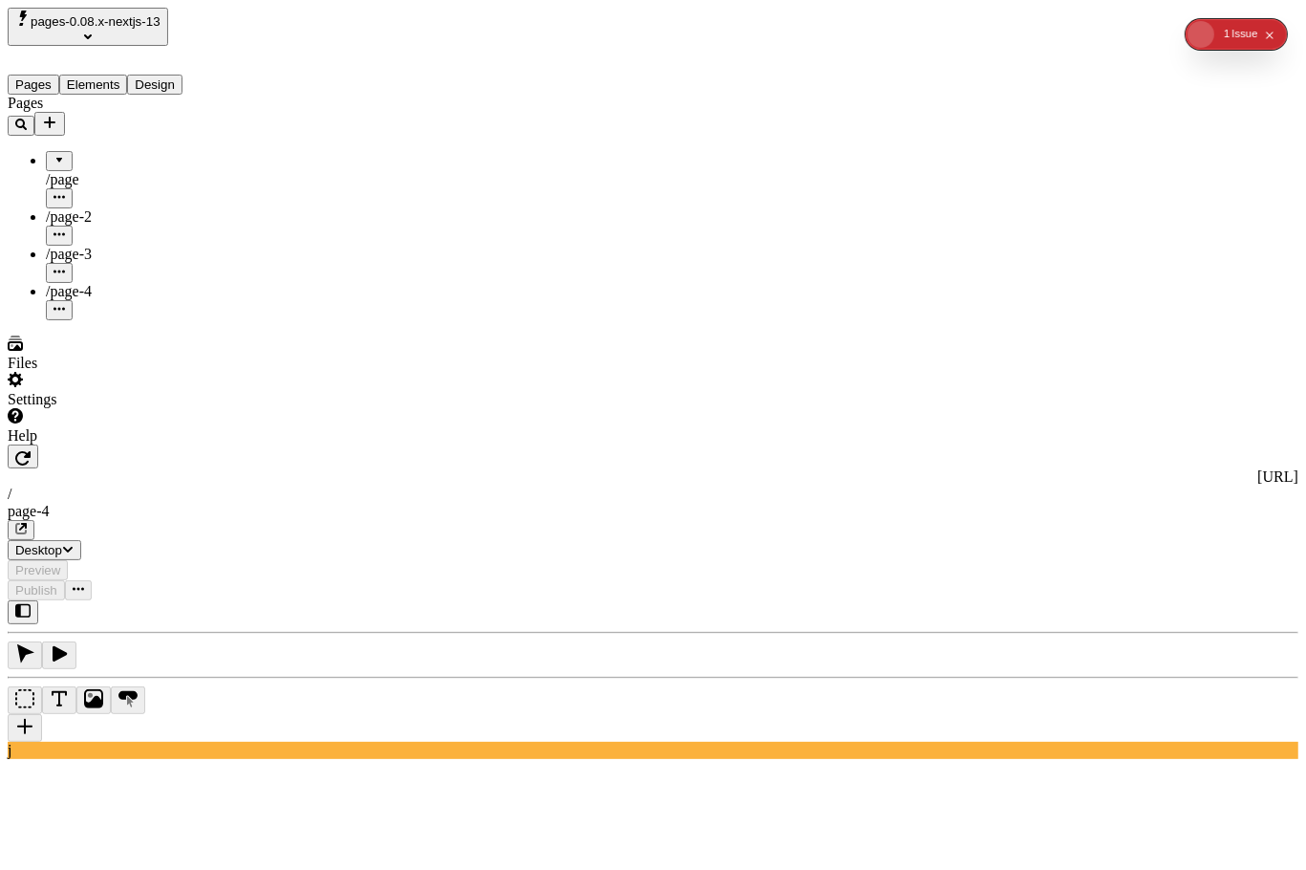
click at [55, 117] on icon "Add new" at bounding box center [49, 122] width 11 height 11
click at [284, 153] on span "Blank page" at bounding box center [258, 161] width 69 height 16
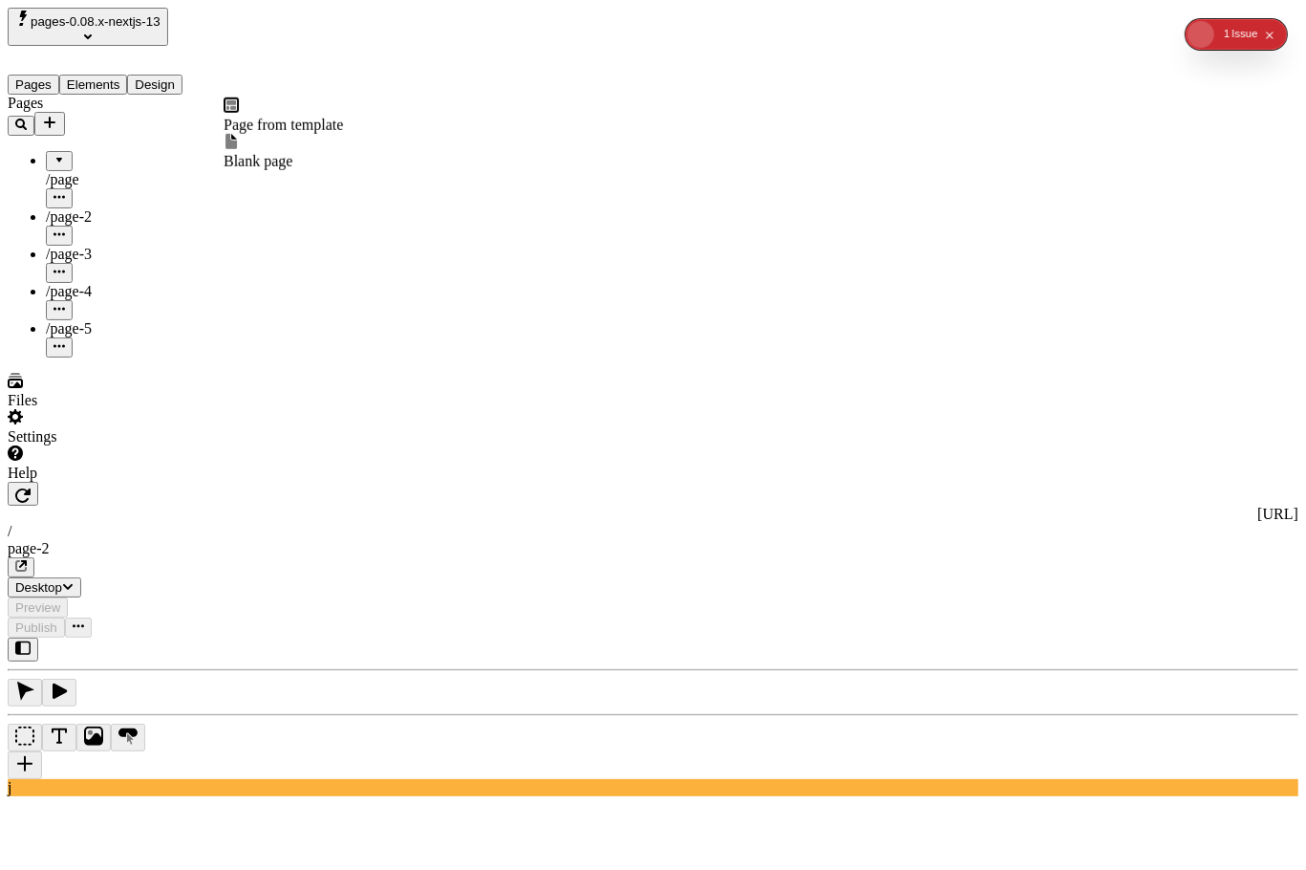
click at [57, 115] on icon "Add new" at bounding box center [49, 122] width 15 height 15
click at [268, 153] on span "Blank page" at bounding box center [258, 161] width 69 height 16
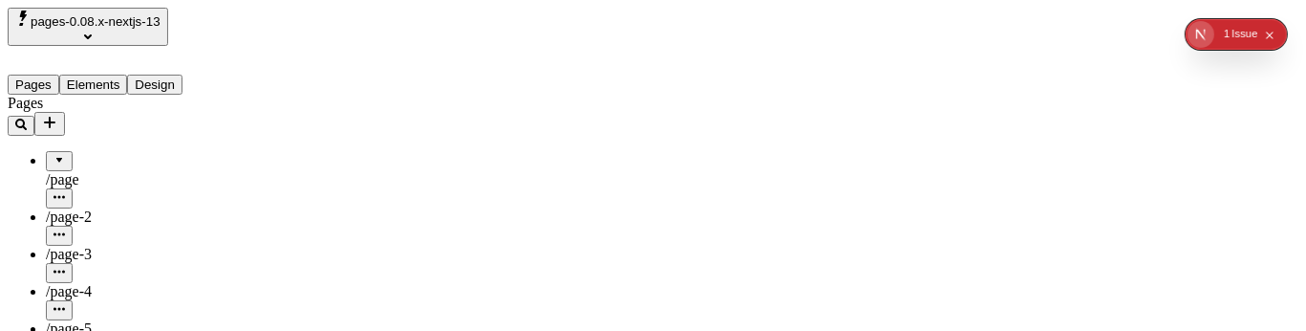
click at [75, 171] on span "/page" at bounding box center [62, 179] width 33 height 16
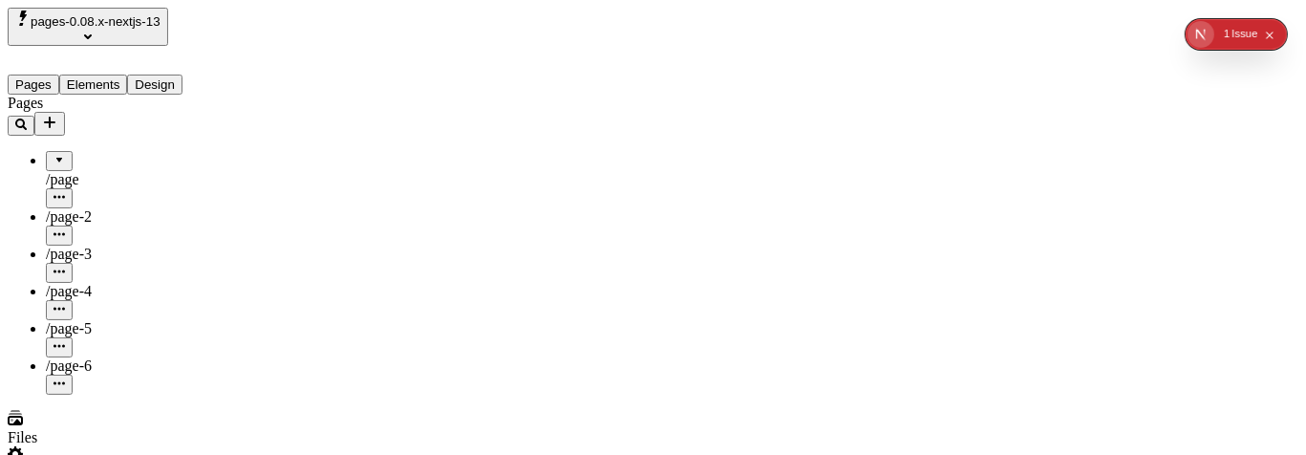
click at [168, 75] on button "Design" at bounding box center [154, 85] width 55 height 20
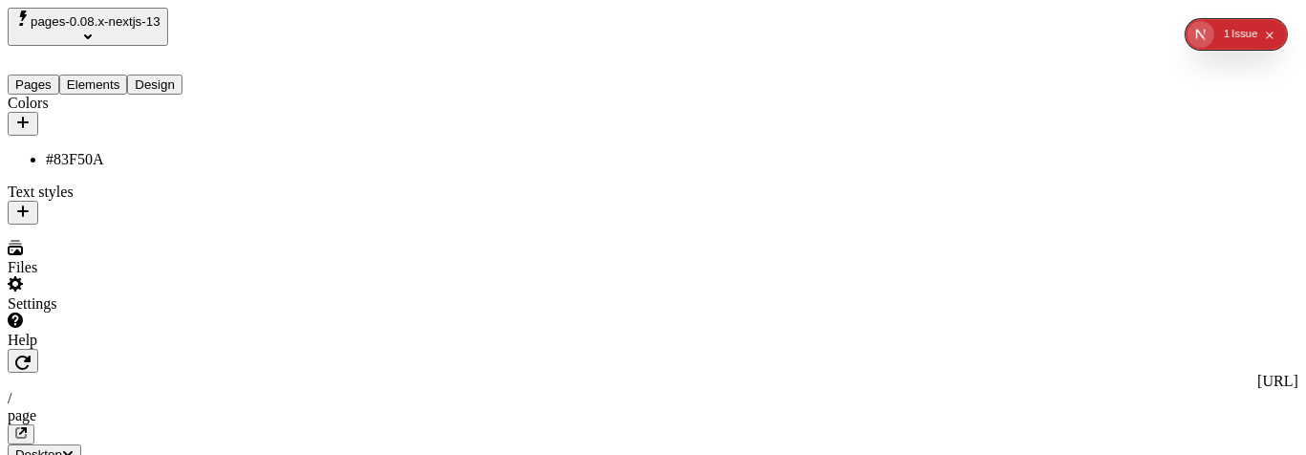
click at [222, 111] on div "Colors" at bounding box center [122, 115] width 229 height 41
click at [31, 115] on icon "button" at bounding box center [22, 122] width 15 height 15
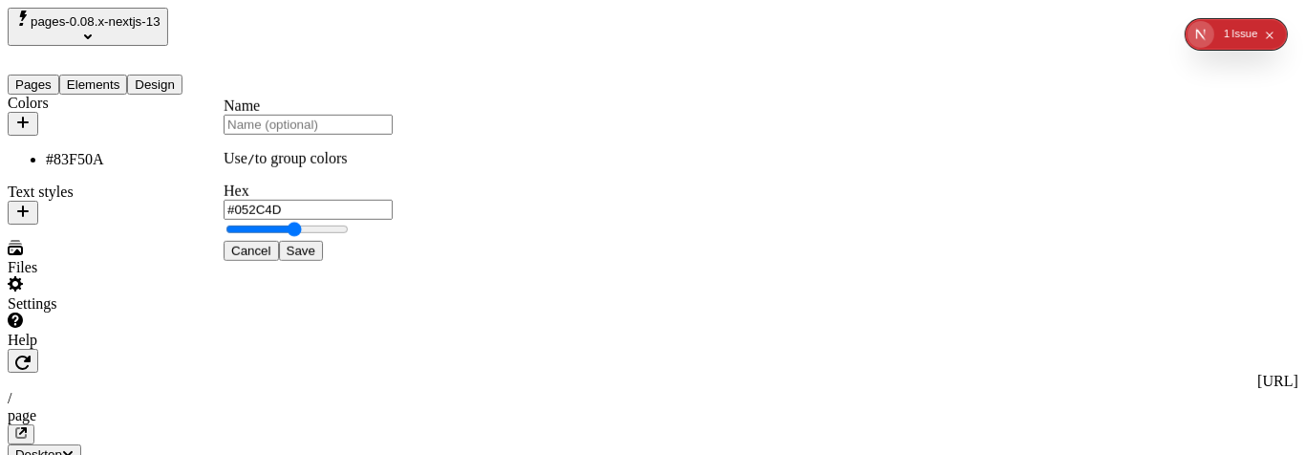
click at [315, 258] on span "Save" at bounding box center [301, 251] width 29 height 14
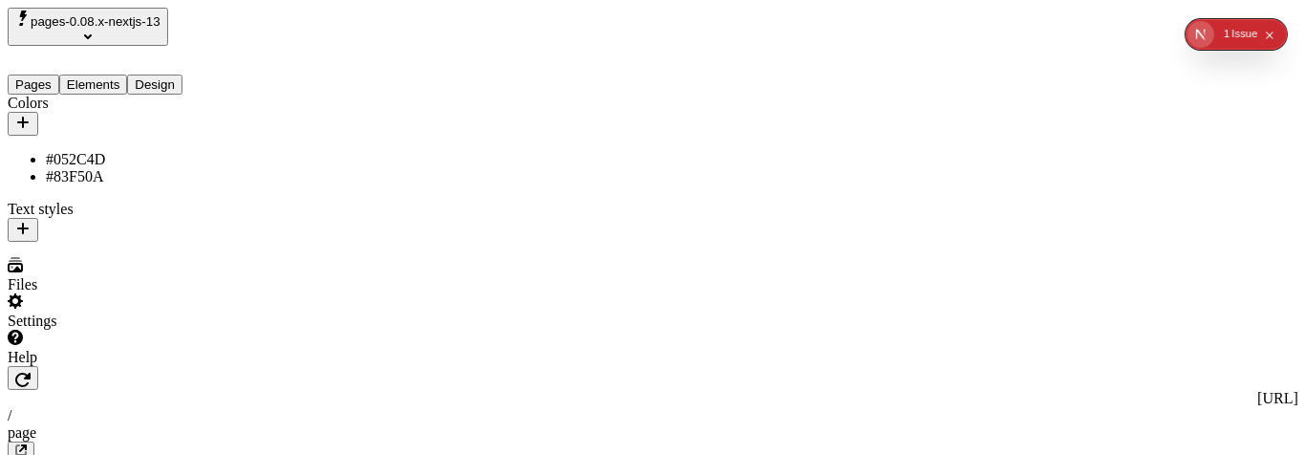
click at [31, 115] on icon "button" at bounding box center [22, 122] width 15 height 15
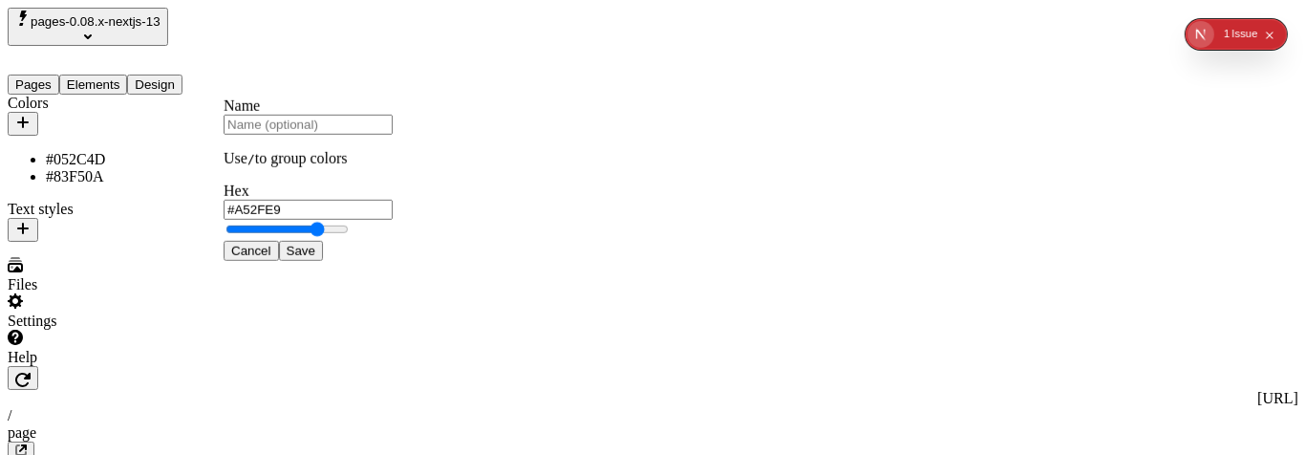
click at [323, 261] on button "Save" at bounding box center [301, 251] width 44 height 20
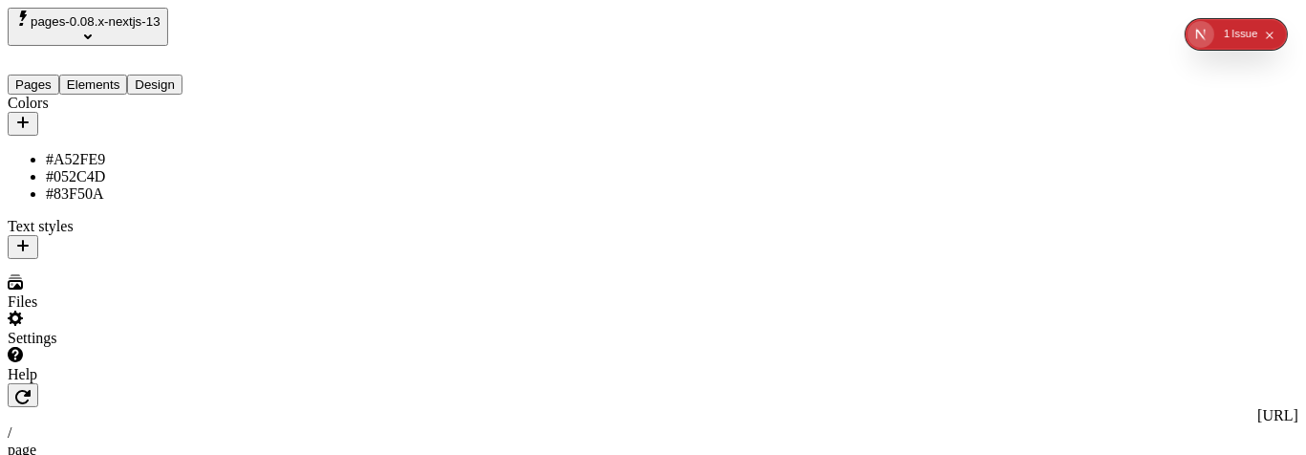
click at [29, 117] on icon "button" at bounding box center [22, 122] width 11 height 11
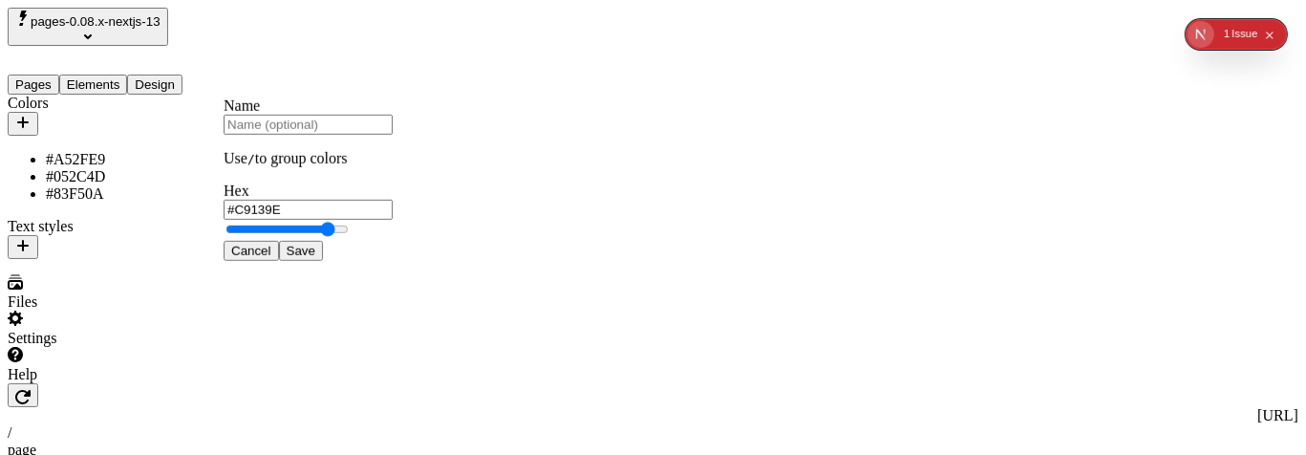
click at [323, 261] on button "Save" at bounding box center [301, 251] width 44 height 20
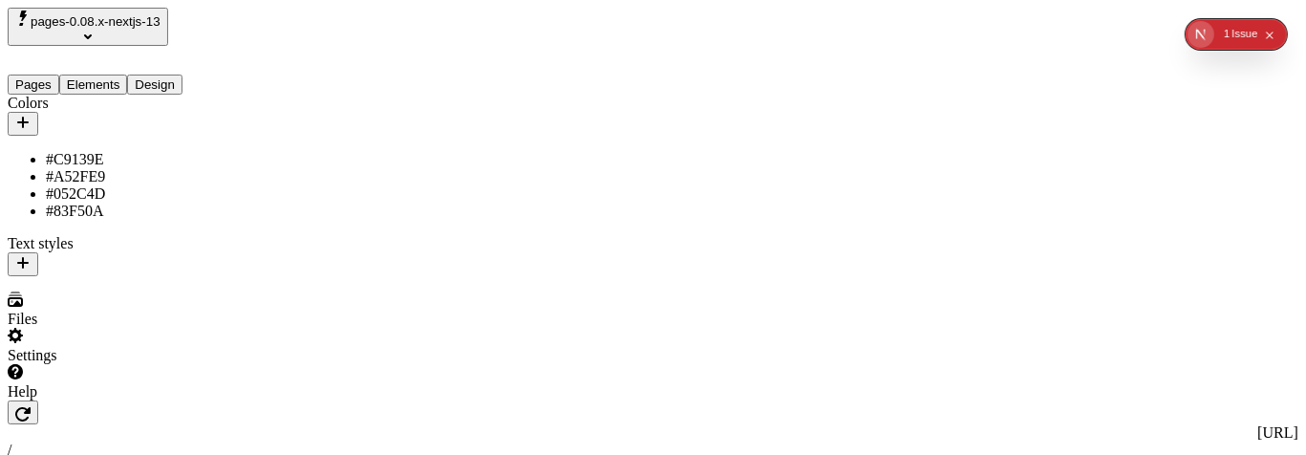
click at [31, 115] on icon "button" at bounding box center [22, 122] width 15 height 15
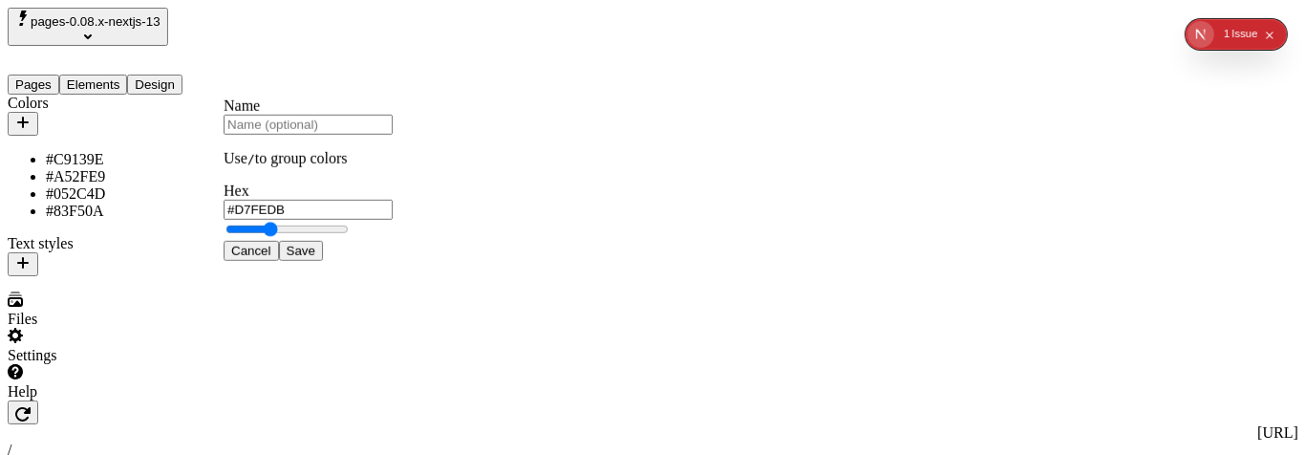
click at [315, 258] on span "Save" at bounding box center [301, 251] width 29 height 14
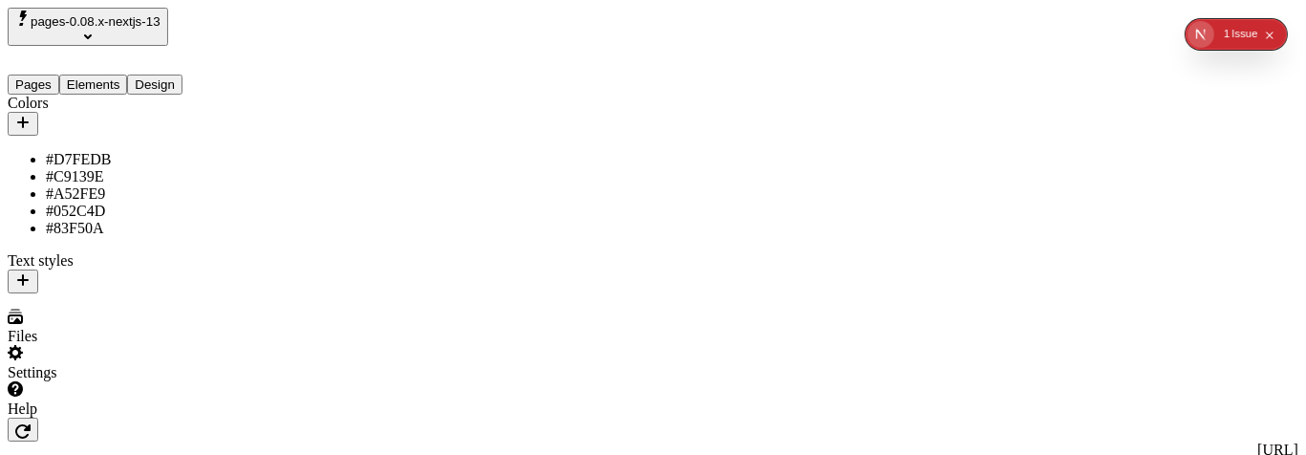
click at [8, 112] on button "button" at bounding box center [23, 124] width 31 height 24
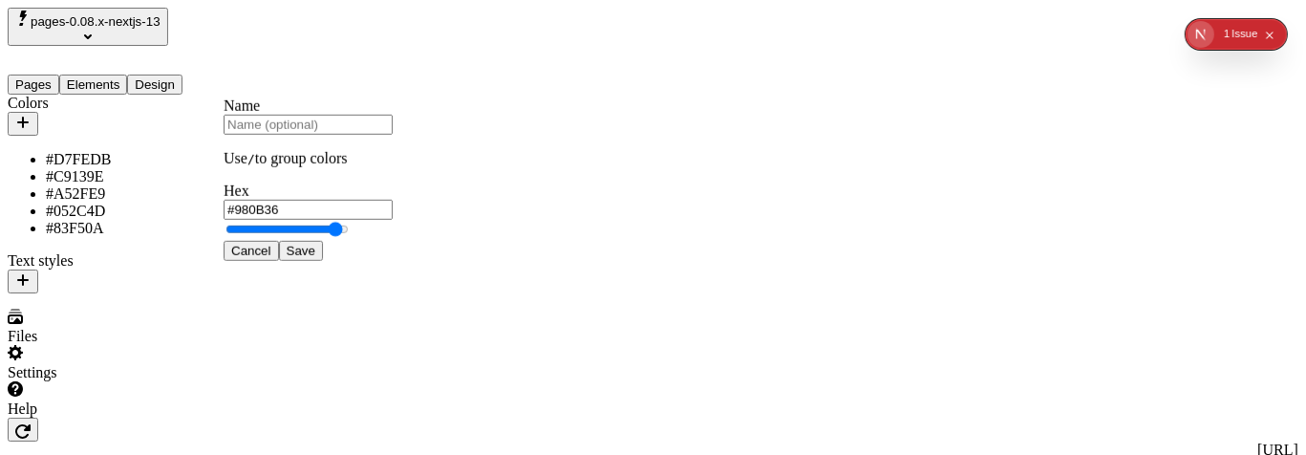
click at [279, 241] on button "Save" at bounding box center [301, 251] width 44 height 20
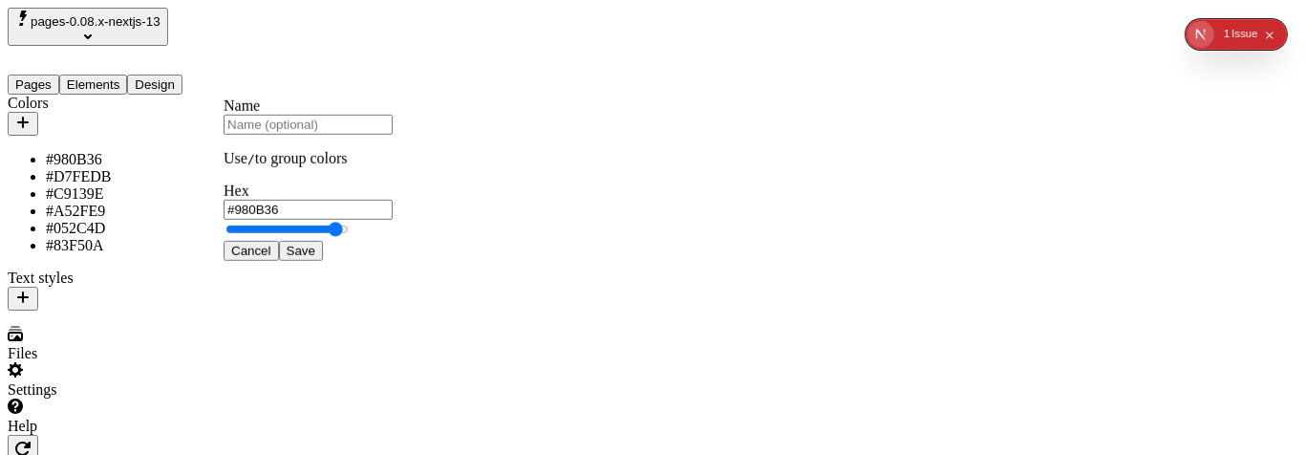
click button "Save" at bounding box center [301, 251] width 44 height 20
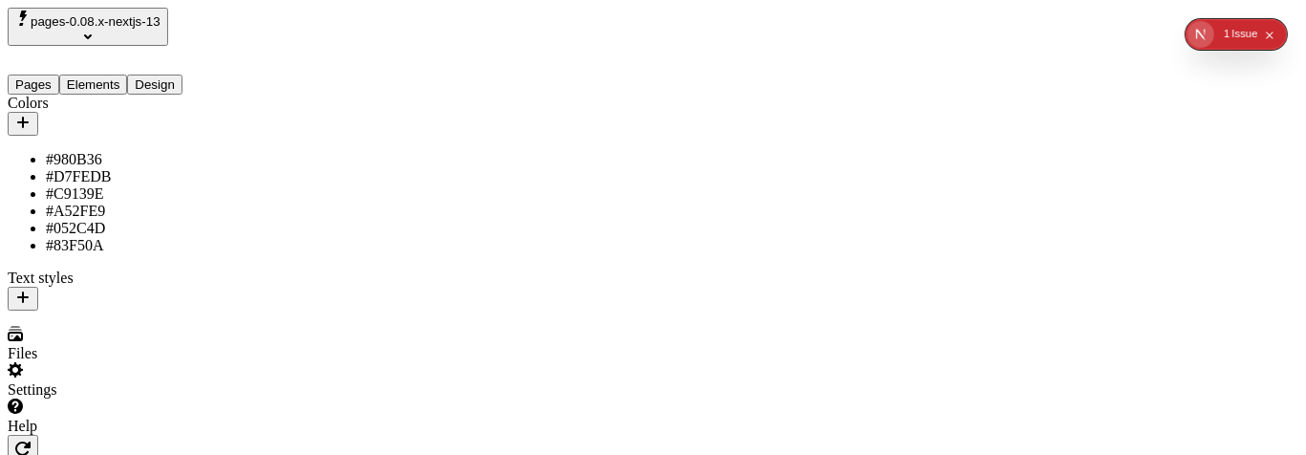
click at [8, 112] on button "button" at bounding box center [23, 124] width 31 height 24
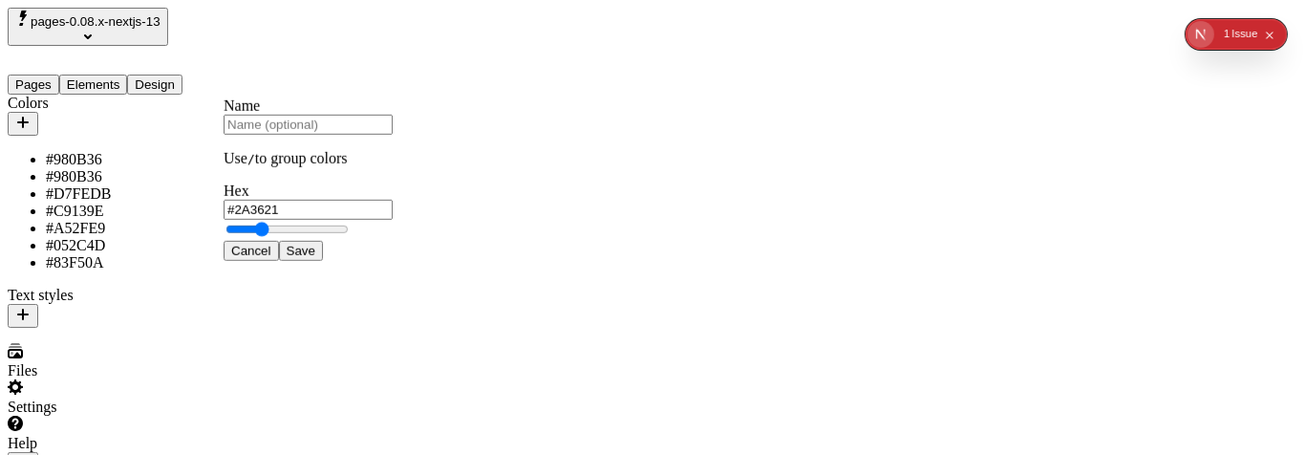
click at [279, 241] on button "Save" at bounding box center [301, 251] width 44 height 20
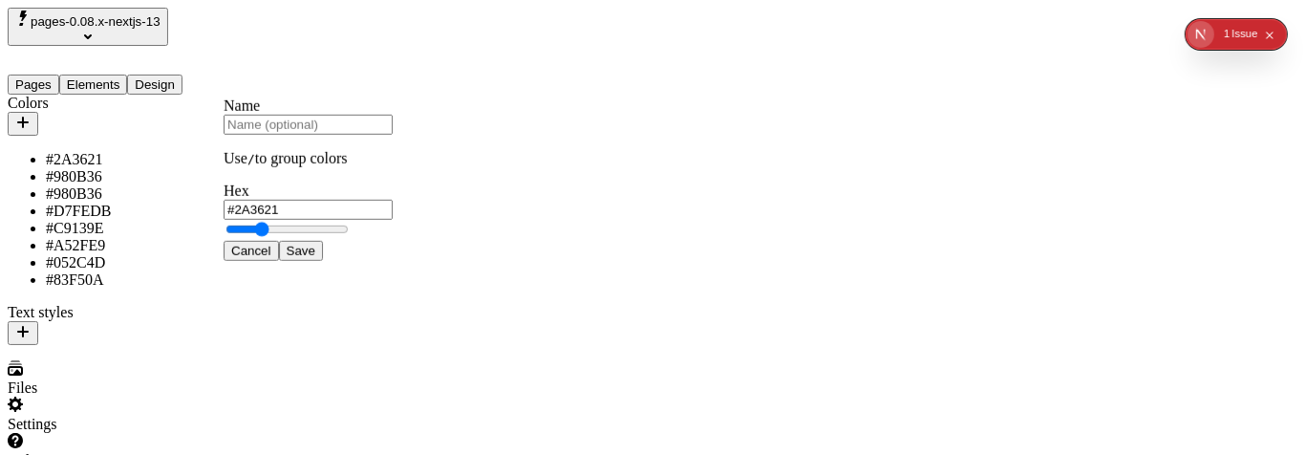
click at [279, 241] on button "Save" at bounding box center [301, 251] width 44 height 20
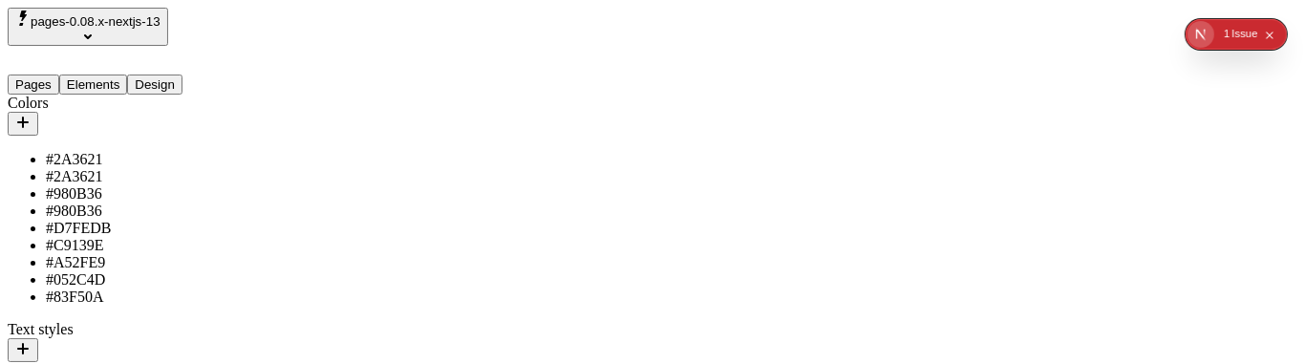
click at [57, 75] on button "Pages" at bounding box center [34, 85] width 52 height 20
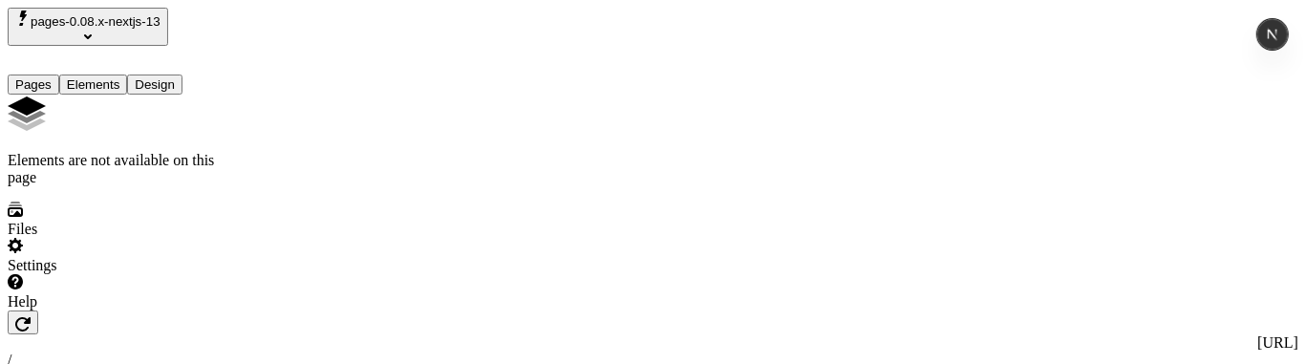
click at [118, 75] on button "Elements" at bounding box center [93, 85] width 69 height 20
click at [223, 61] on div "Pages Elements Design" at bounding box center [122, 70] width 229 height 49
click at [175, 75] on button "Design" at bounding box center [154, 85] width 55 height 20
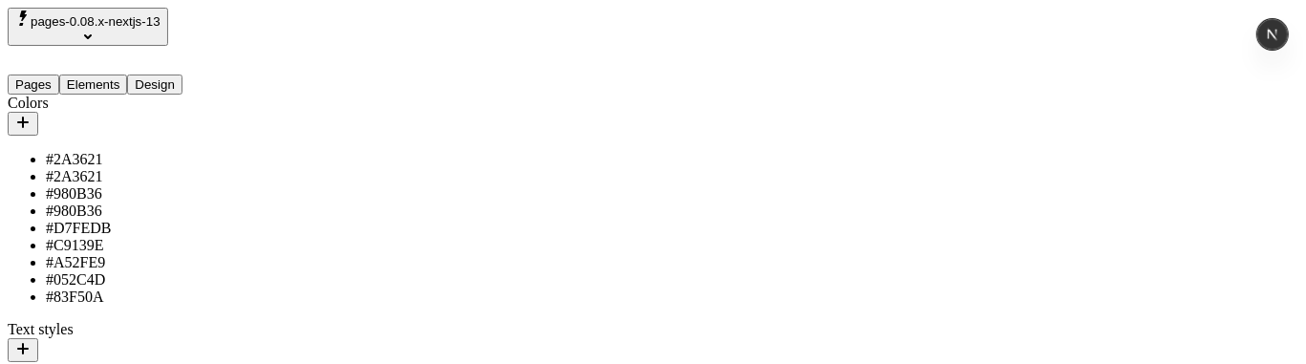
click at [59, 75] on button "Pages" at bounding box center [34, 85] width 52 height 20
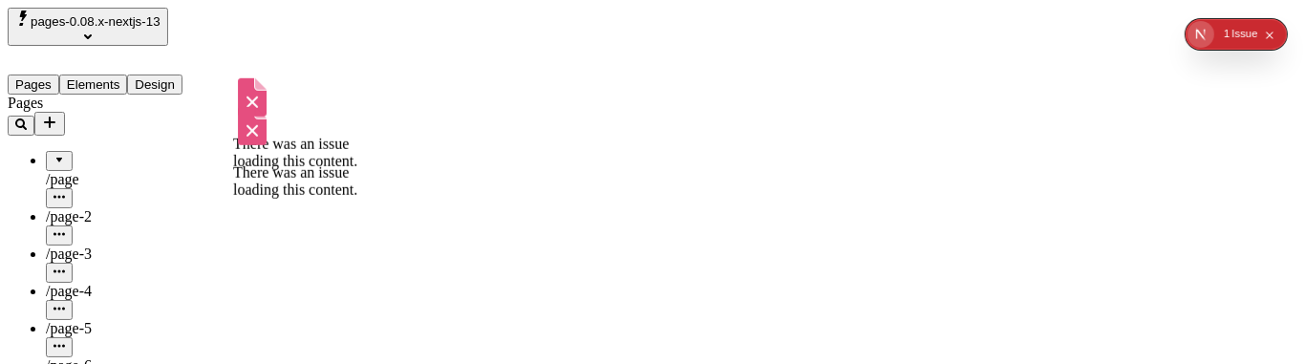
click at [54, 154] on div at bounding box center [59, 154] width 11 height 0
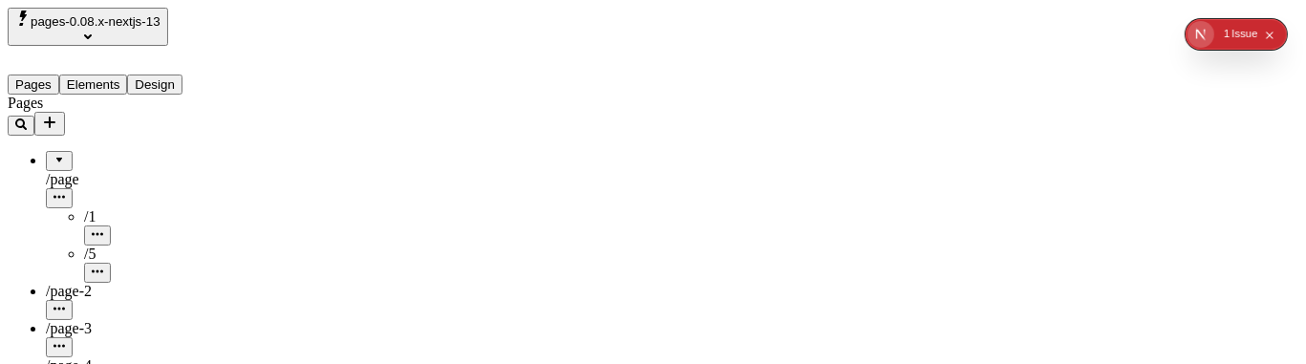
click at [54, 154] on div at bounding box center [59, 154] width 11 height 0
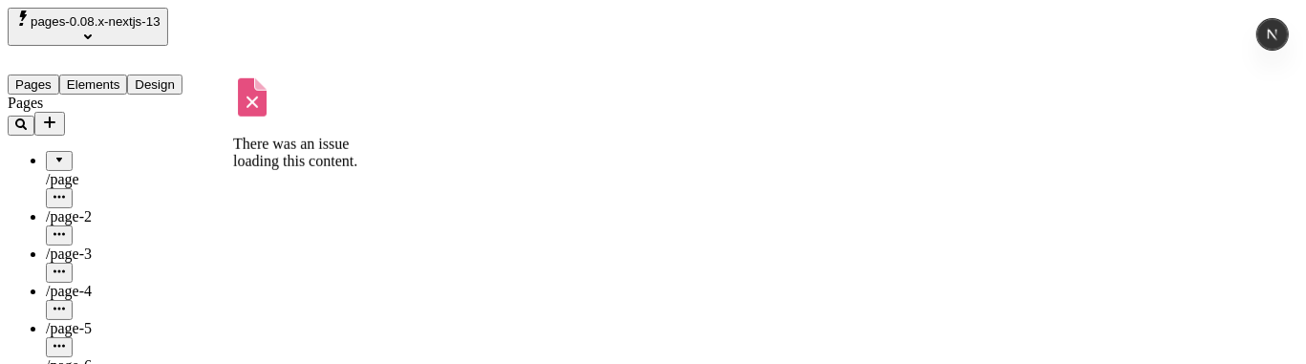
click at [54, 154] on div at bounding box center [59, 154] width 11 height 0
click at [65, 191] on icon "button" at bounding box center [59, 196] width 11 height 11
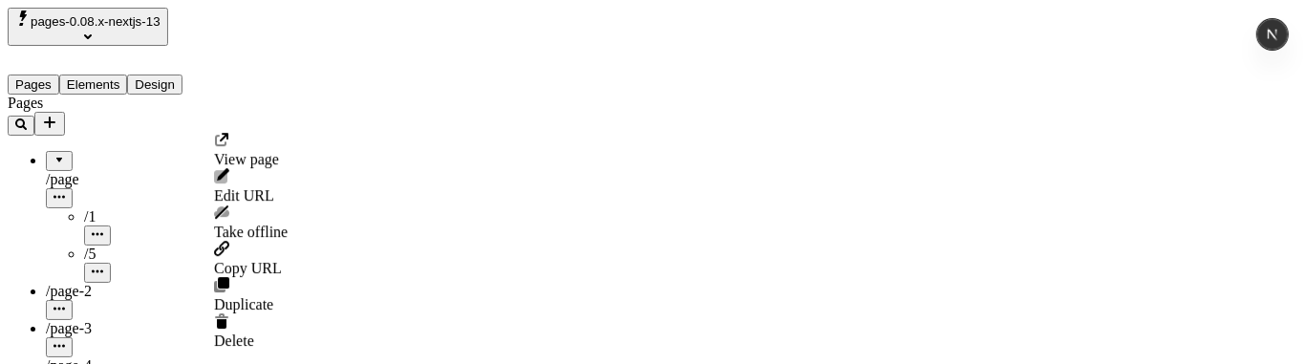
click at [94, 120] on div "Pages" at bounding box center [122, 115] width 229 height 41
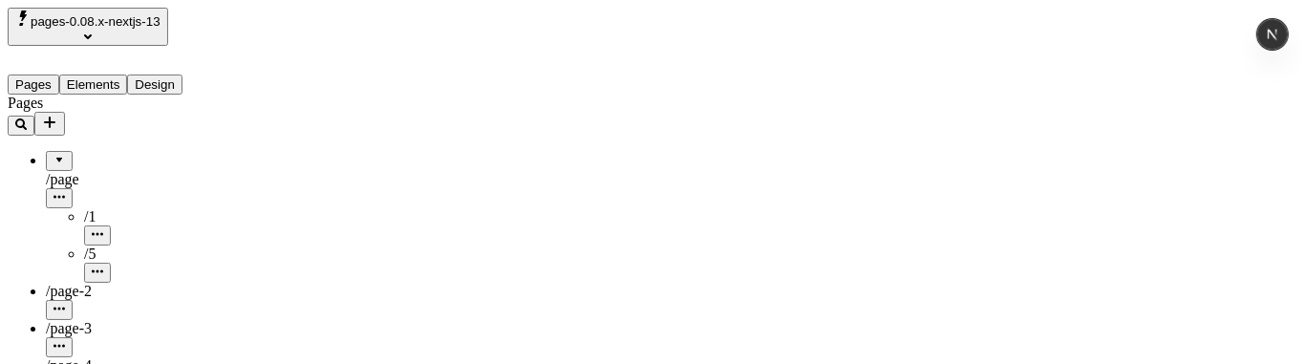
click at [93, 111] on div "Pages" at bounding box center [122, 103] width 229 height 17
click at [65, 191] on icon "button" at bounding box center [59, 196] width 11 height 11
click at [65, 195] on icon "button" at bounding box center [59, 196] width 11 height 3
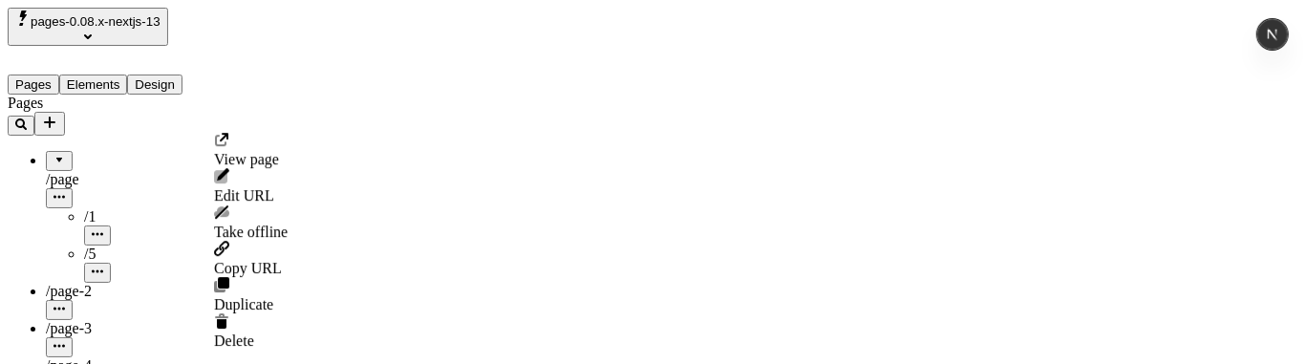
click at [65, 191] on icon "button" at bounding box center [59, 196] width 11 height 11
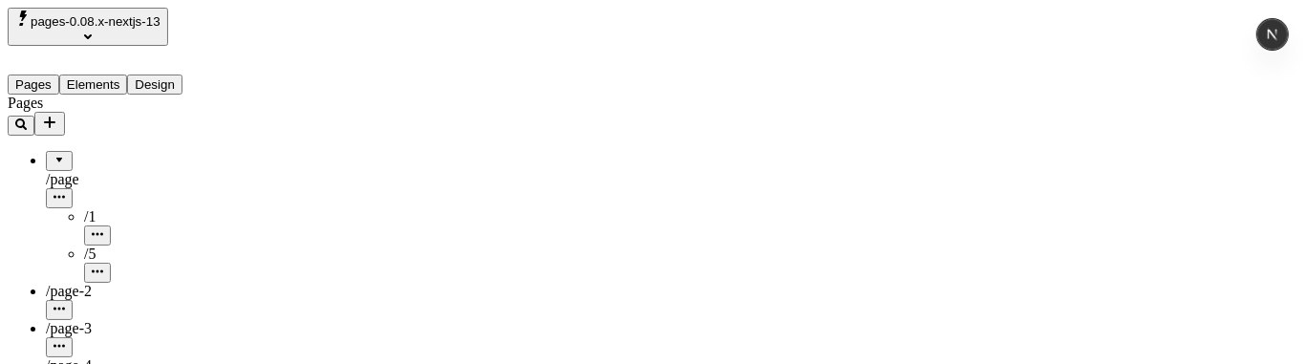
click at [105, 101] on div "Pages" at bounding box center [122, 103] width 229 height 17
click at [54, 154] on div at bounding box center [59, 154] width 11 height 0
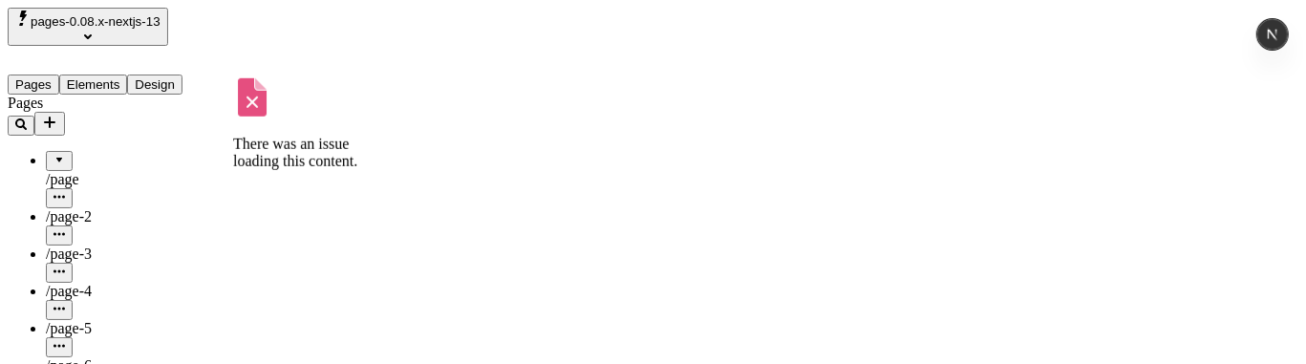
click at [54, 154] on div at bounding box center [59, 154] width 11 height 0
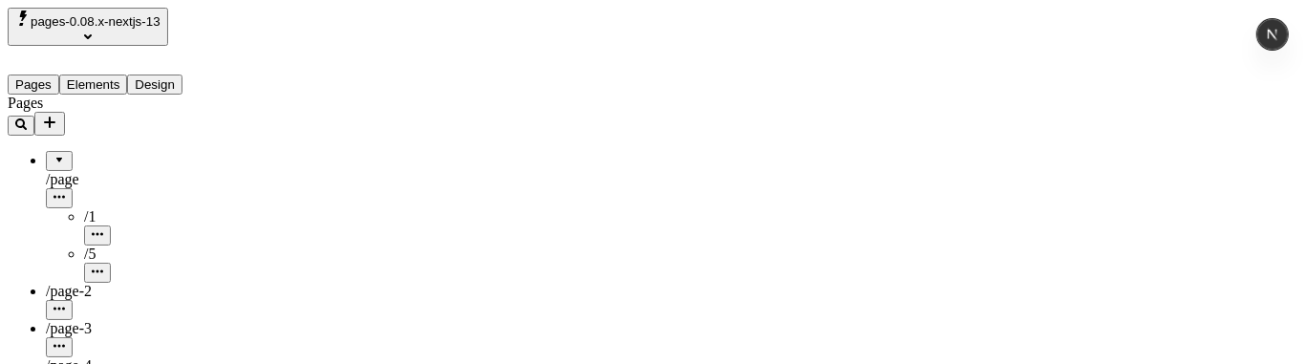
click at [54, 154] on div at bounding box center [59, 154] width 11 height 0
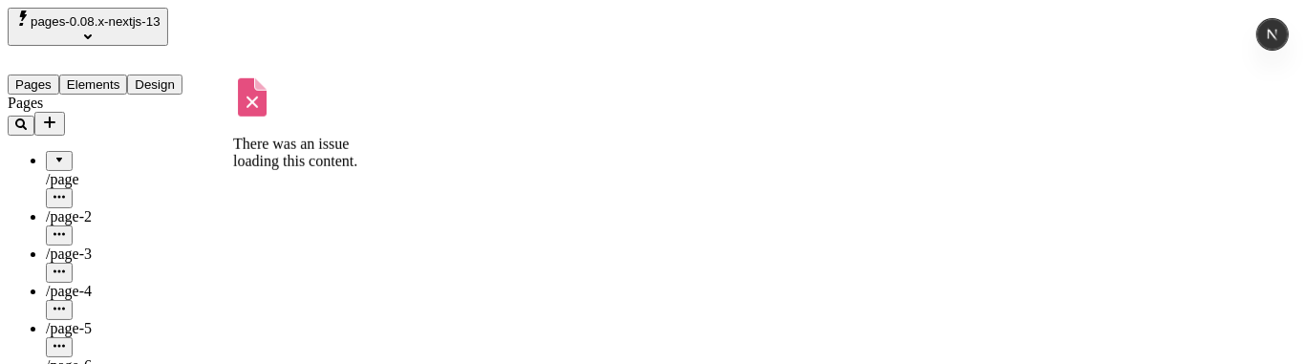
click at [65, 195] on icon "button" at bounding box center [59, 196] width 11 height 3
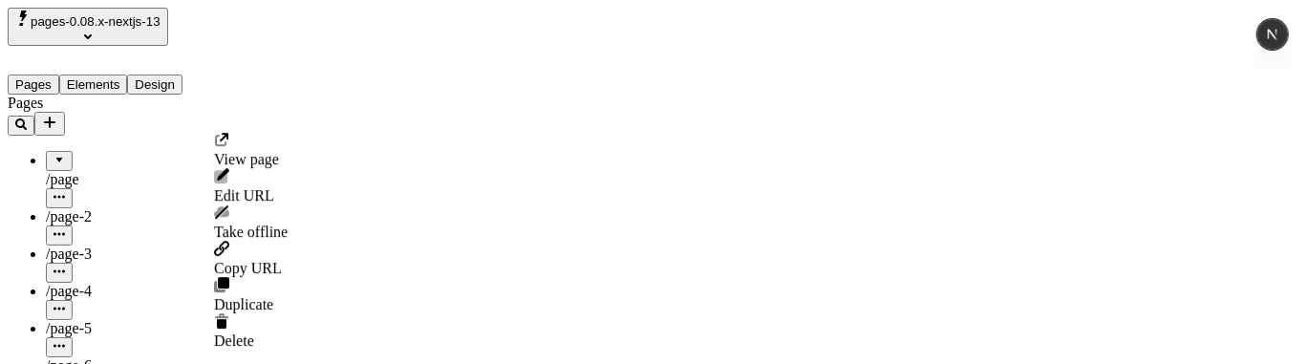
click at [167, 283] on div "/page-4" at bounding box center [141, 301] width 191 height 37
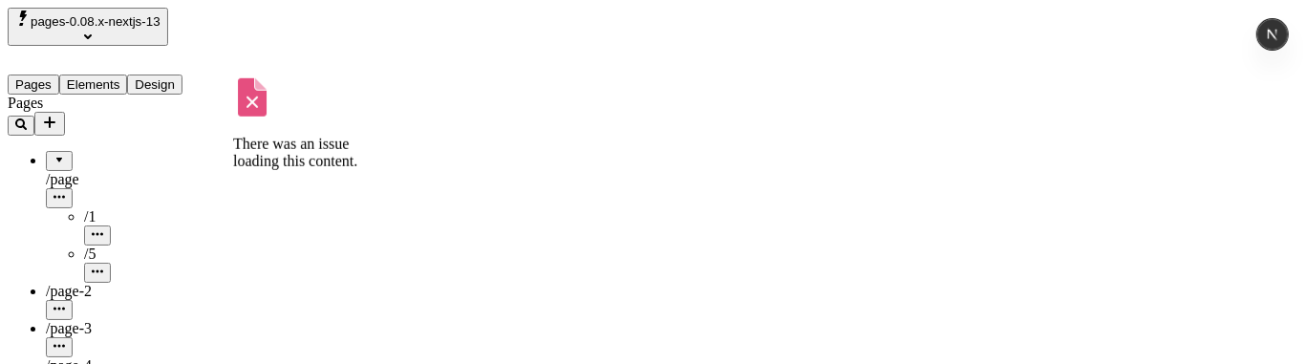
click at [54, 154] on div at bounding box center [59, 154] width 11 height 0
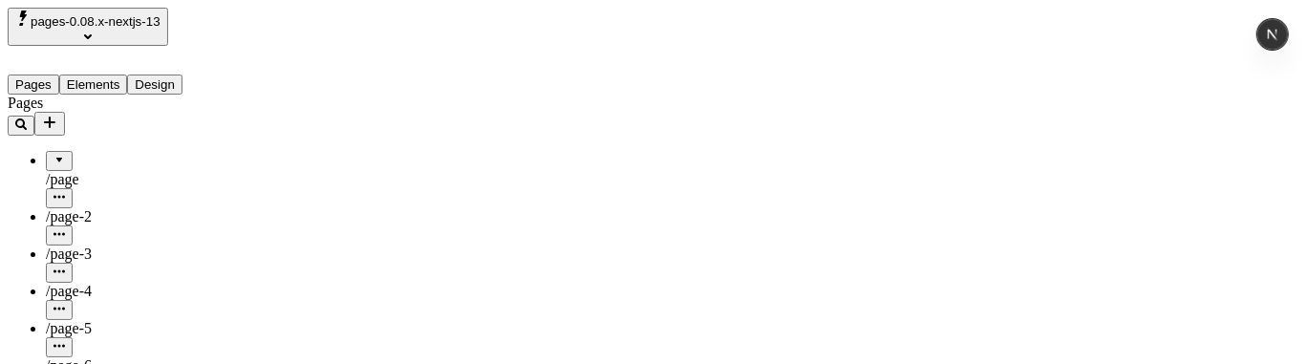
click at [54, 154] on div at bounding box center [59, 154] width 11 height 0
click at [87, 171] on div "/page" at bounding box center [141, 179] width 191 height 17
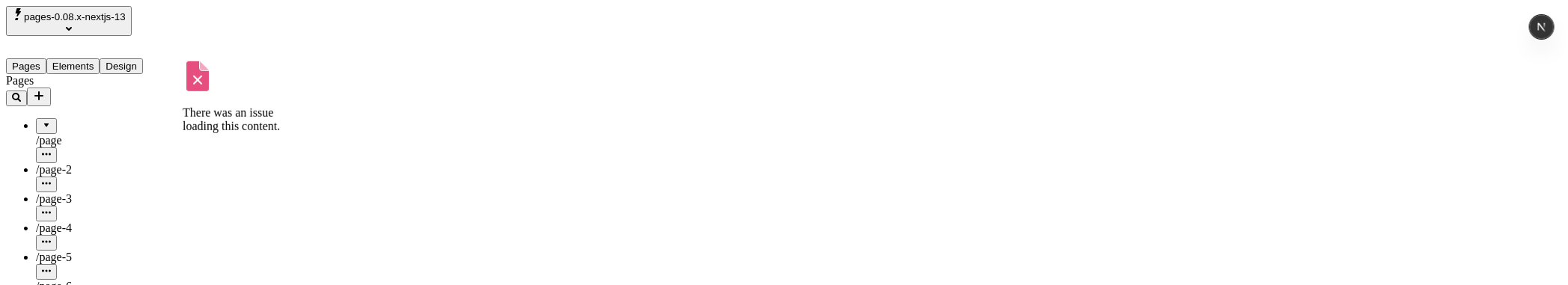
click at [42, 121] on div at bounding box center [46, 121] width 9 height 0
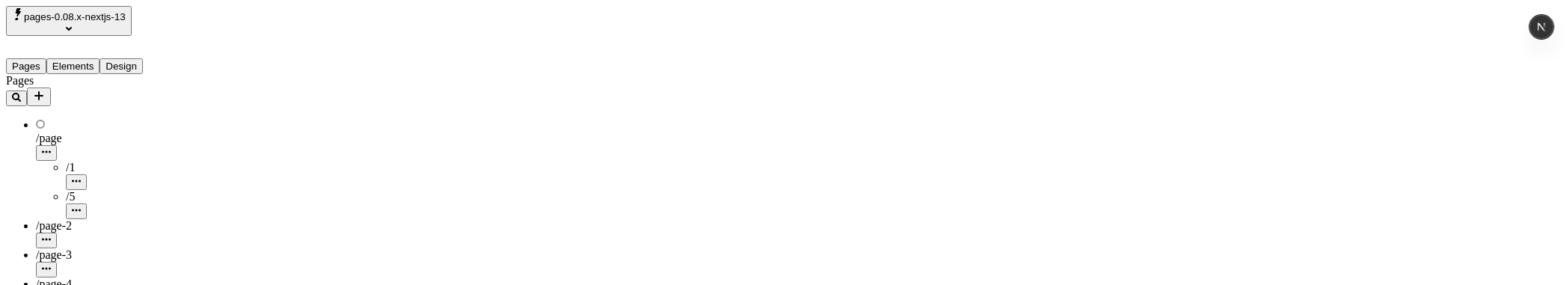
click at [41, 121] on icon at bounding box center [42, 124] width 4 height 8
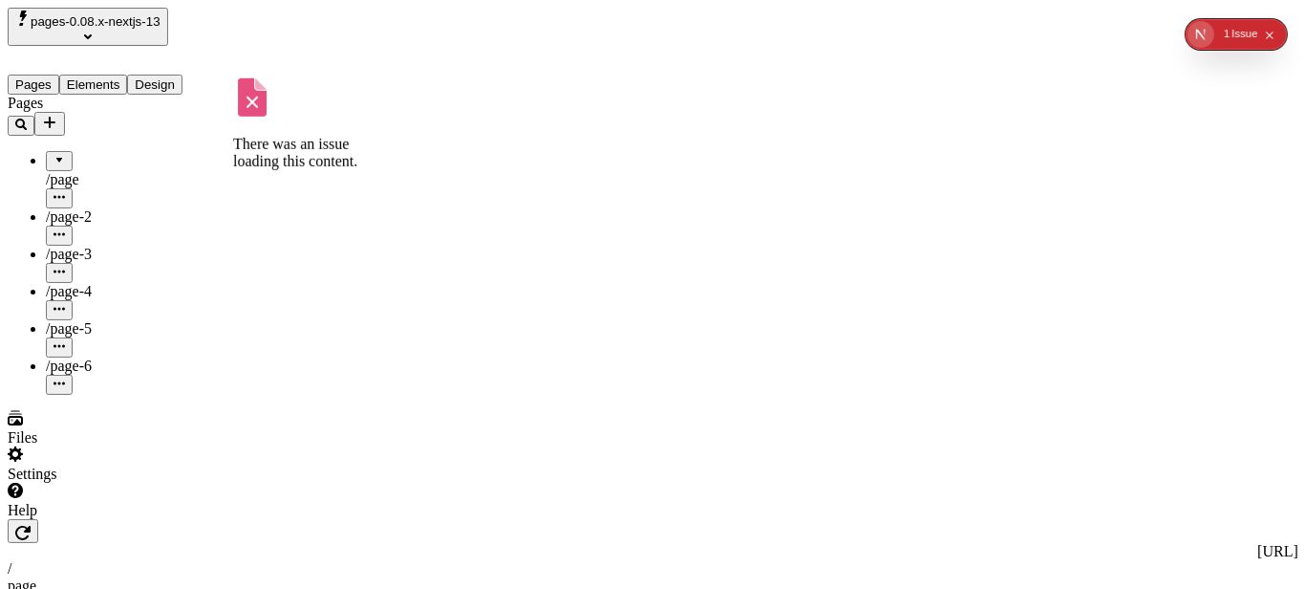
click at [54, 154] on div at bounding box center [59, 154] width 11 height 0
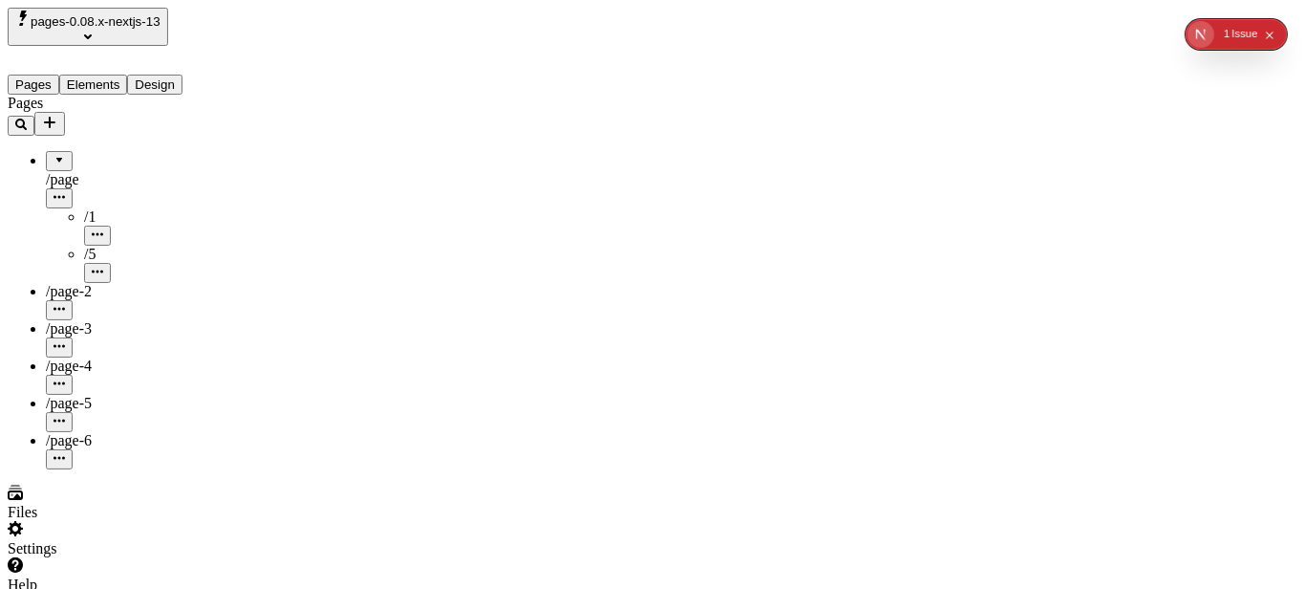
click at [54, 154] on div at bounding box center [59, 154] width 11 height 0
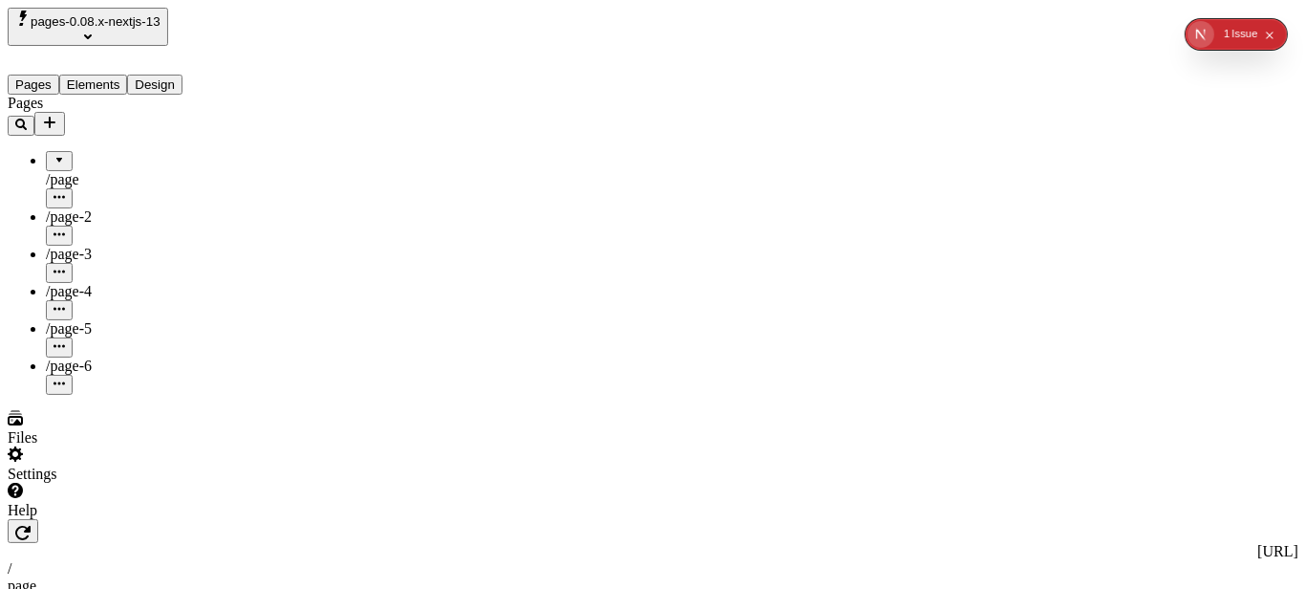
click at [54, 154] on div at bounding box center [59, 154] width 11 height 0
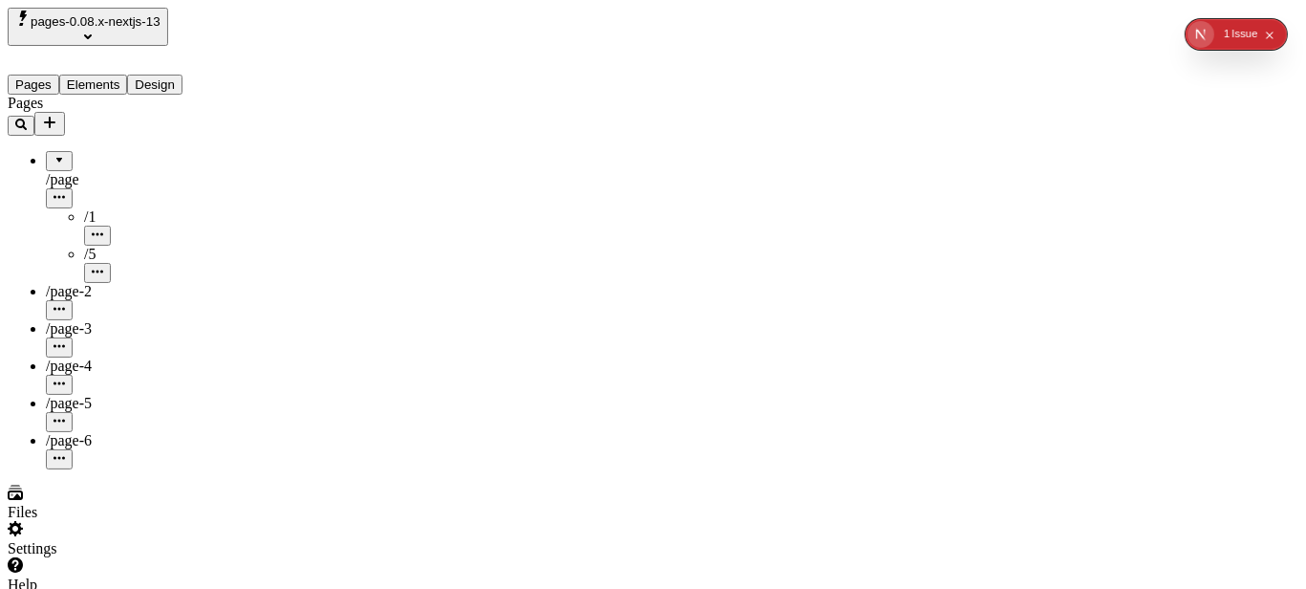
click at [54, 154] on div at bounding box center [59, 154] width 11 height 0
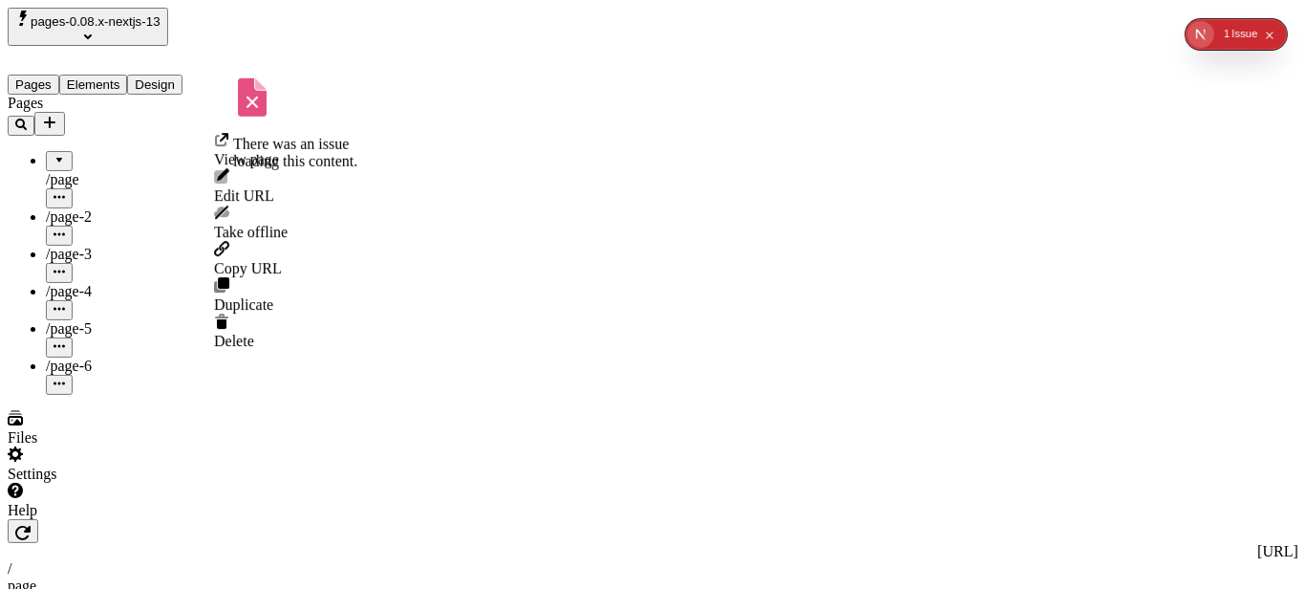
click at [65, 191] on icon "button" at bounding box center [59, 196] width 11 height 11
